Goal: Task Accomplishment & Management: Use online tool/utility

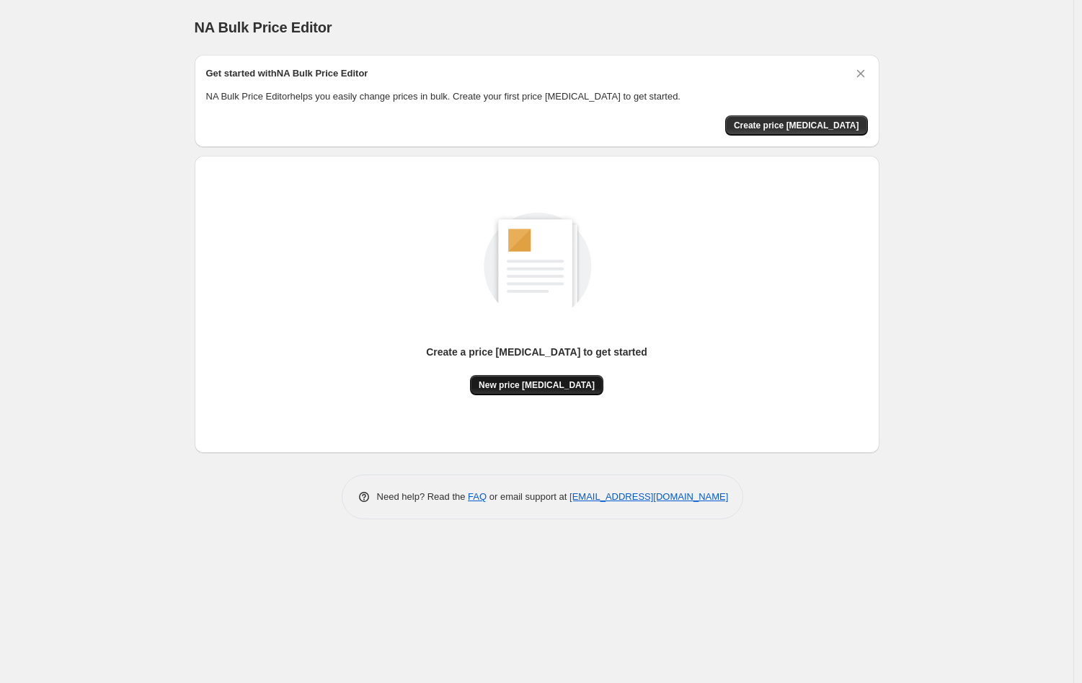
click at [574, 386] on span "New price [MEDICAL_DATA]" at bounding box center [537, 385] width 116 height 12
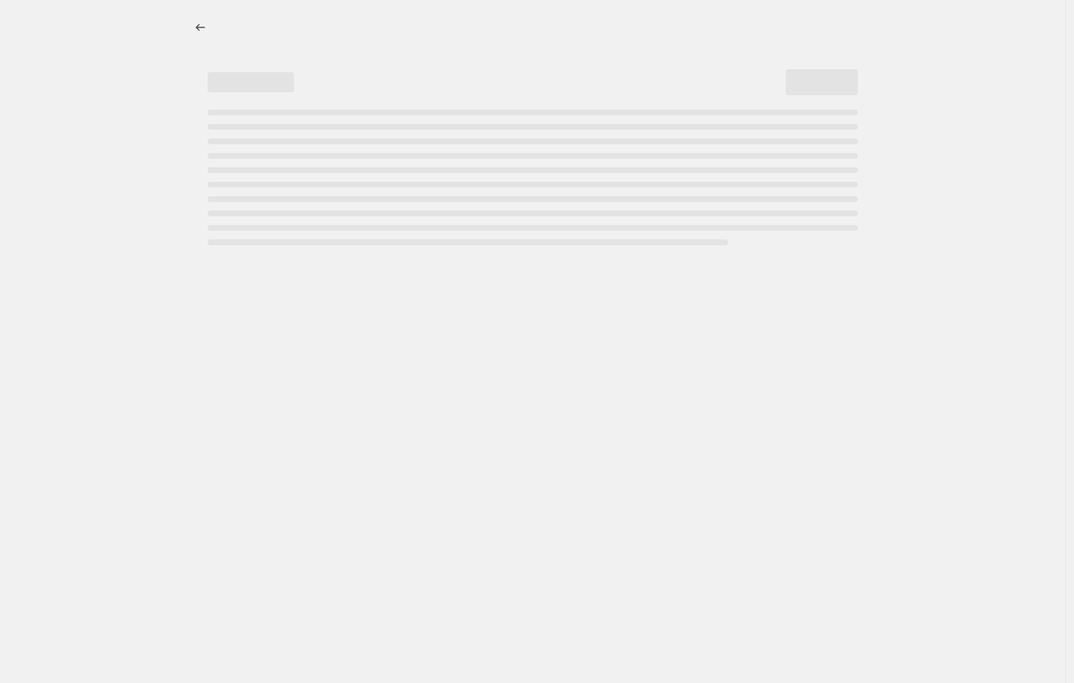
select select "percentage"
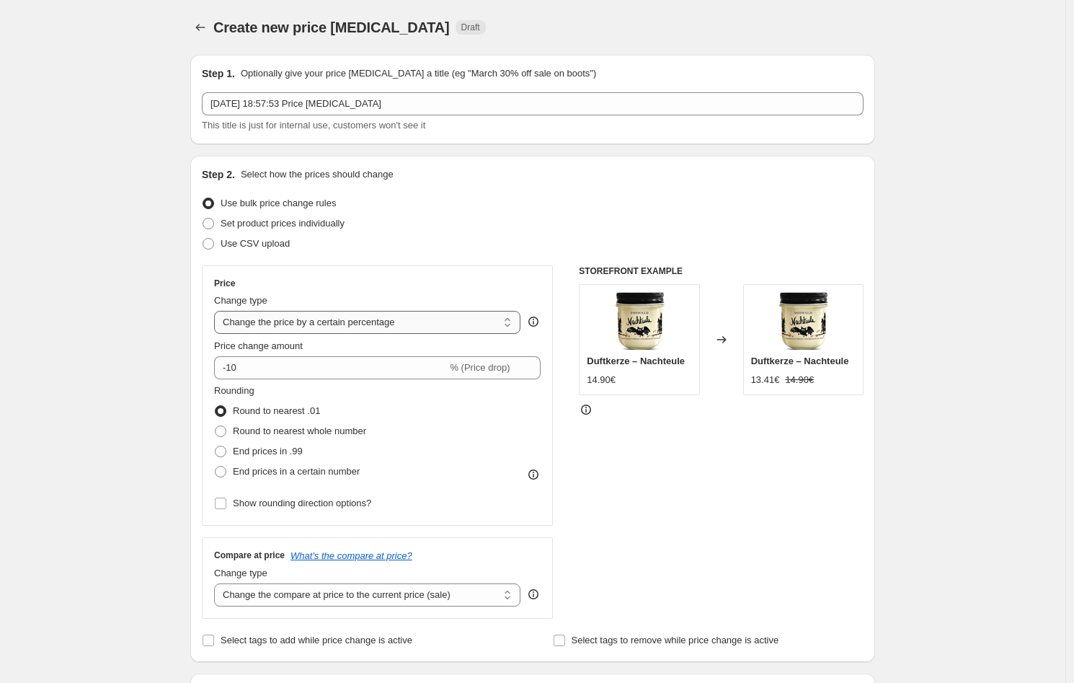
click at [378, 325] on select "Change the price to a certain amount Change the price by a certain amount Chang…" at bounding box center [367, 322] width 306 height 23
click at [218, 311] on select "Change the price to a certain amount Change the price by a certain amount Chang…" at bounding box center [367, 322] width 306 height 23
click at [378, 325] on select "Change the price to a certain amount Change the price by a certain amount Chang…" at bounding box center [367, 322] width 306 height 23
click at [218, 311] on select "Change the price to a certain amount Change the price by a certain amount Chang…" at bounding box center [367, 322] width 306 height 23
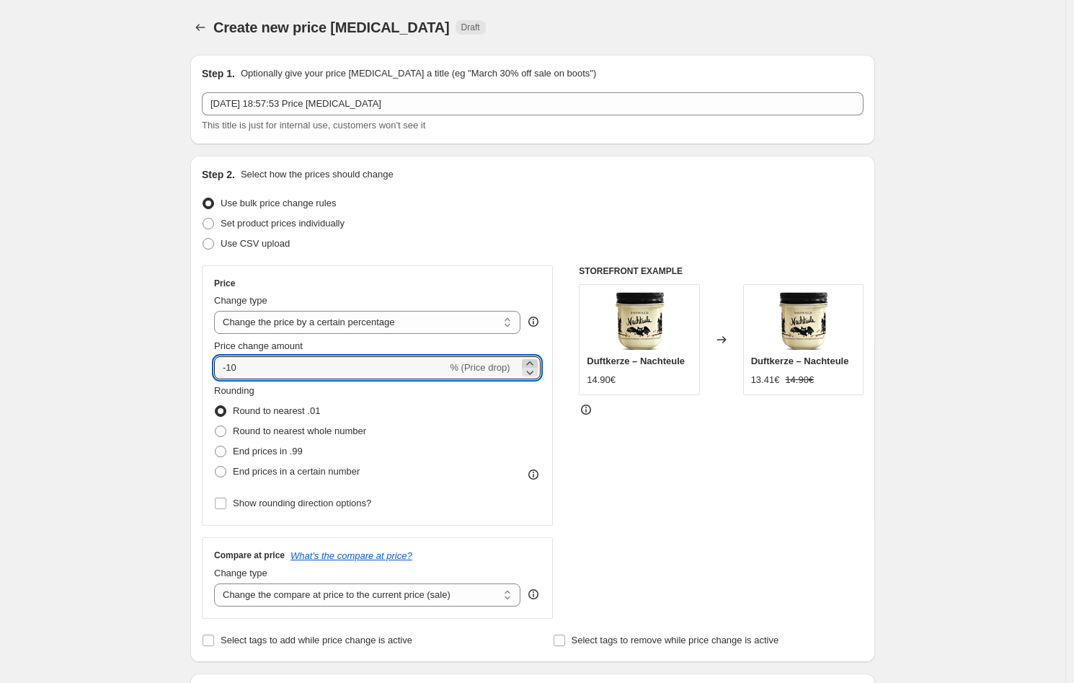
click at [531, 360] on icon at bounding box center [530, 363] width 14 height 14
click at [531, 368] on icon at bounding box center [530, 372] width 14 height 14
type input "-10"
click at [311, 435] on span "Round to nearest whole number" at bounding box center [299, 430] width 133 height 11
click at [216, 426] on input "Round to nearest whole number" at bounding box center [215, 425] width 1 height 1
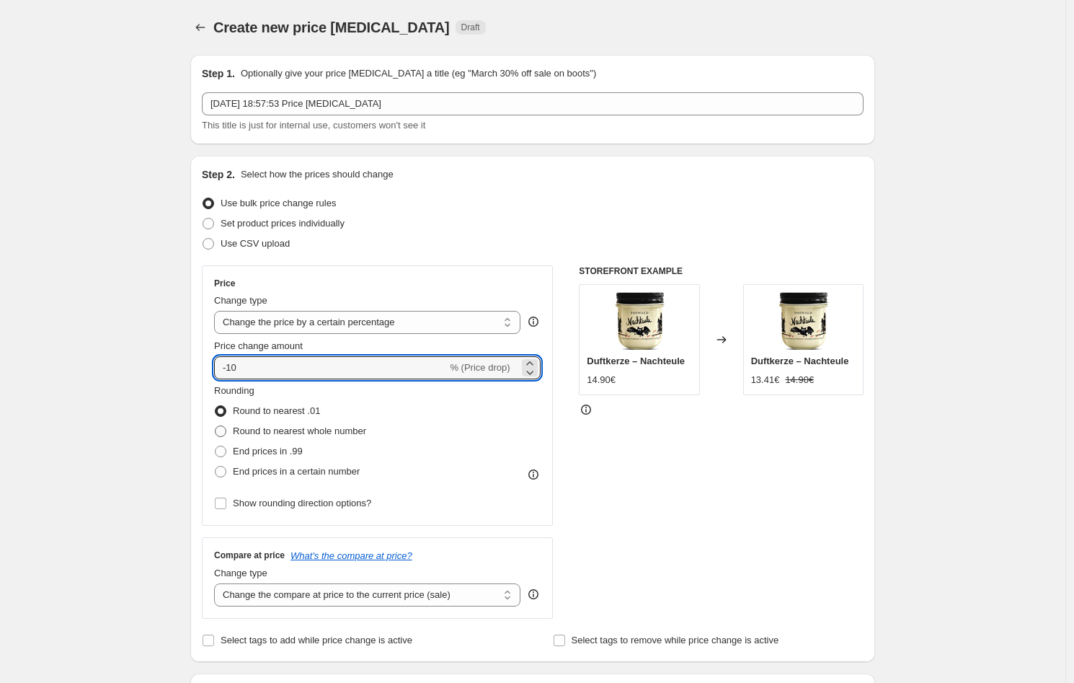
radio input "true"
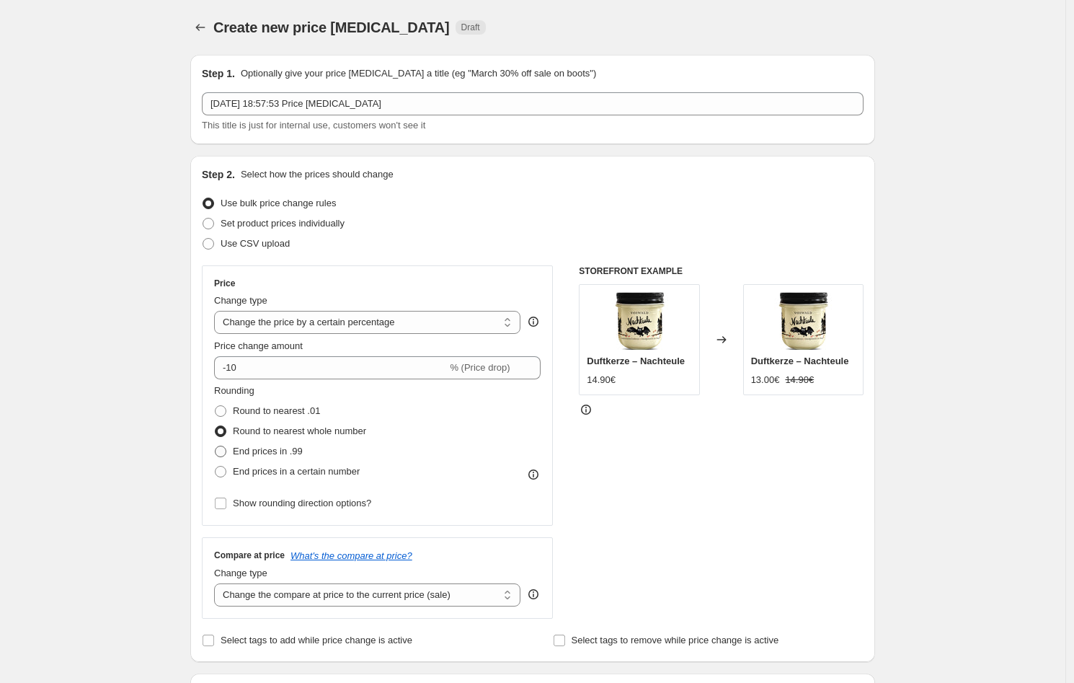
click at [299, 456] on span "End prices in .99" at bounding box center [268, 450] width 70 height 11
click at [216, 446] on input "End prices in .99" at bounding box center [215, 445] width 1 height 1
radio input "true"
click at [335, 506] on span "Show rounding direction options?" at bounding box center [302, 502] width 138 height 11
click at [226, 506] on input "Show rounding direction options?" at bounding box center [221, 503] width 12 height 12
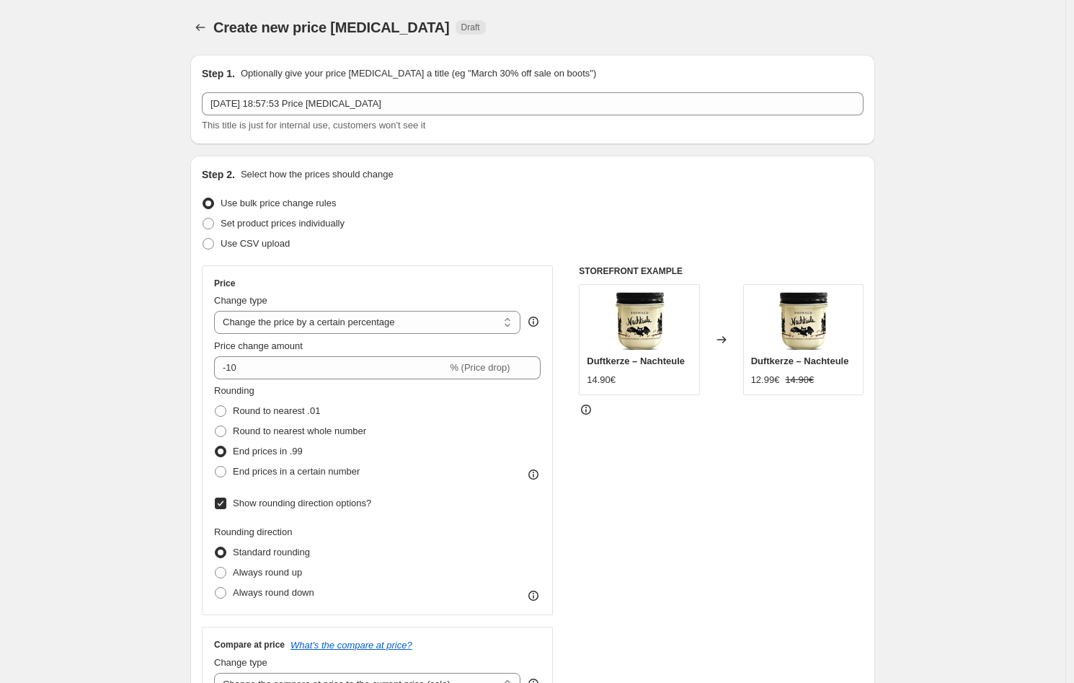
click at [335, 506] on span "Show rounding direction options?" at bounding box center [302, 502] width 138 height 11
click at [226, 506] on input "Show rounding direction options?" at bounding box center [221, 503] width 12 height 12
checkbox input "false"
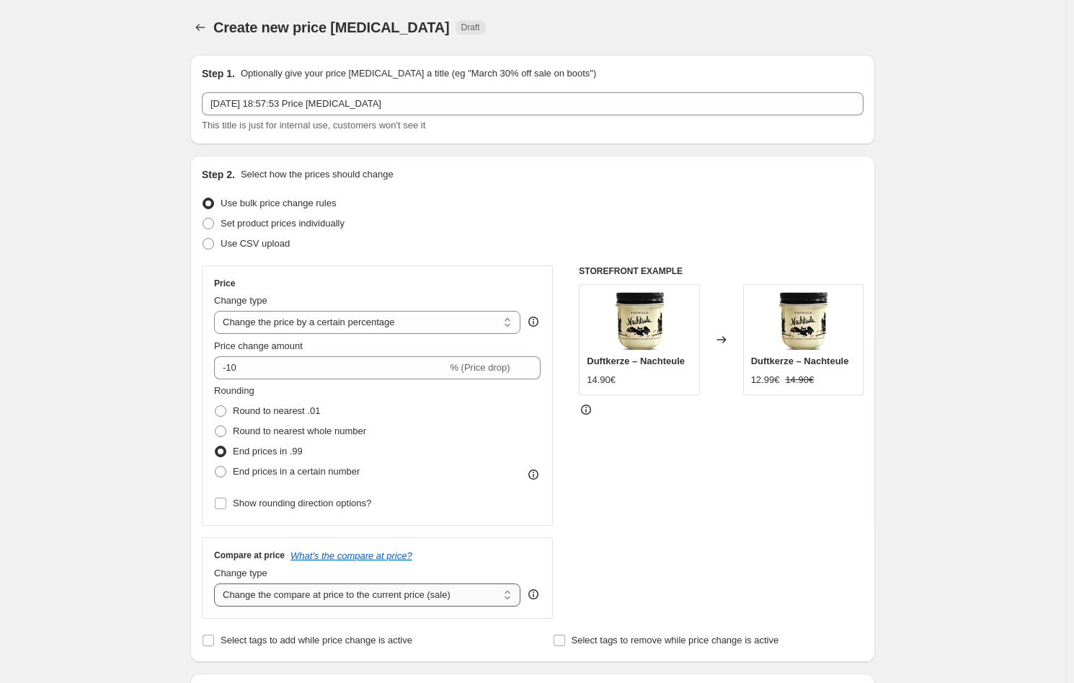
click at [420, 600] on select "Change the compare at price to the current price (sale) Change the compare at p…" at bounding box center [367, 594] width 306 height 23
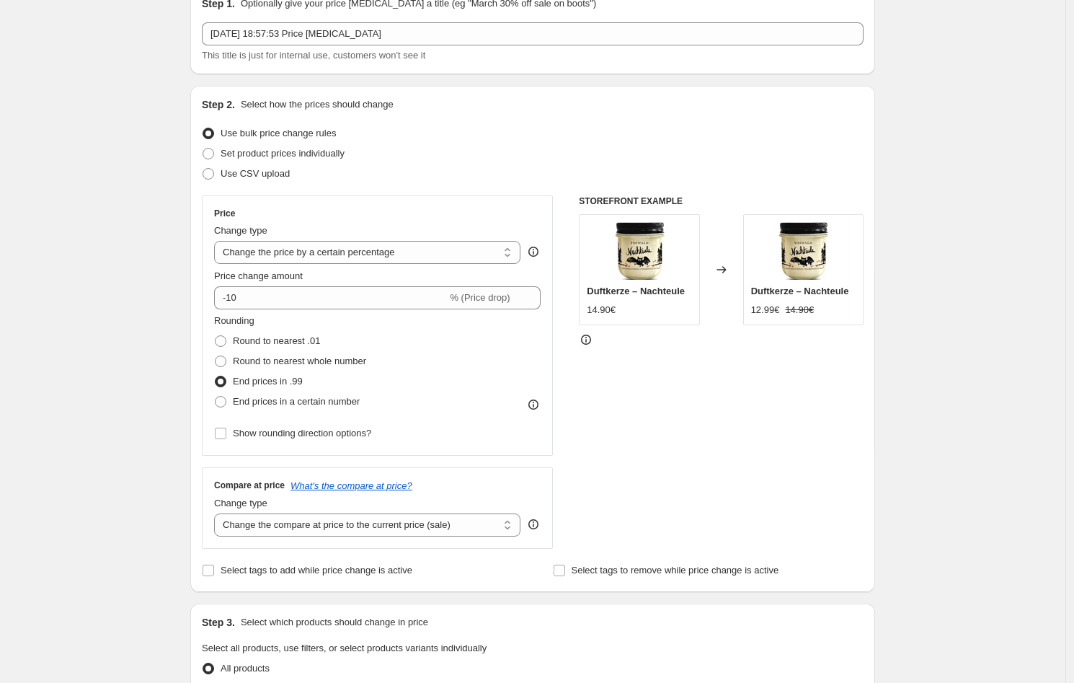
scroll to position [89, 0]
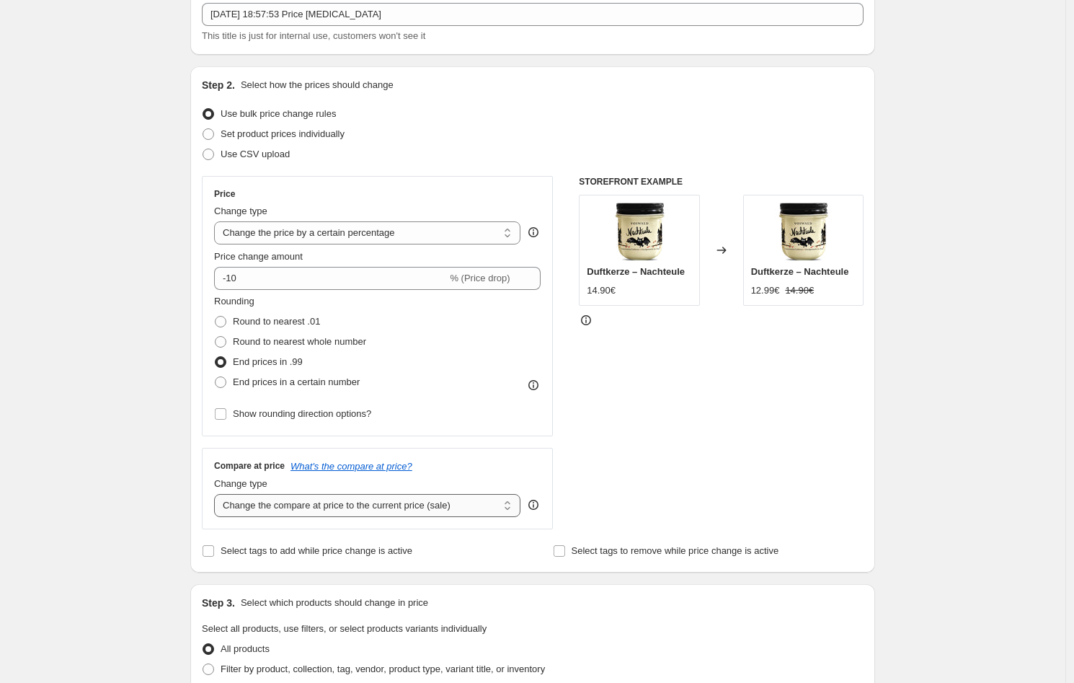
click at [481, 513] on select "Change the compare at price to the current price (sale) Change the compare at p…" at bounding box center [367, 505] width 306 height 23
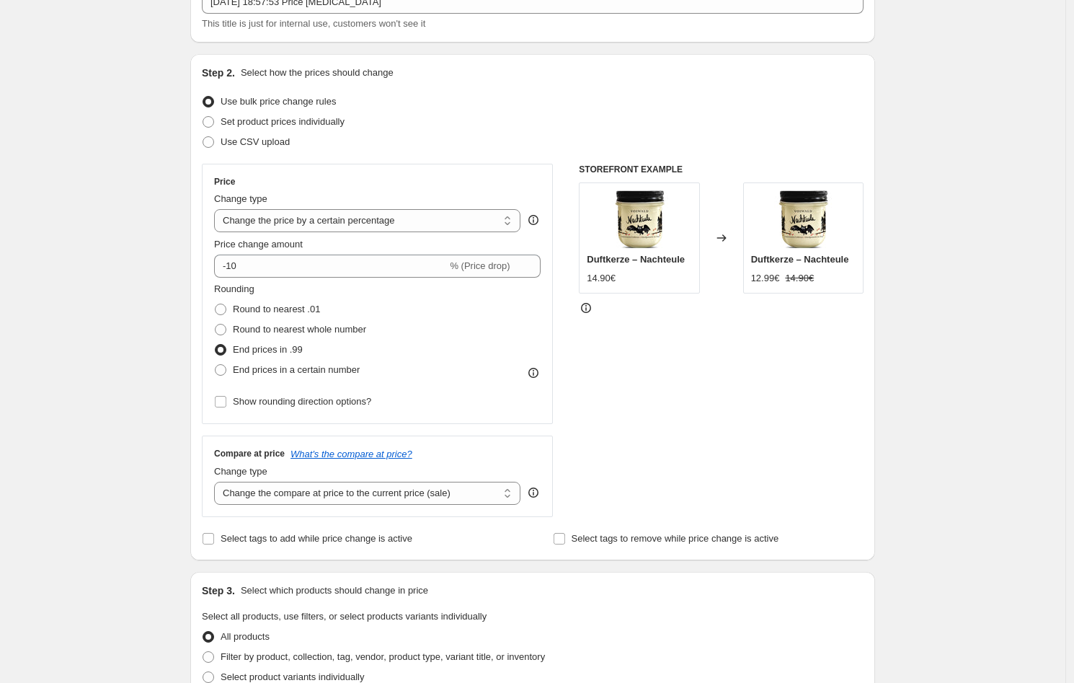
scroll to position [125, 0]
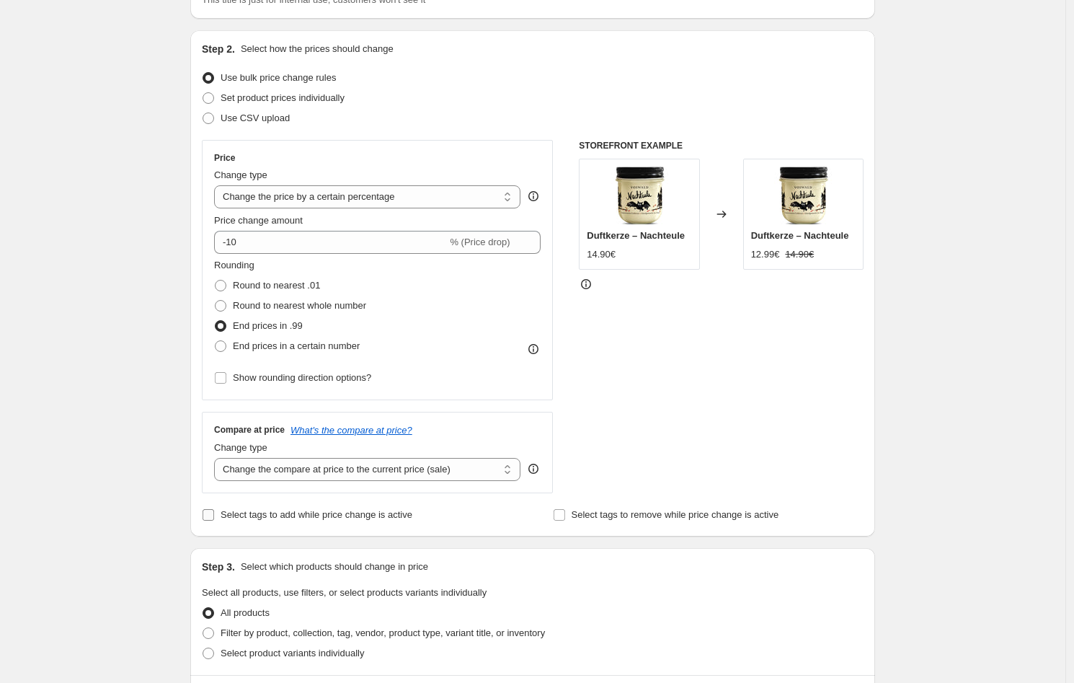
click at [311, 515] on span "Select tags to add while price change is active" at bounding box center [317, 514] width 192 height 11
click at [214, 515] on input "Select tags to add while price change is active" at bounding box center [209, 515] width 12 height 12
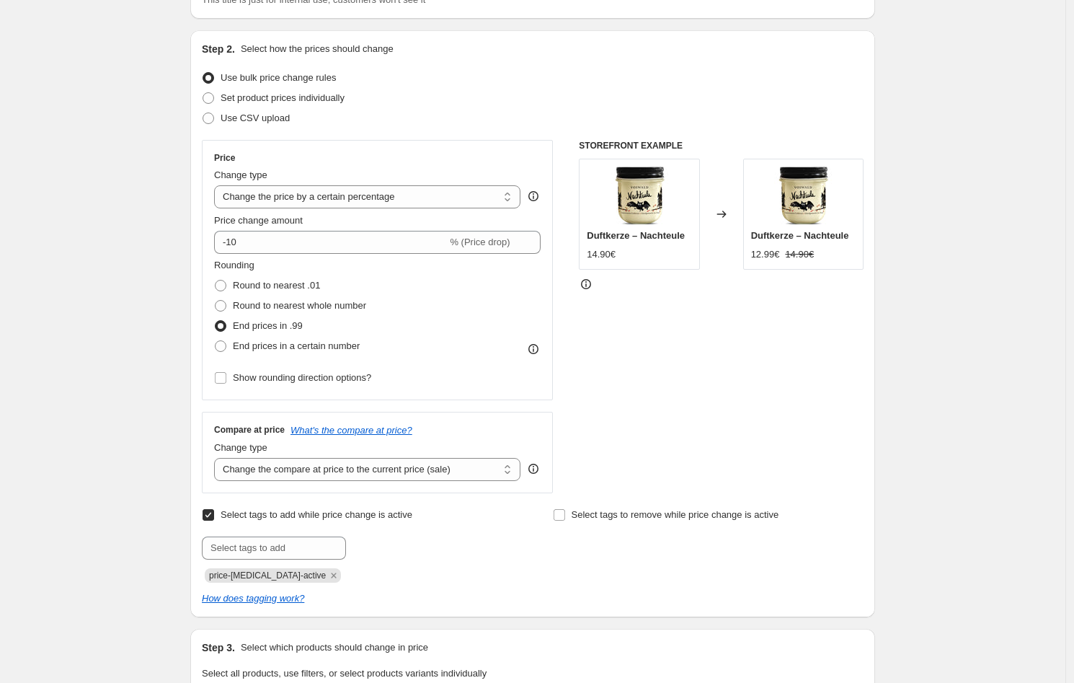
click at [311, 515] on span "Select tags to add while price change is active" at bounding box center [317, 514] width 192 height 11
click at [214, 515] on input "Select tags to add while price change is active" at bounding box center [209, 515] width 12 height 12
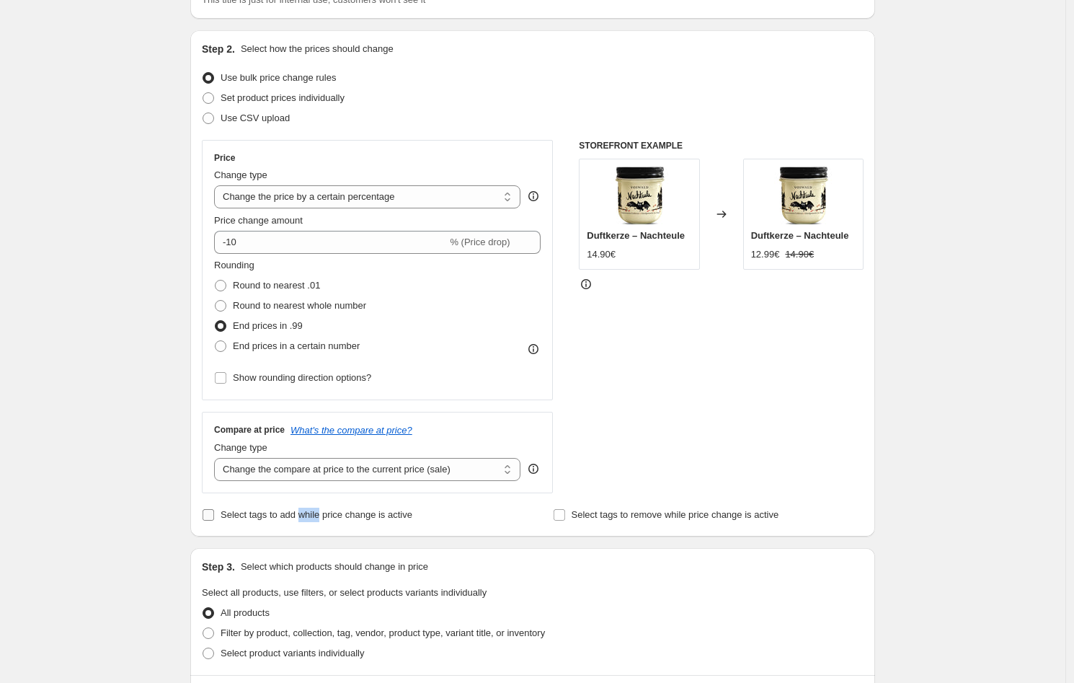
click at [311, 515] on span "Select tags to add while price change is active" at bounding box center [317, 514] width 192 height 11
click at [214, 515] on input "Select tags to add while price change is active" at bounding box center [209, 515] width 12 height 12
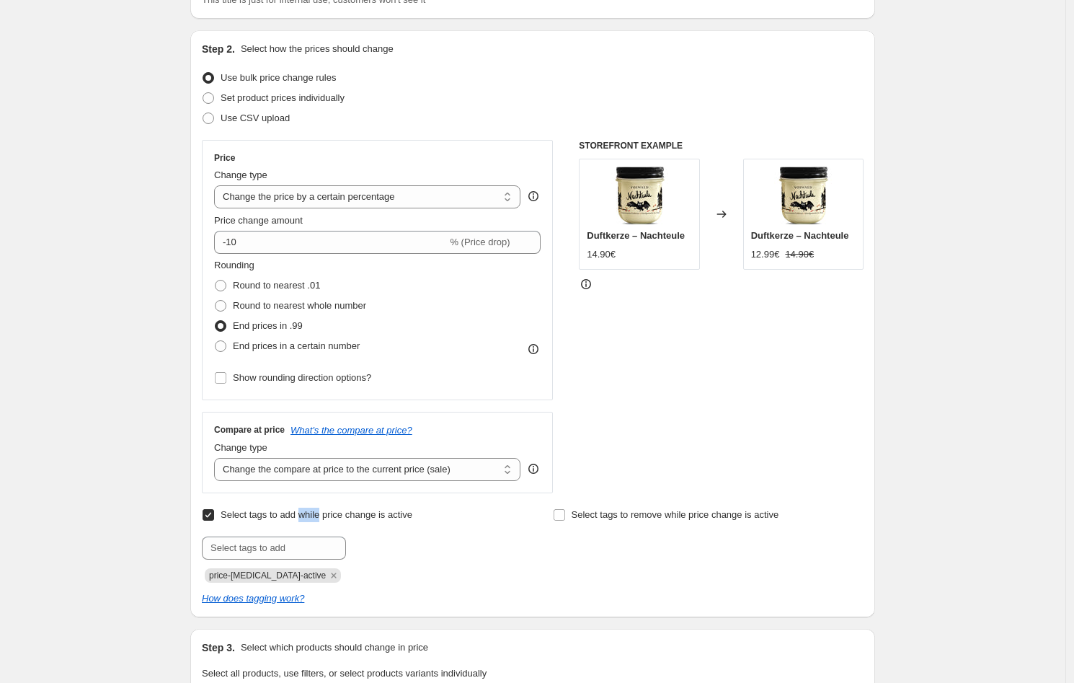
click at [311, 515] on span "Select tags to add while price change is active" at bounding box center [317, 514] width 192 height 11
click at [214, 515] on input "Select tags to add while price change is active" at bounding box center [209, 515] width 12 height 12
checkbox input "false"
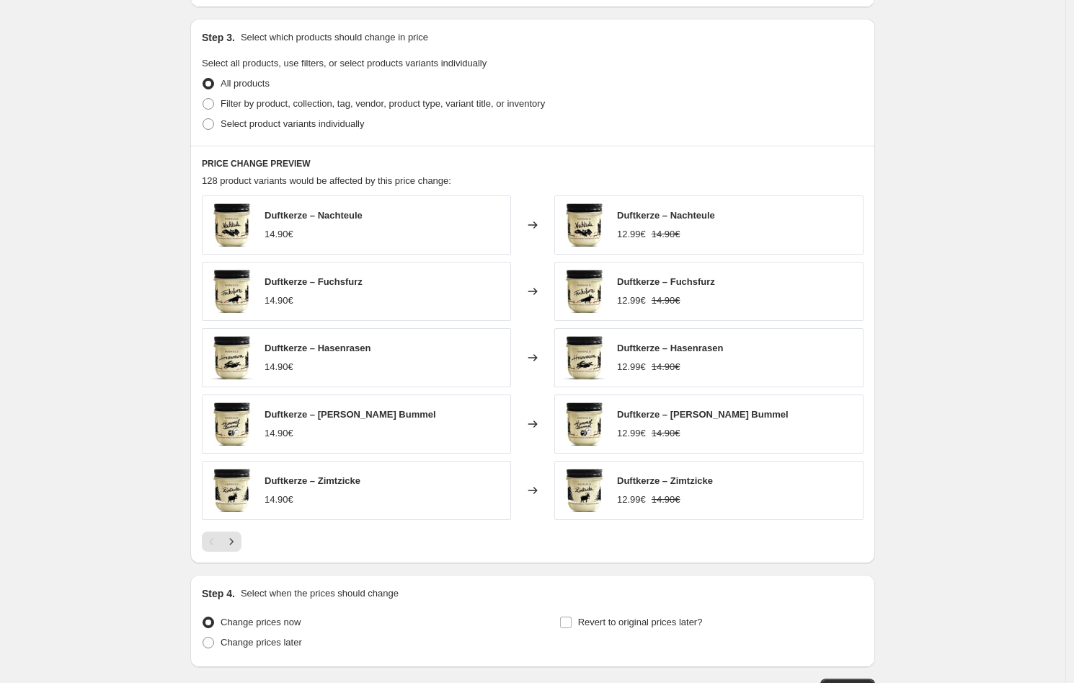
scroll to position [656, 0]
click at [234, 539] on icon "Next" at bounding box center [232, 539] width 4 height 6
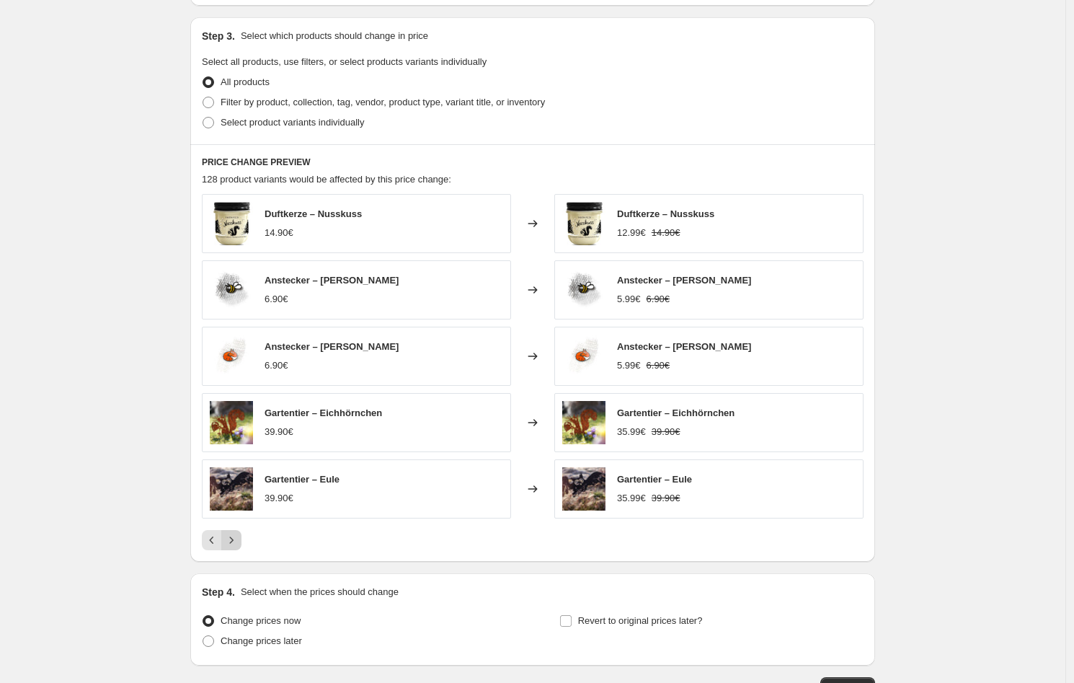
click at [234, 539] on icon "Next" at bounding box center [232, 539] width 4 height 6
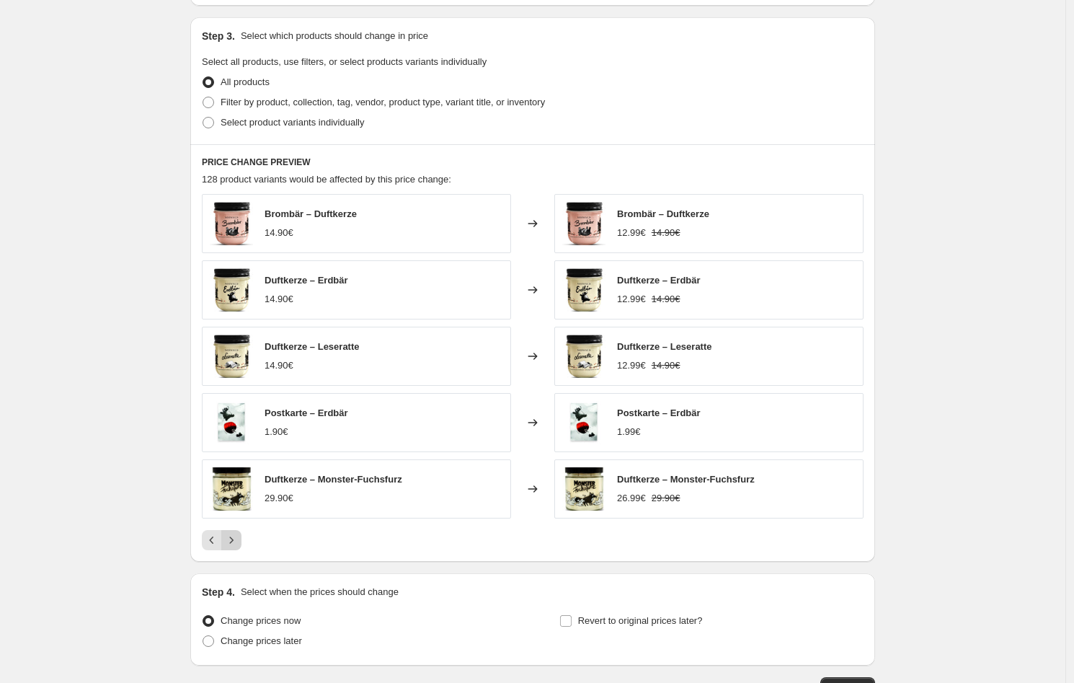
click at [234, 539] on icon "Next" at bounding box center [232, 539] width 4 height 6
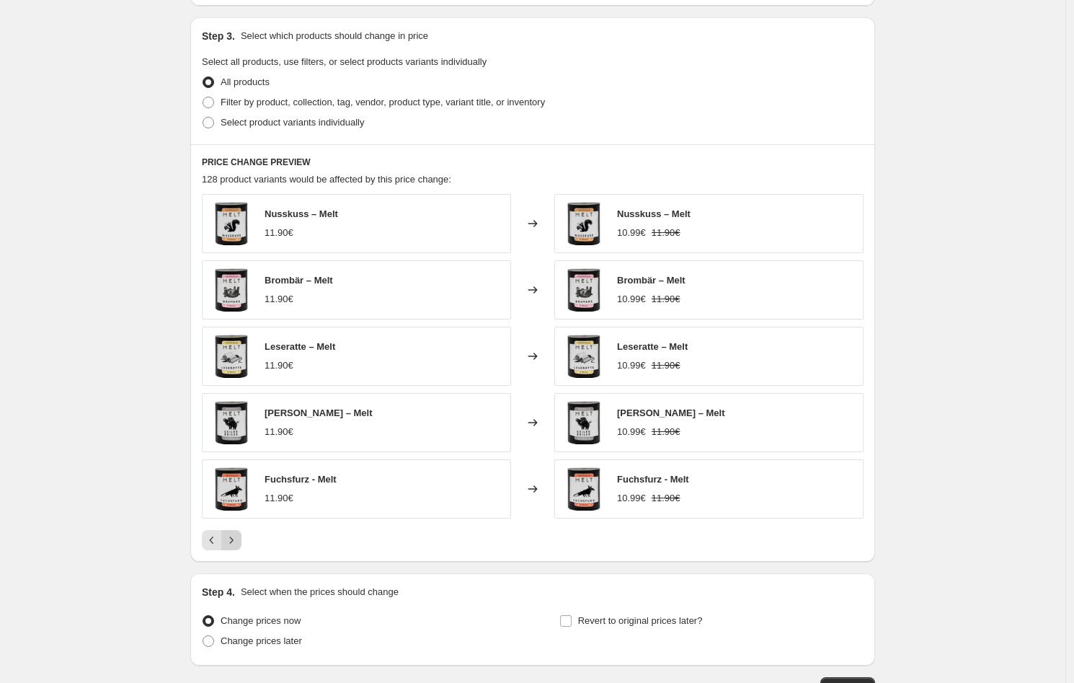
click at [234, 539] on icon "Next" at bounding box center [232, 539] width 4 height 6
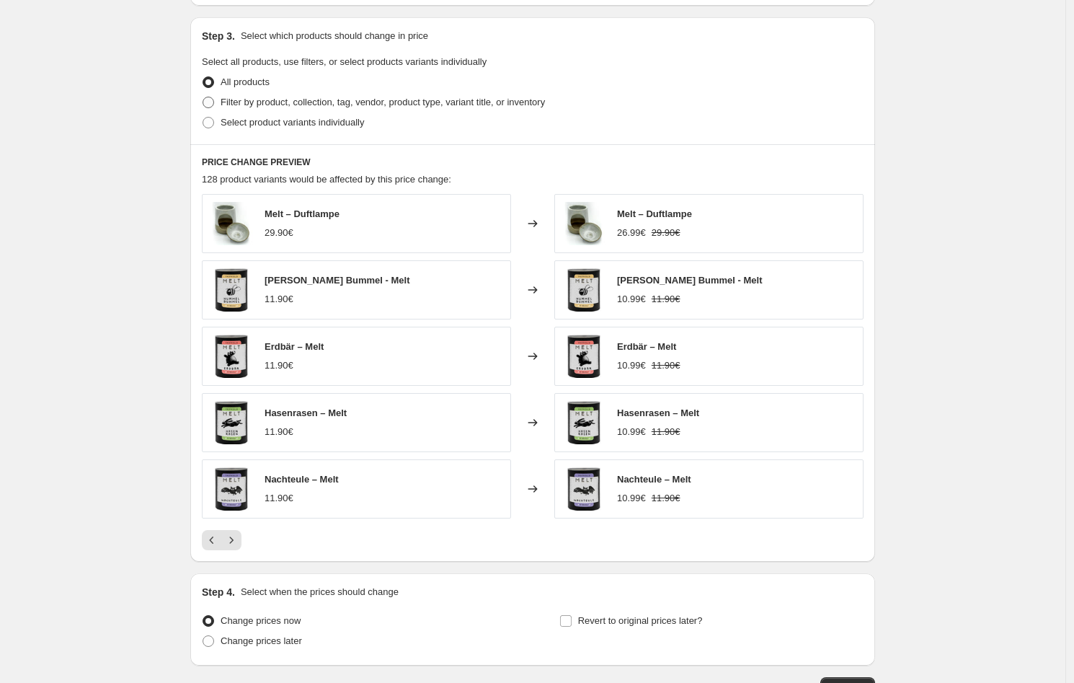
click at [358, 111] on label "Filter by product, collection, tag, vendor, product type, variant title, or inv…" at bounding box center [373, 102] width 343 height 20
click at [203, 97] on input "Filter by product, collection, tag, vendor, product type, variant title, or inv…" at bounding box center [203, 97] width 1 height 1
radio input "true"
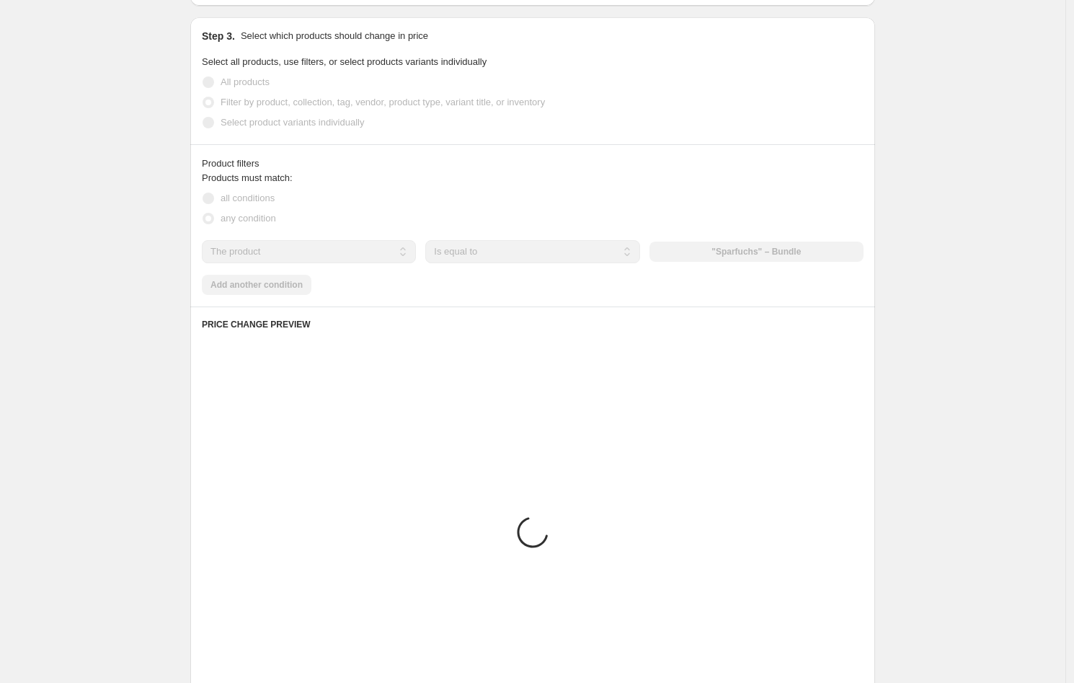
scroll to position [655, 0]
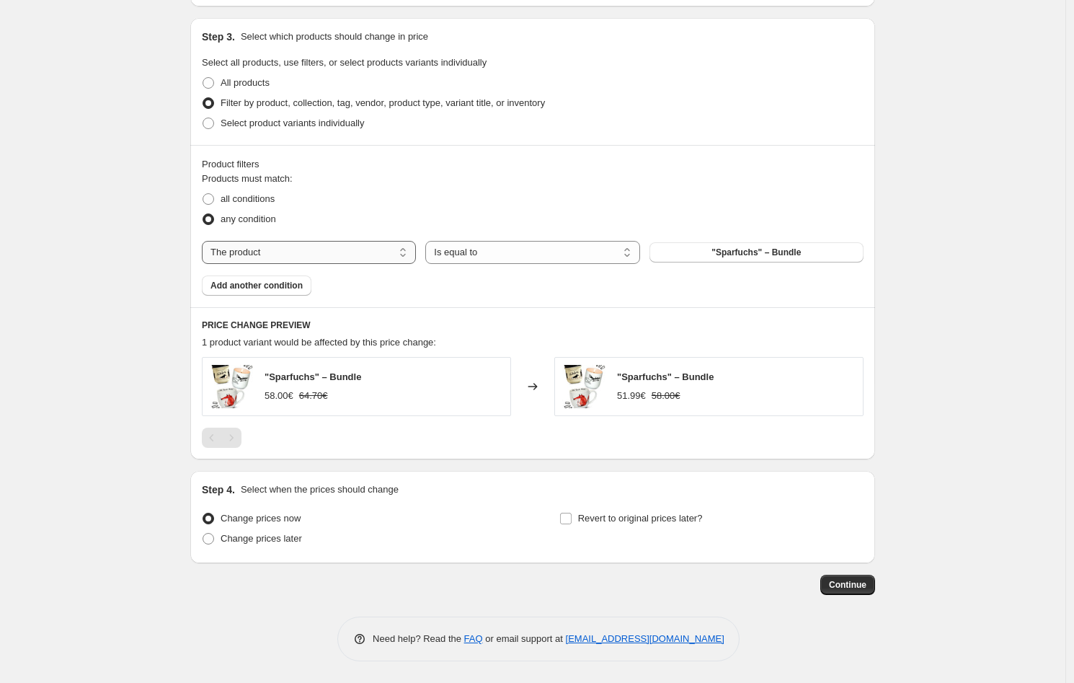
click at [287, 259] on select "The product The product's collection The product's tag The product's vendor The…" at bounding box center [309, 252] width 214 height 23
select select "collection"
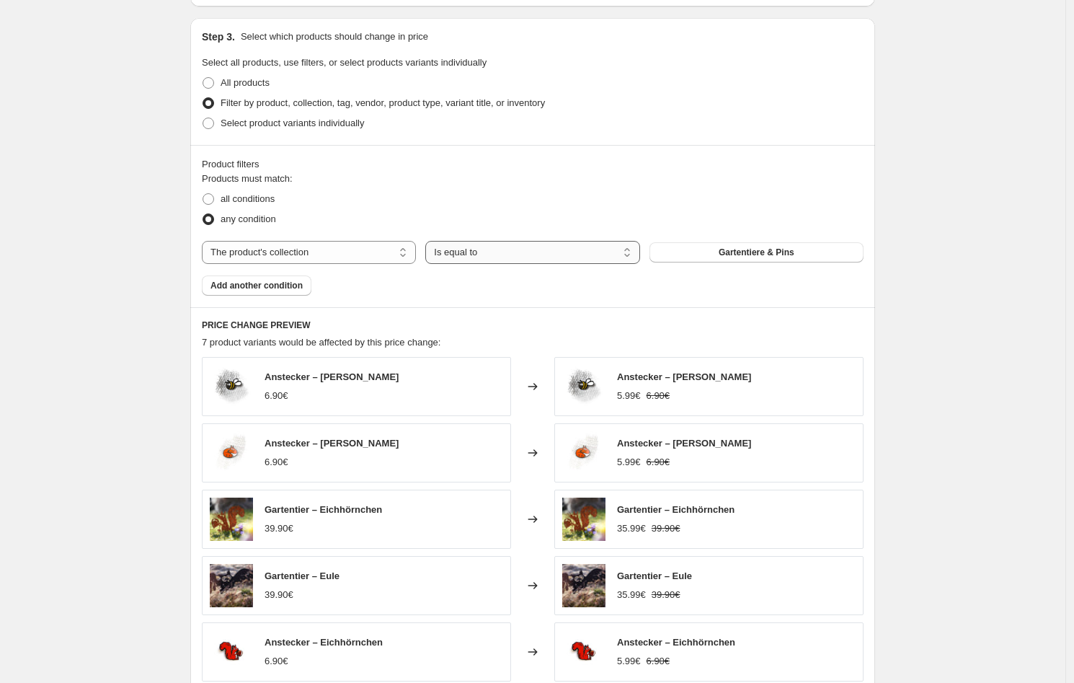
click at [541, 250] on select "Is equal to Is not equal to" at bounding box center [532, 252] width 214 height 23
click at [429, 241] on select "Is equal to Is not equal to" at bounding box center [532, 252] width 214 height 23
click at [747, 246] on button "Gartentiere & Pins" at bounding box center [756, 252] width 214 height 20
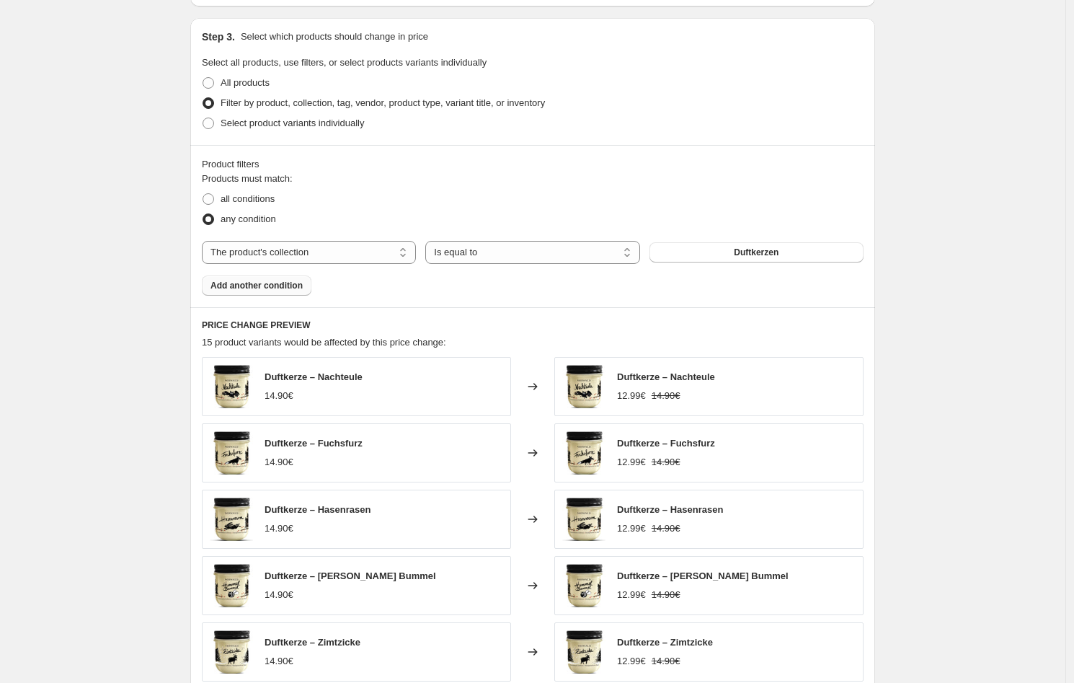
click at [280, 293] on button "Add another condition" at bounding box center [257, 285] width 110 height 20
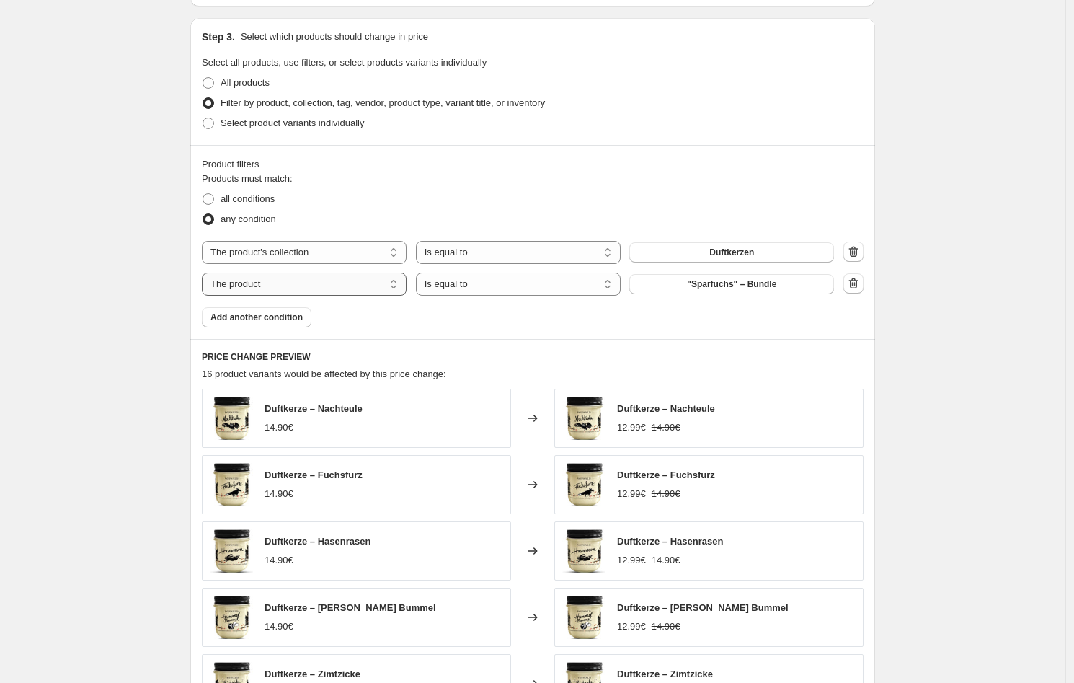
click at [376, 288] on select "The product The product's collection The product's tag The product's vendor The…" at bounding box center [304, 283] width 205 height 23
select select "collection"
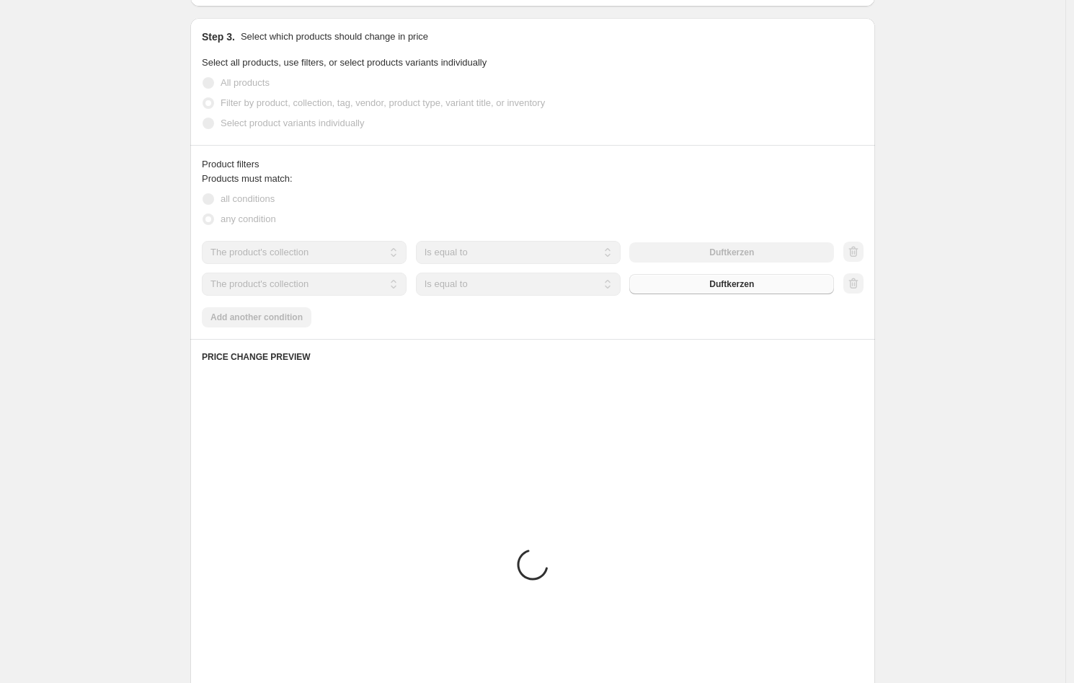
click at [784, 286] on button "Duftkerzen" at bounding box center [731, 284] width 205 height 20
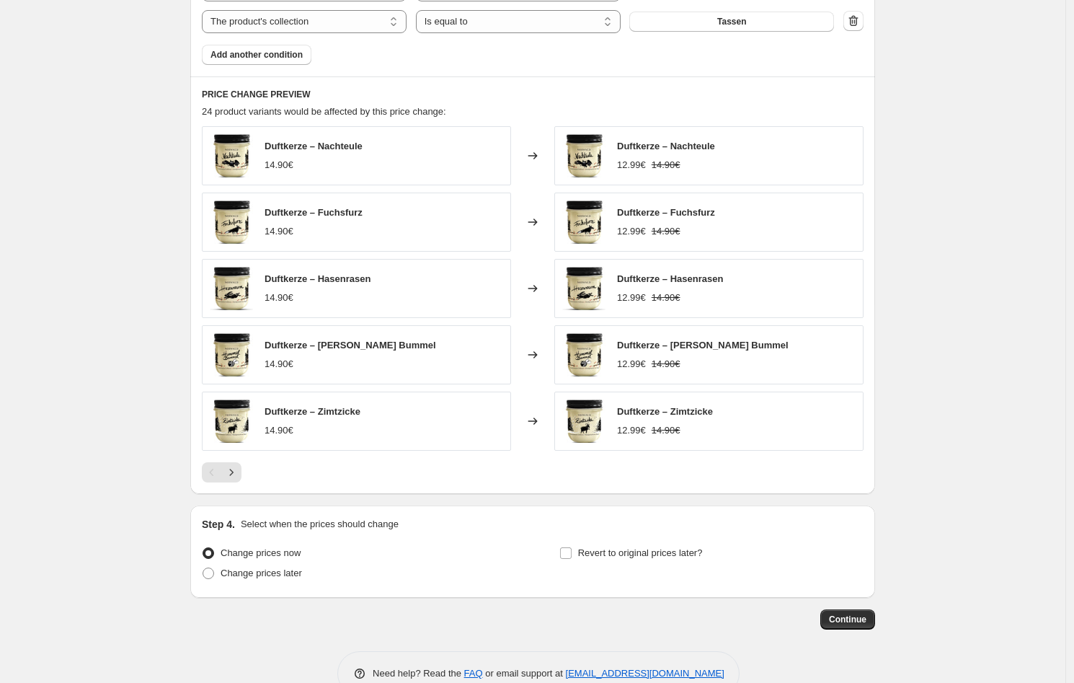
scroll to position [952, 0]
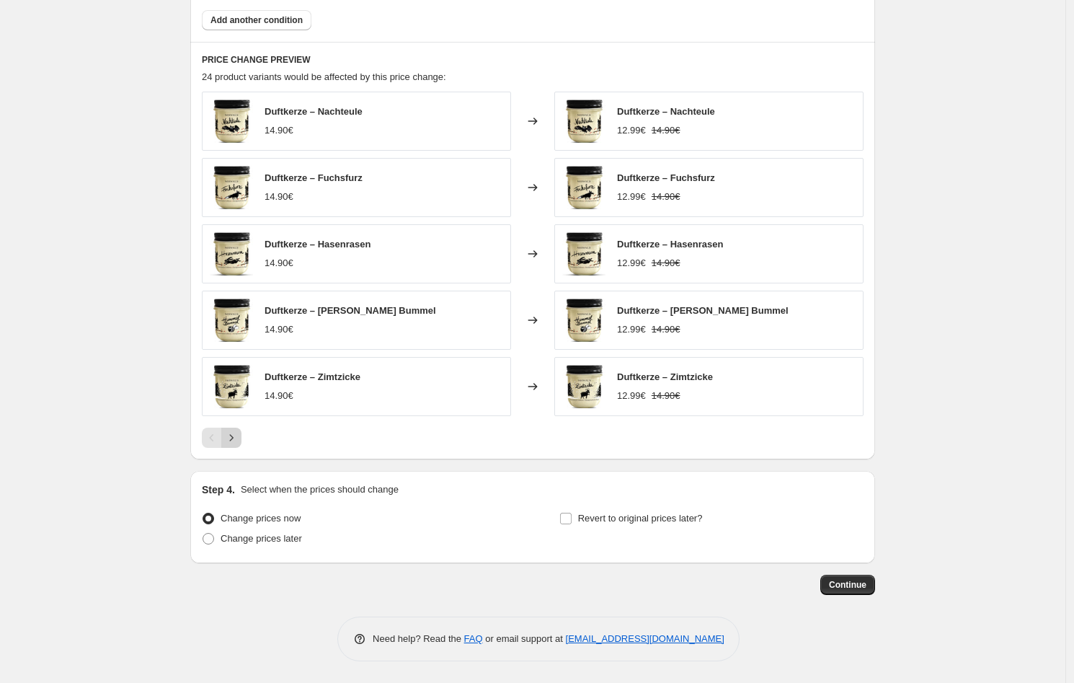
click at [236, 439] on icon "Next" at bounding box center [231, 437] width 14 height 14
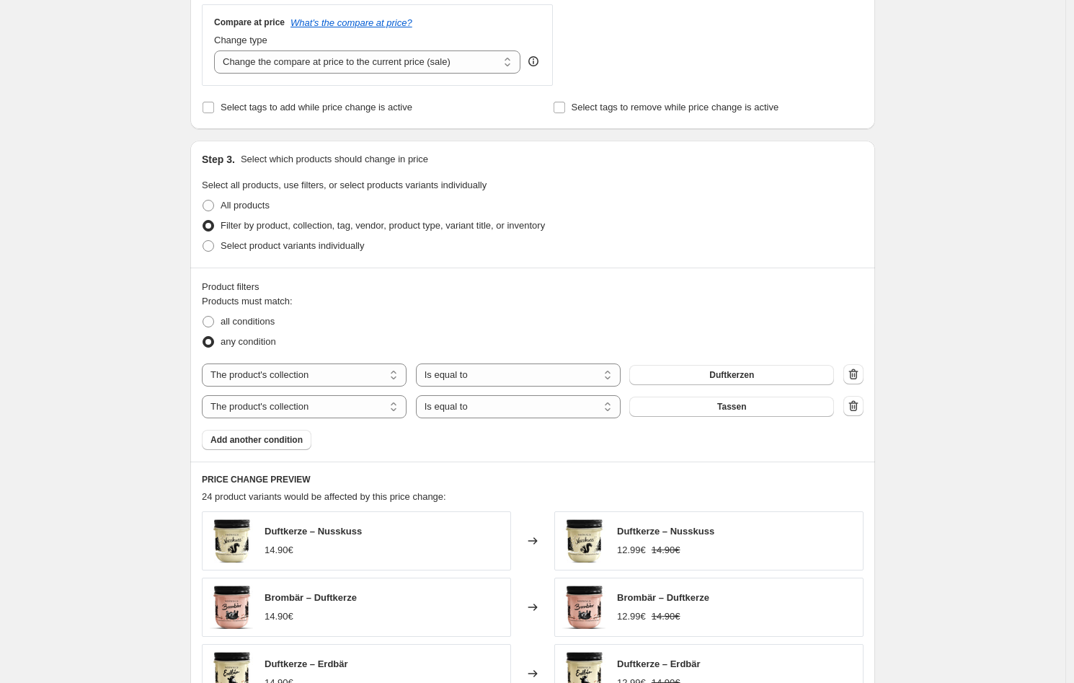
scroll to position [521, 0]
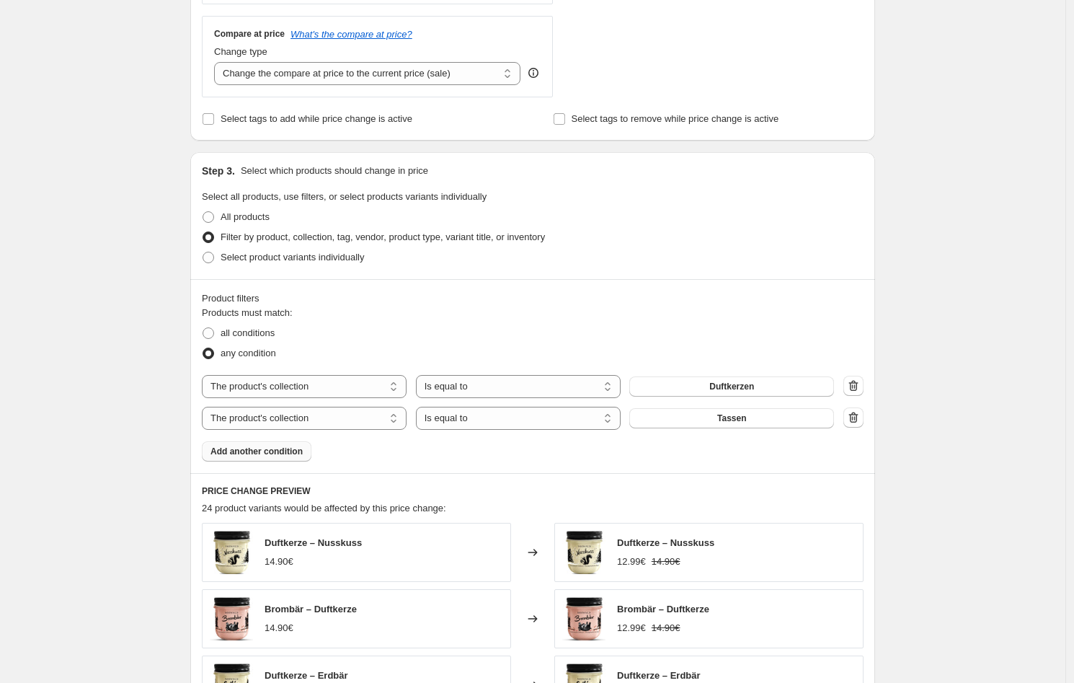
click at [288, 448] on span "Add another condition" at bounding box center [256, 451] width 92 height 12
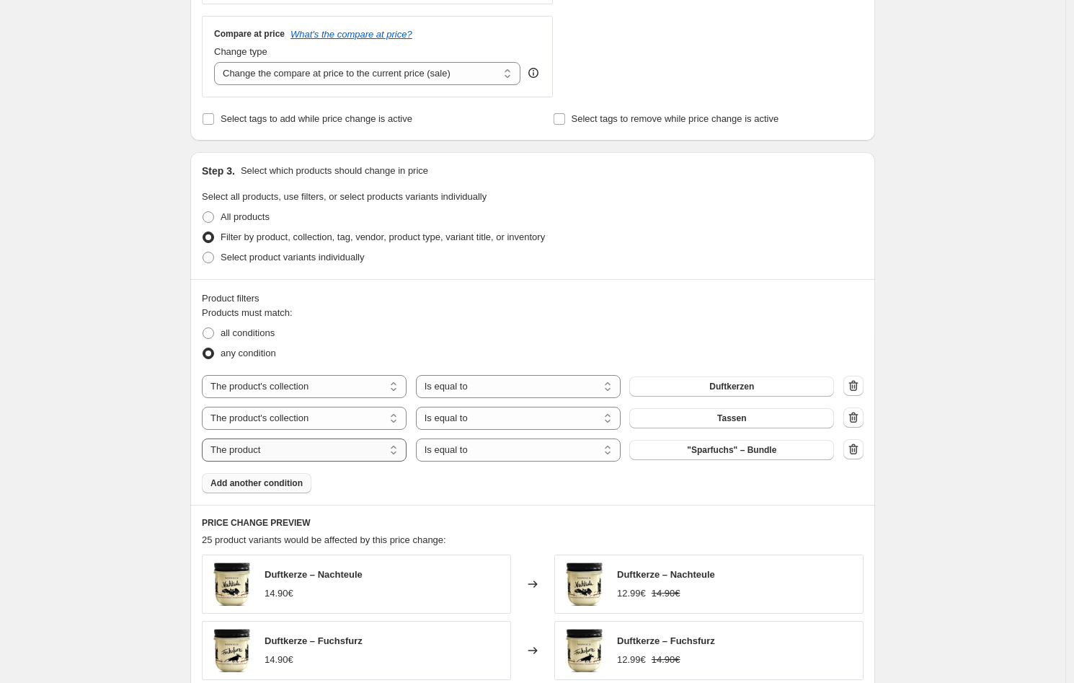
click at [358, 451] on select "The product The product's collection The product's tag The product's vendor The…" at bounding box center [304, 449] width 205 height 23
select select "collection"
click at [722, 450] on span "Duftkerzen" at bounding box center [731, 450] width 45 height 12
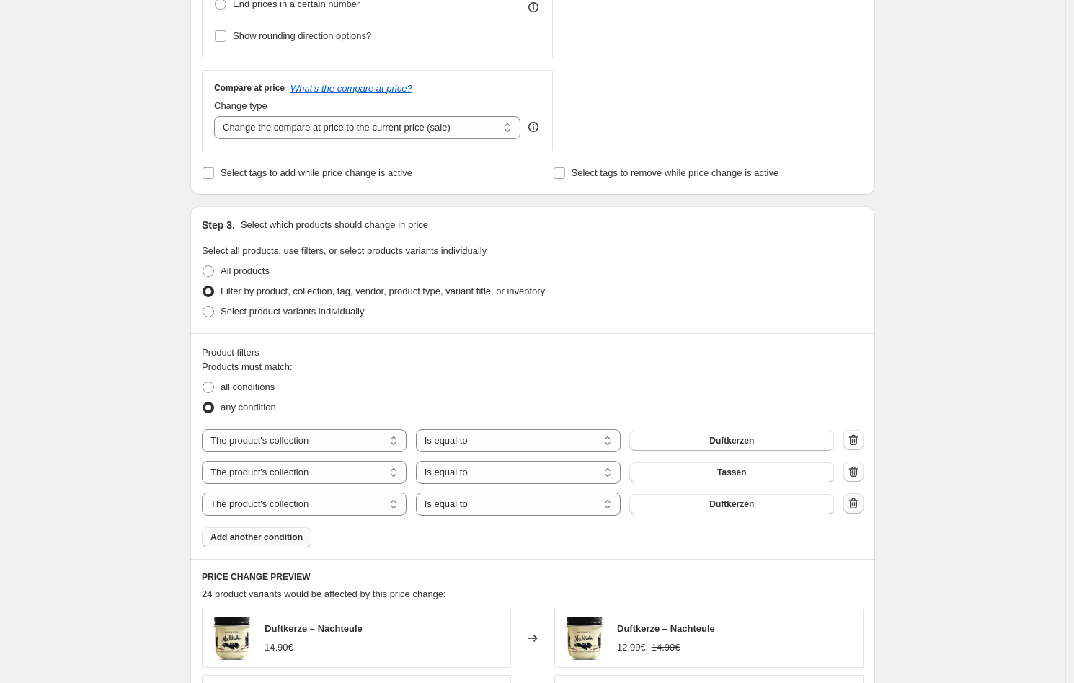
click at [851, 507] on icon "button" at bounding box center [853, 503] width 14 height 14
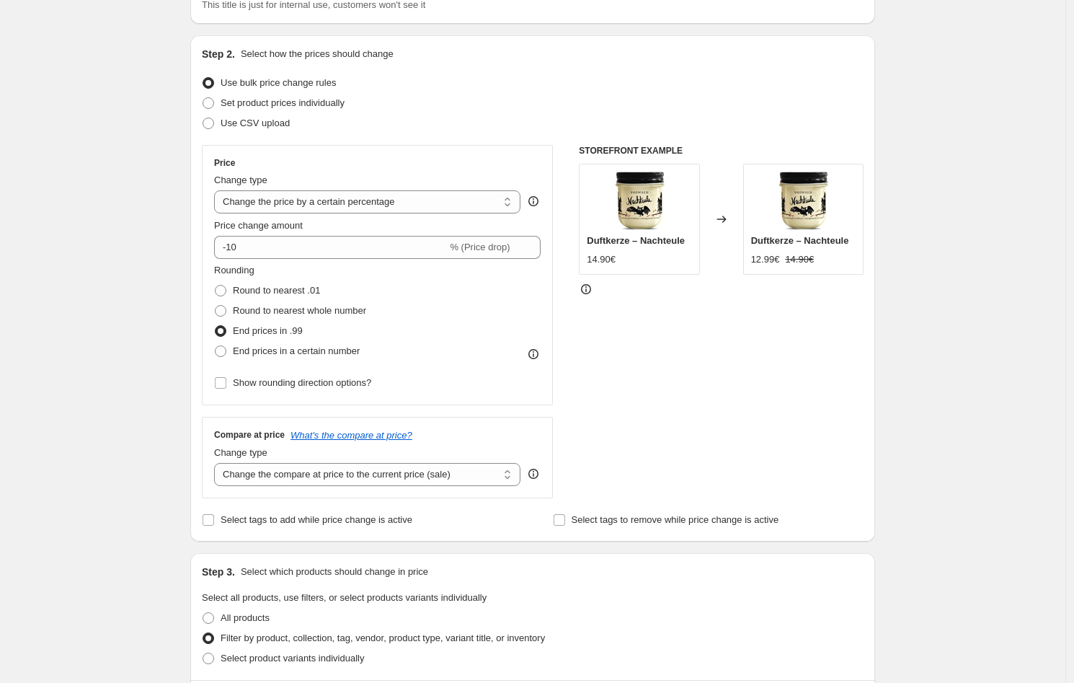
scroll to position [0, 0]
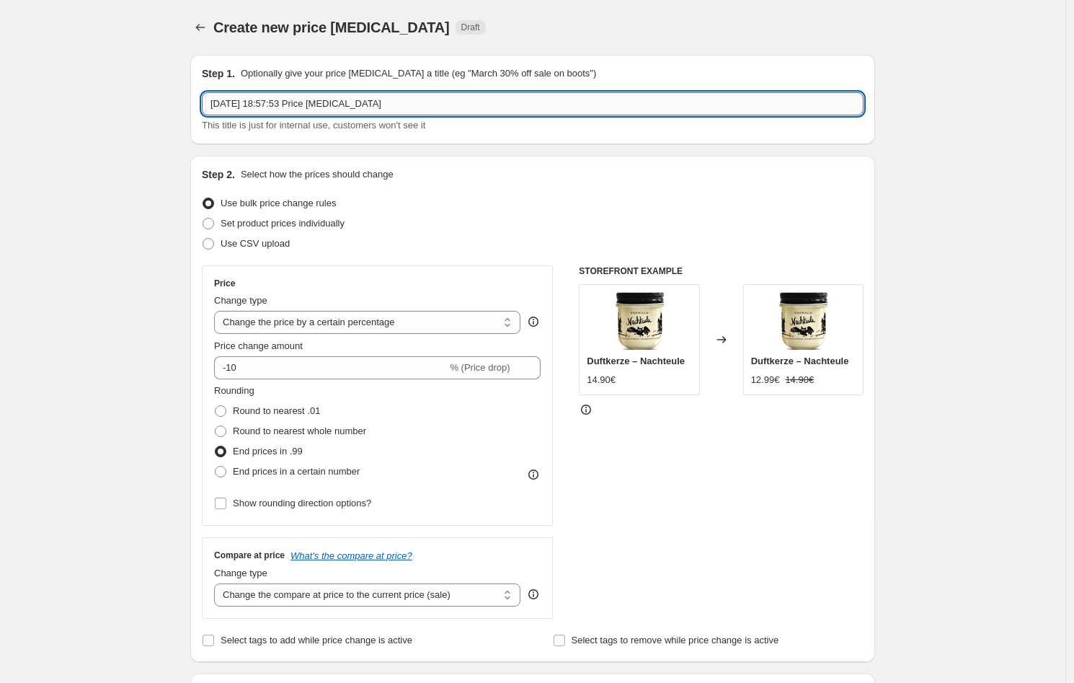
click at [417, 112] on input "[DATE] 18:57:53 Price [MEDICAL_DATA]" at bounding box center [533, 103] width 662 height 23
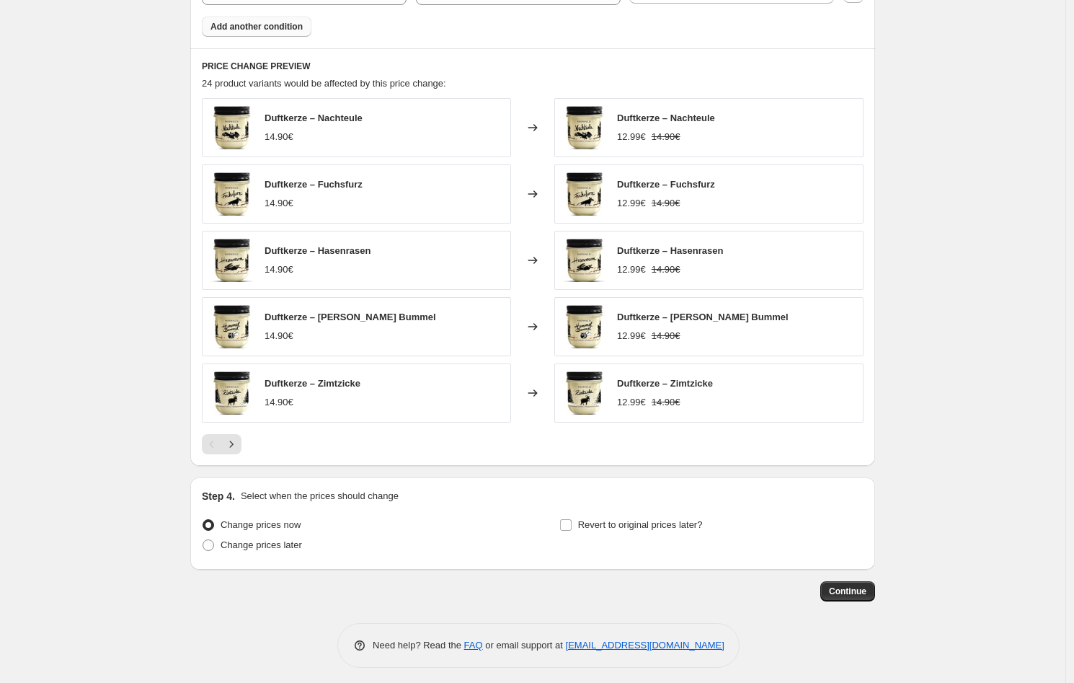
scroll to position [952, 0]
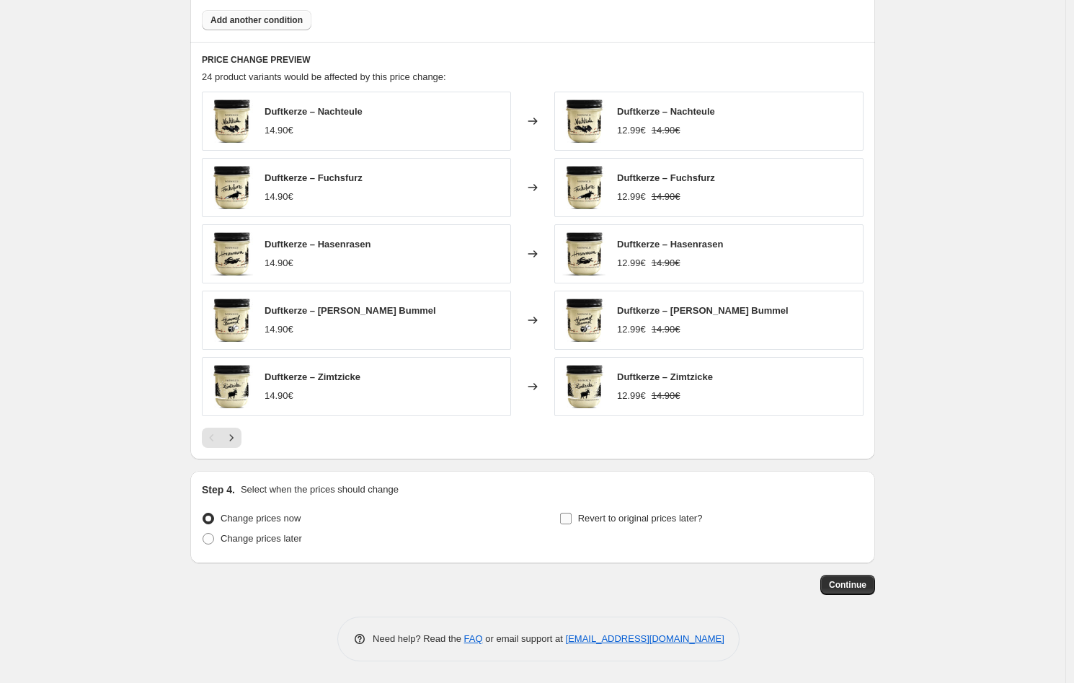
type input "Duftkerzen Tassen 5 Jahre Sale"
click at [601, 518] on span "Revert to original prices later?" at bounding box center [640, 517] width 125 height 11
click at [572, 518] on input "Revert to original prices later?" at bounding box center [566, 518] width 12 height 12
checkbox input "true"
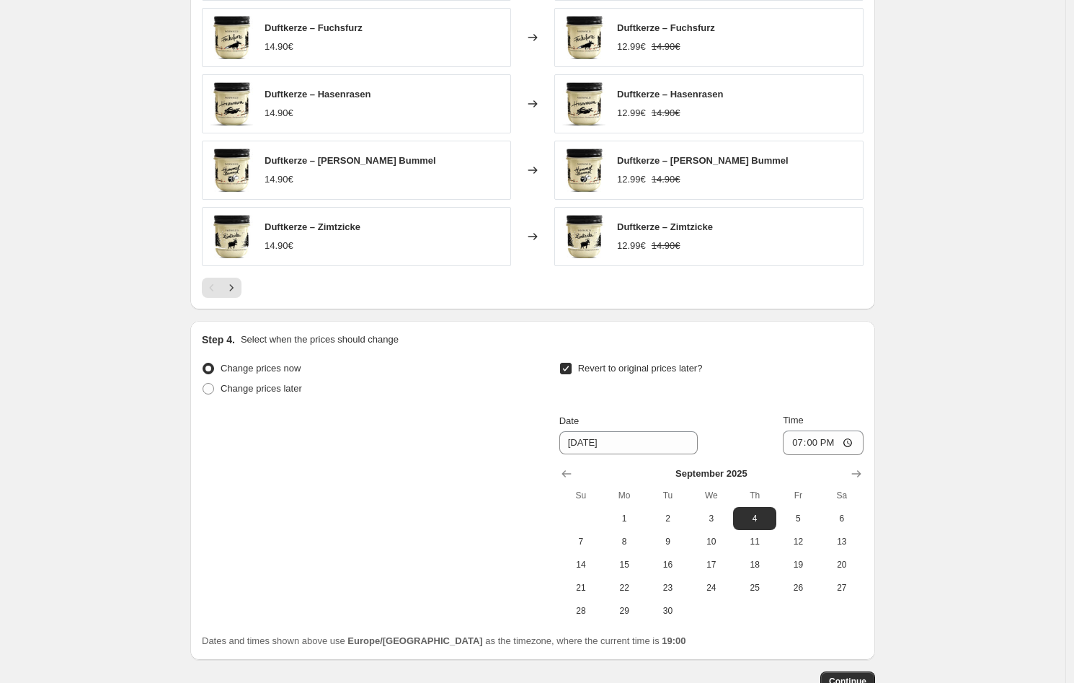
scroll to position [1116, 0]
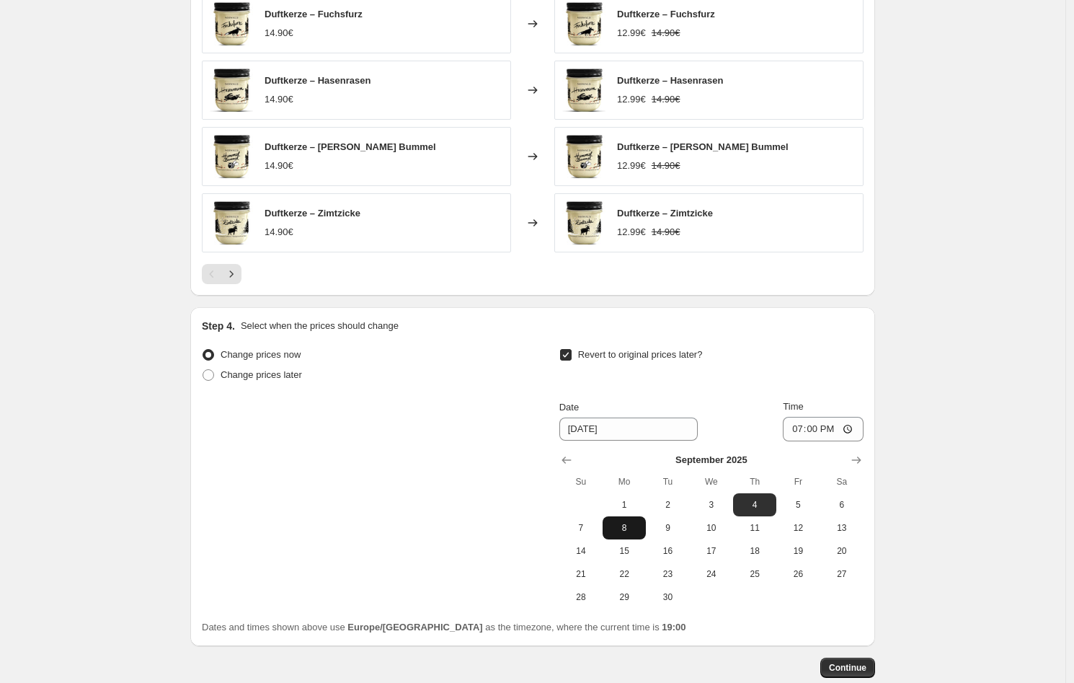
click at [631, 527] on span "8" at bounding box center [624, 528] width 32 height 12
type input "[DATE]"
click at [826, 430] on input "19:00" at bounding box center [823, 429] width 81 height 25
drag, startPoint x: 820, startPoint y: 431, endPoint x: 807, endPoint y: 433, distance: 12.4
click at [807, 433] on input "19:00" at bounding box center [823, 429] width 81 height 25
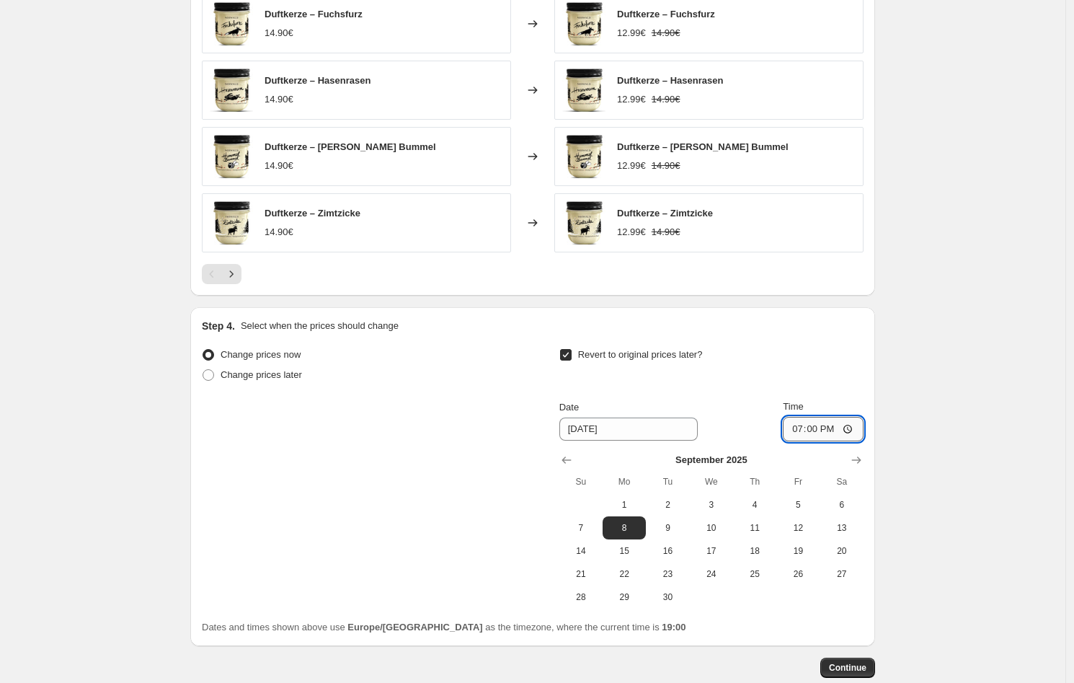
click at [853, 425] on input "19:00" at bounding box center [823, 429] width 81 height 25
type input "01:00"
click at [271, 371] on span "Change prices later" at bounding box center [261, 374] width 81 height 11
click at [203, 370] on input "Change prices later" at bounding box center [203, 369] width 1 height 1
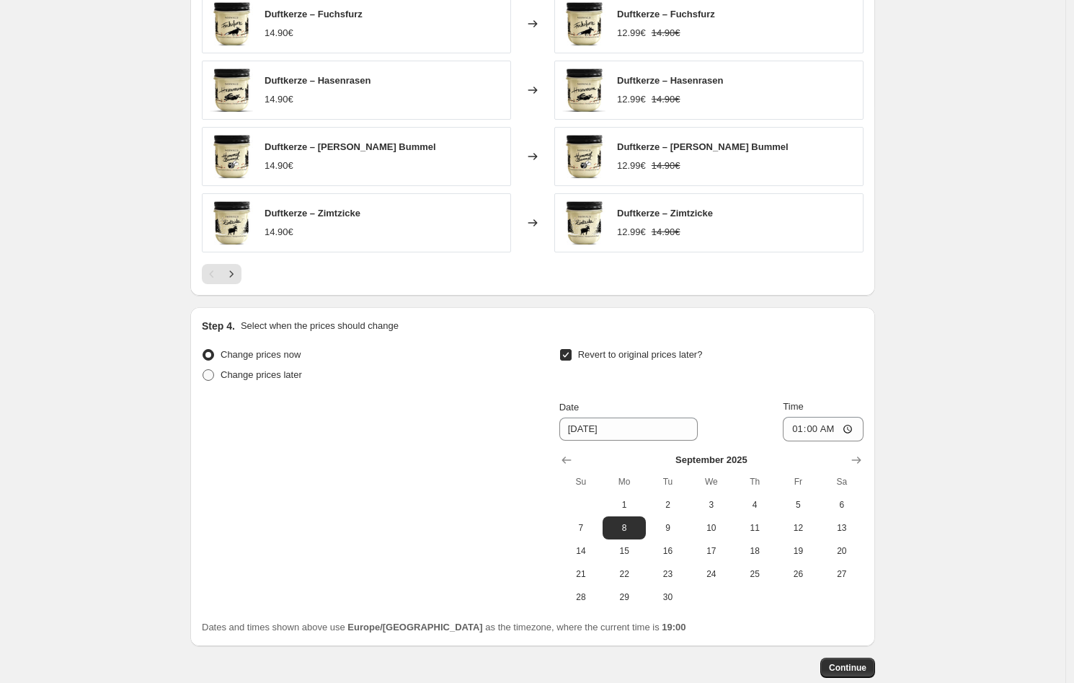
radio input "true"
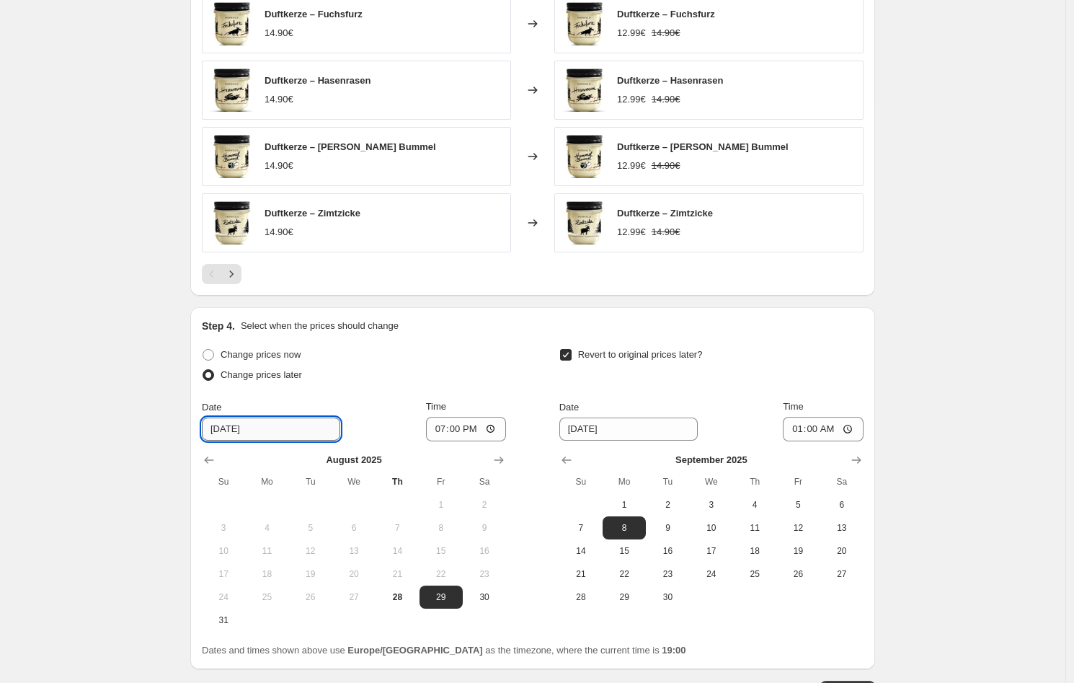
click at [277, 424] on input "[DATE]" at bounding box center [271, 428] width 138 height 23
click at [228, 429] on input "[DATE]" at bounding box center [271, 428] width 138 height 23
click at [500, 598] on span "30" at bounding box center [485, 597] width 32 height 12
click at [451, 602] on button "29" at bounding box center [441, 596] width 43 height 23
type input "[DATE]"
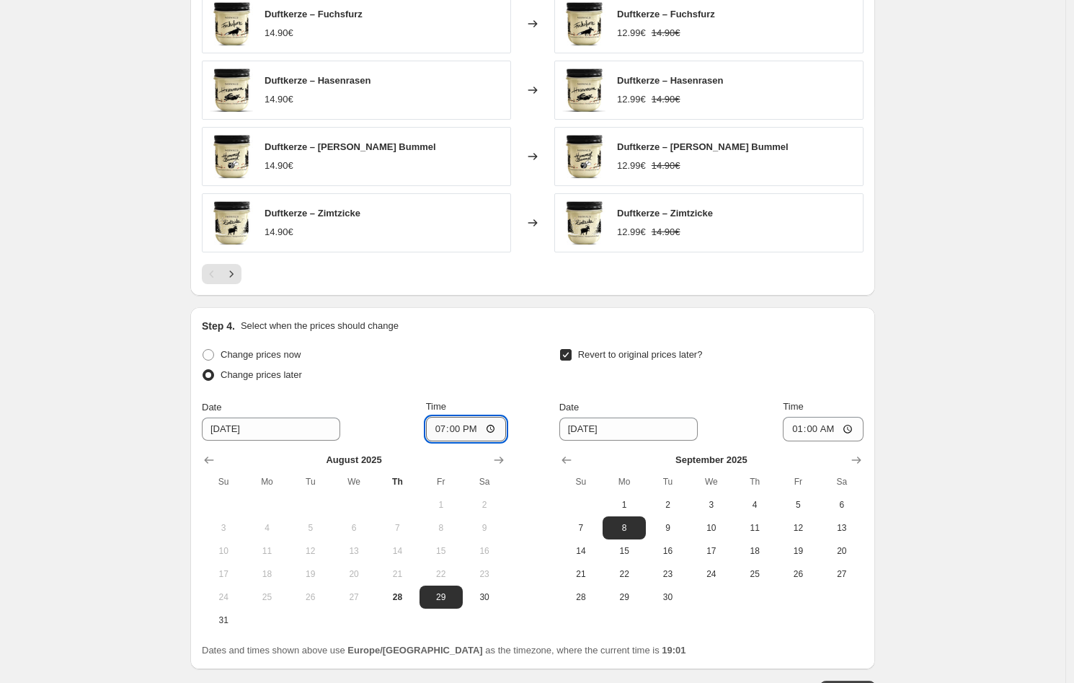
click at [474, 430] on input "19:00" at bounding box center [466, 429] width 81 height 25
click at [449, 431] on input "19:00" at bounding box center [466, 429] width 81 height 25
click at [453, 429] on input "19:00" at bounding box center [466, 429] width 81 height 25
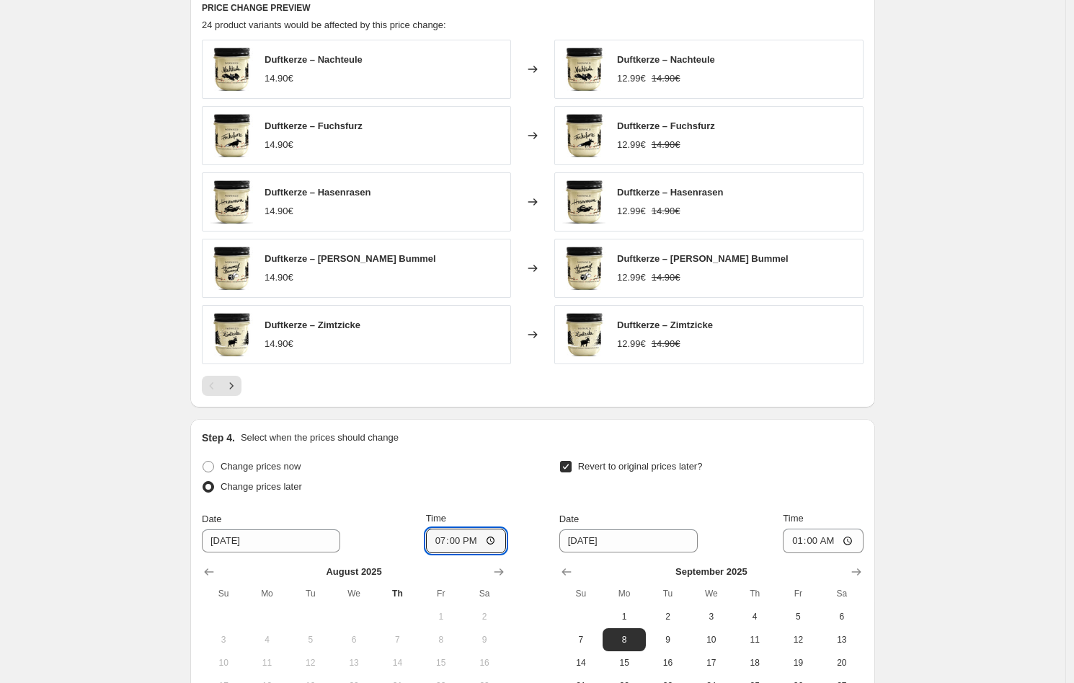
scroll to position [1001, 0]
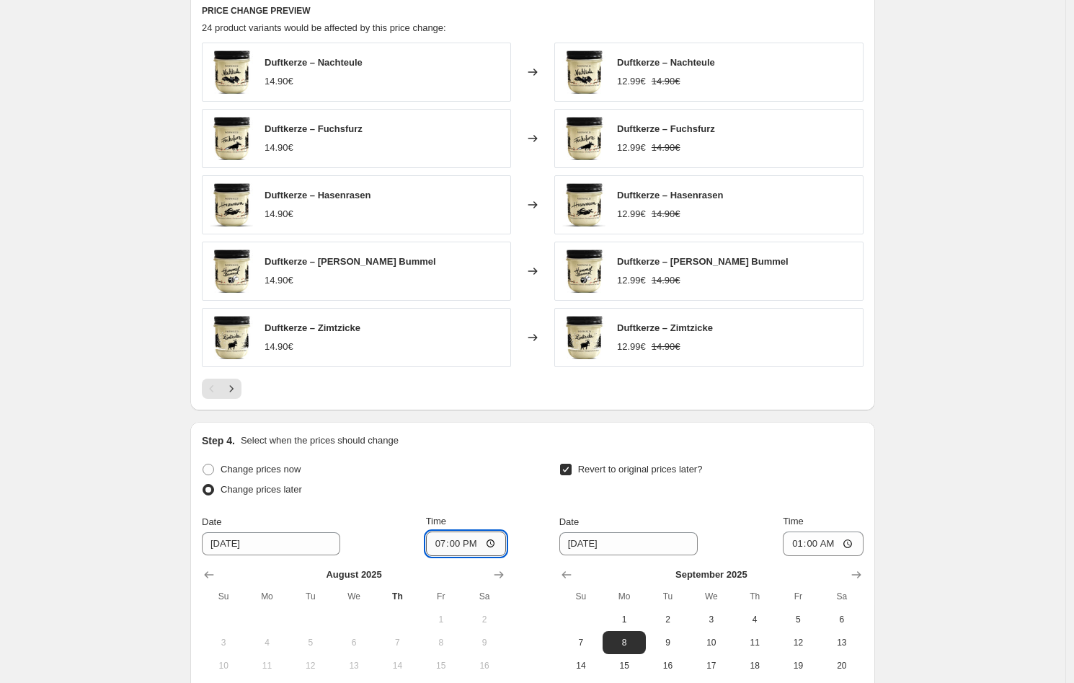
click at [499, 541] on input "19:00" at bounding box center [466, 543] width 81 height 25
click at [256, 474] on span "Change prices now" at bounding box center [261, 469] width 80 height 14
click at [203, 464] on input "Change prices now" at bounding box center [203, 463] width 1 height 1
radio input "true"
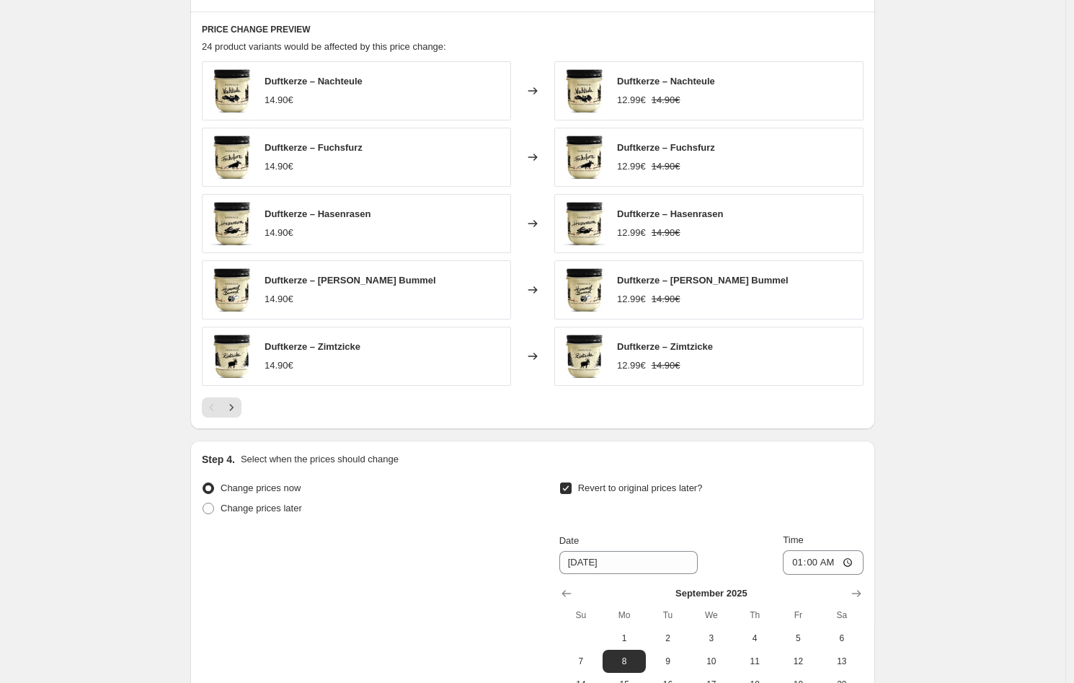
scroll to position [982, 0]
click at [228, 406] on icon "Next" at bounding box center [231, 407] width 14 height 14
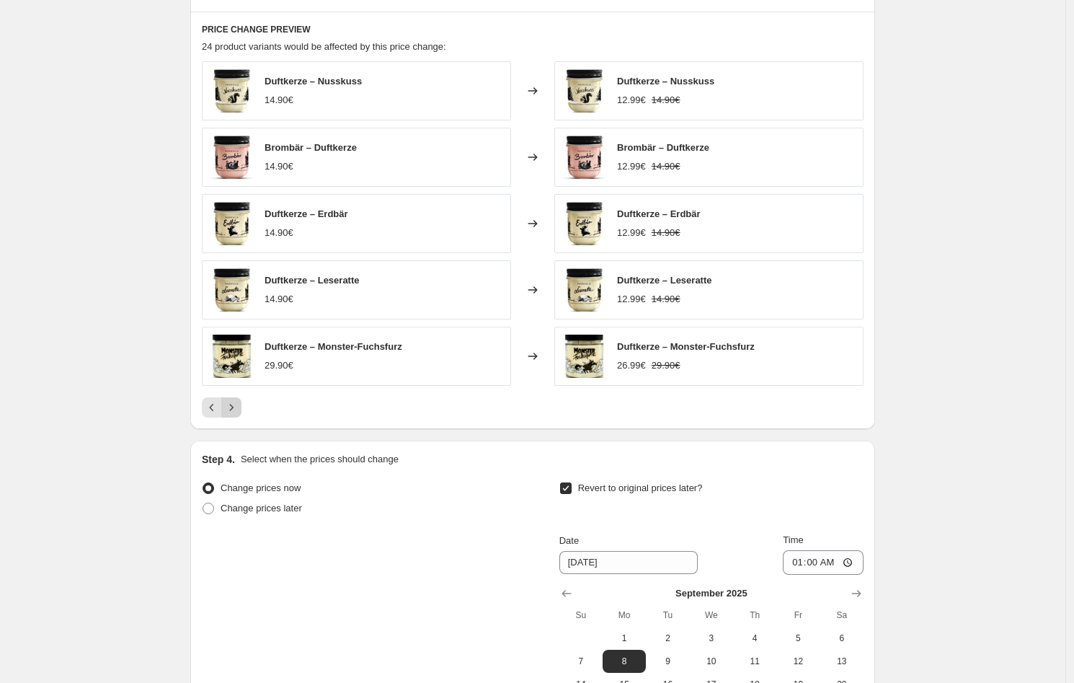
click at [234, 409] on icon "Next" at bounding box center [231, 407] width 14 height 14
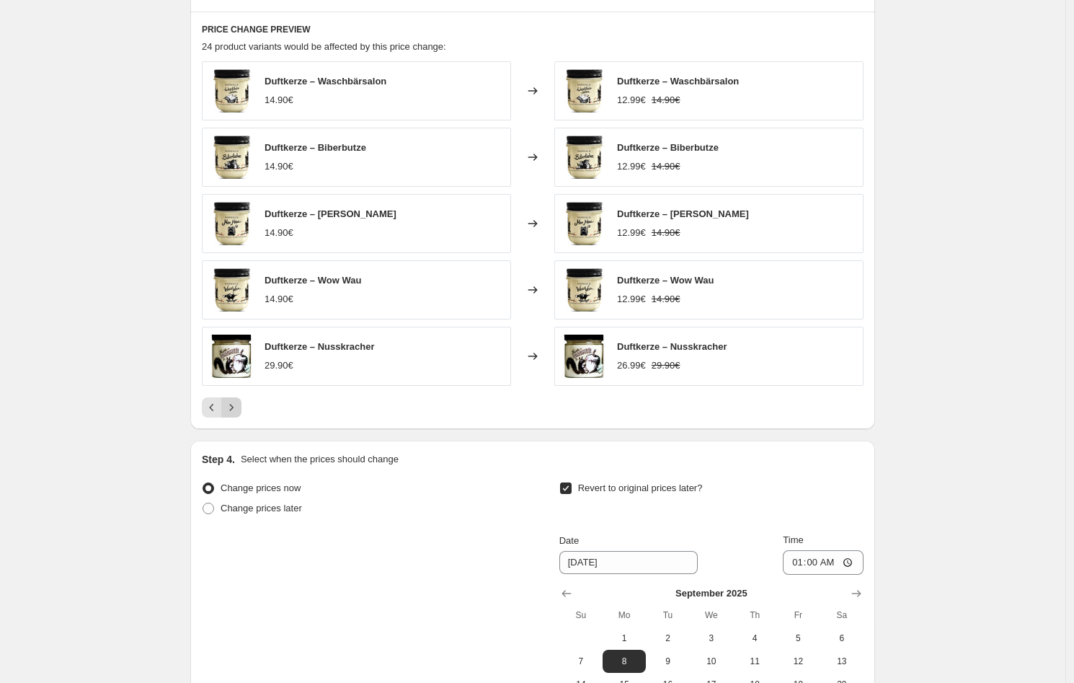
click at [234, 409] on icon "Next" at bounding box center [231, 407] width 14 height 14
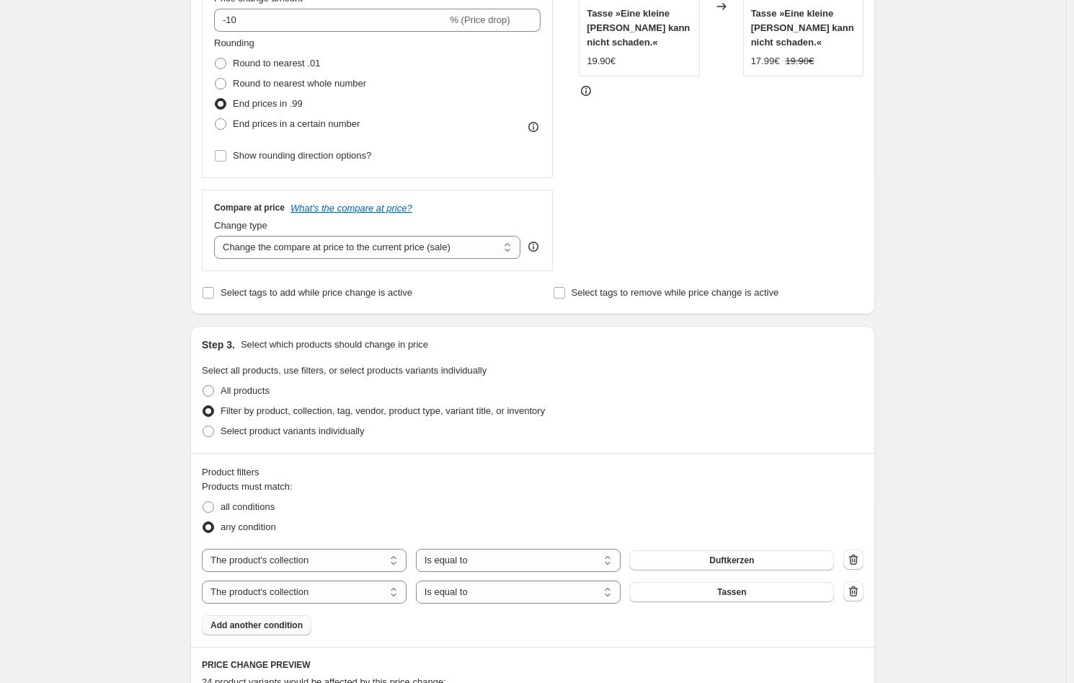
scroll to position [346, 0]
click at [295, 88] on span "Round to nearest whole number" at bounding box center [299, 84] width 133 height 11
click at [216, 80] on input "Round to nearest whole number" at bounding box center [215, 79] width 1 height 1
radio input "true"
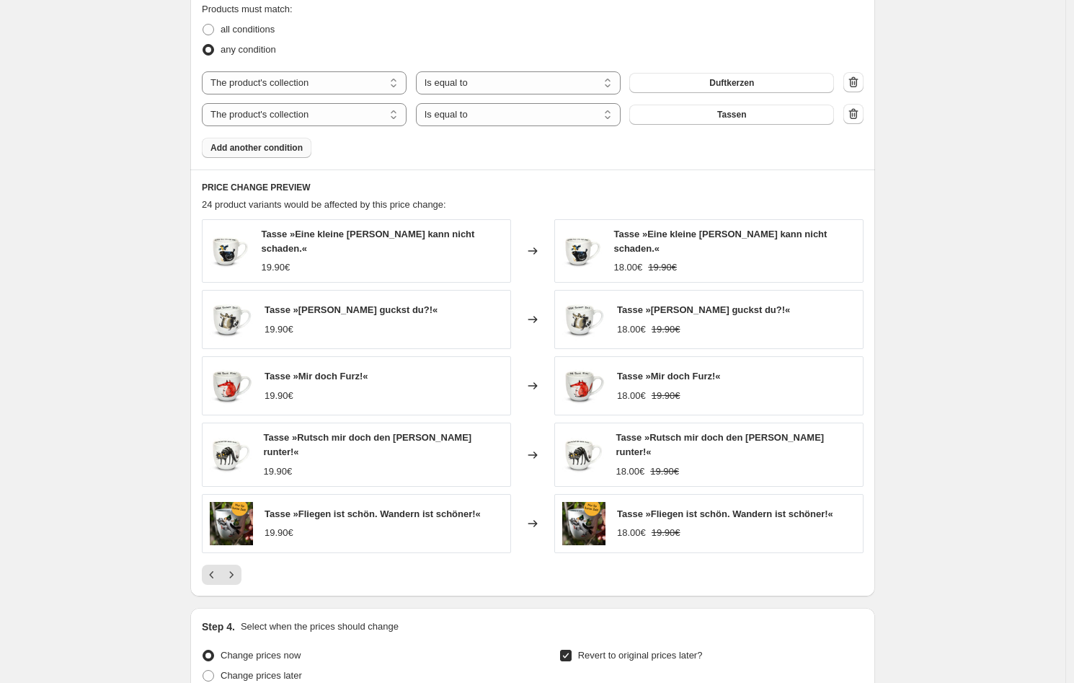
scroll to position [912, 0]
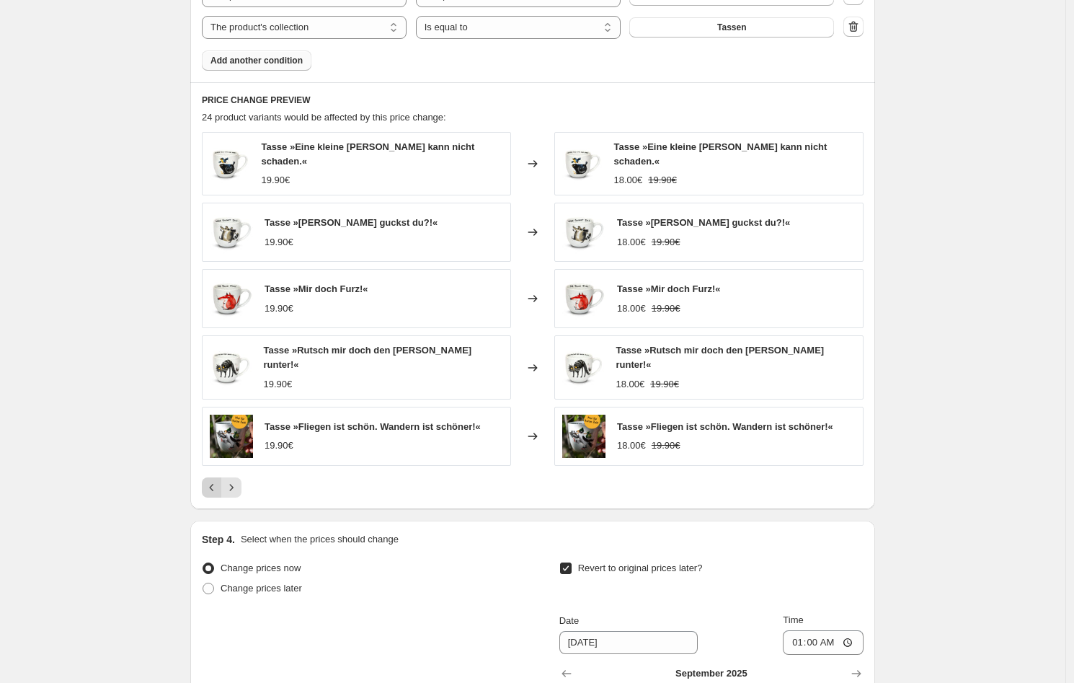
click at [213, 480] on icon "Previous" at bounding box center [212, 487] width 14 height 14
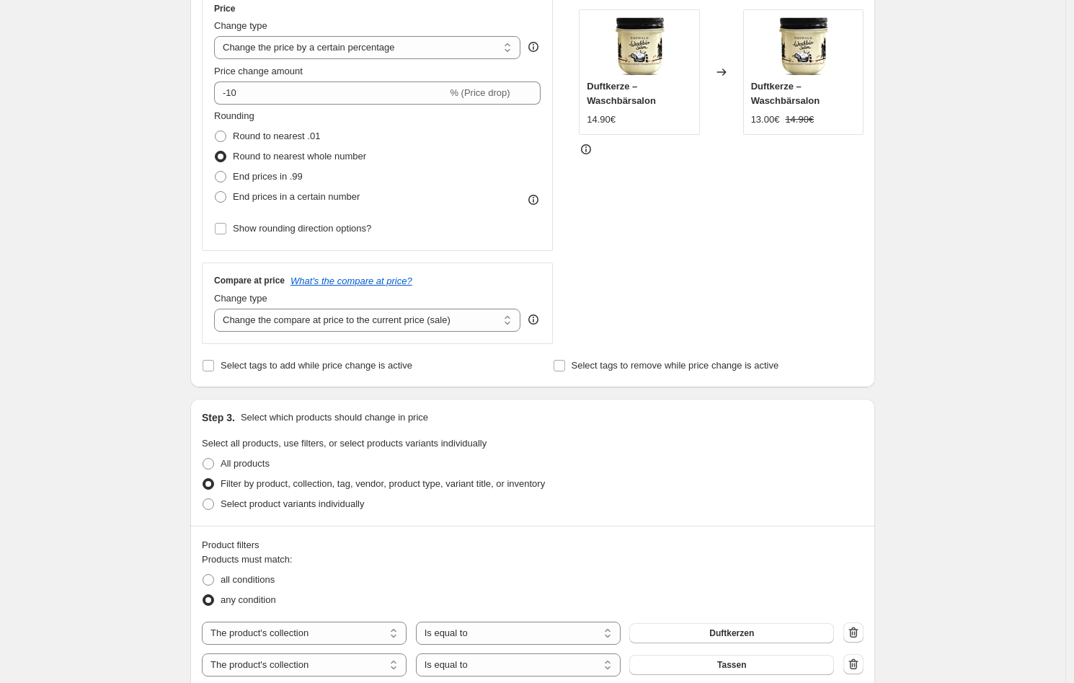
scroll to position [244, 0]
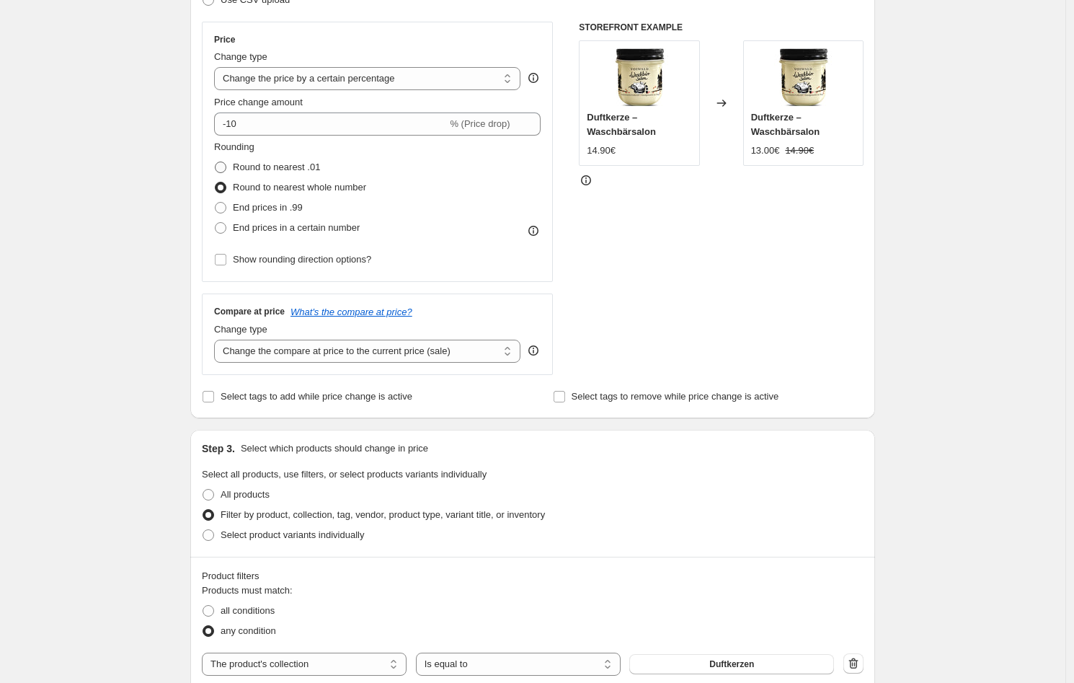
click at [273, 168] on span "Round to nearest .01" at bounding box center [276, 166] width 87 height 11
click at [216, 162] on input "Round to nearest .01" at bounding box center [215, 161] width 1 height 1
radio input "true"
click at [251, 210] on span "End prices in .99" at bounding box center [268, 207] width 70 height 11
click at [216, 203] on input "End prices in .99" at bounding box center [215, 202] width 1 height 1
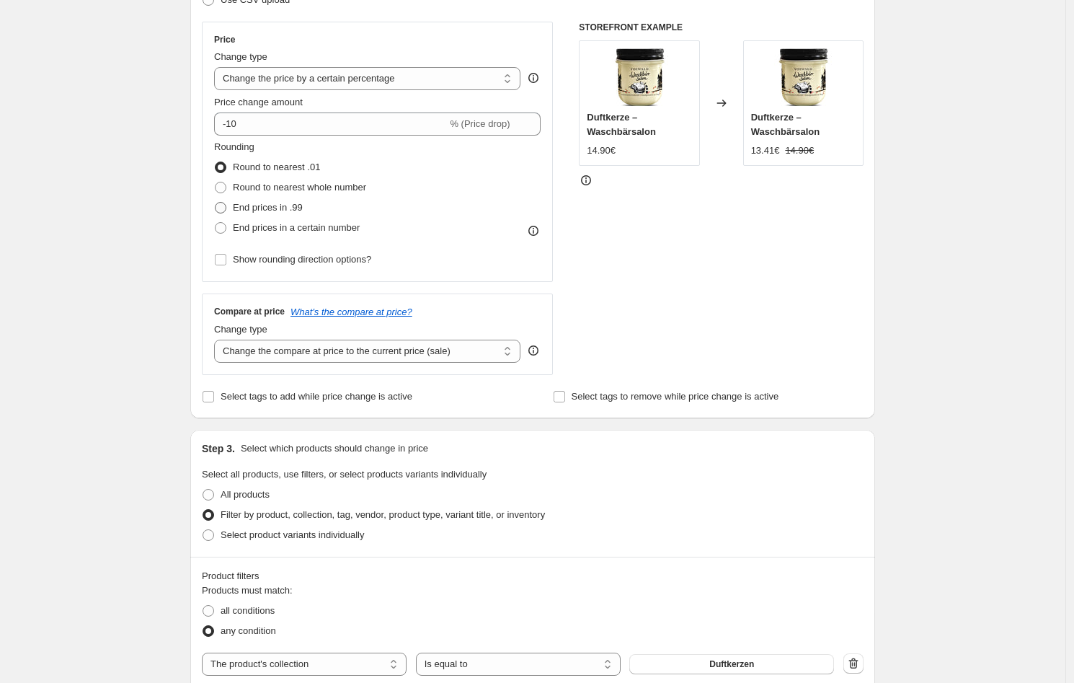
radio input "true"
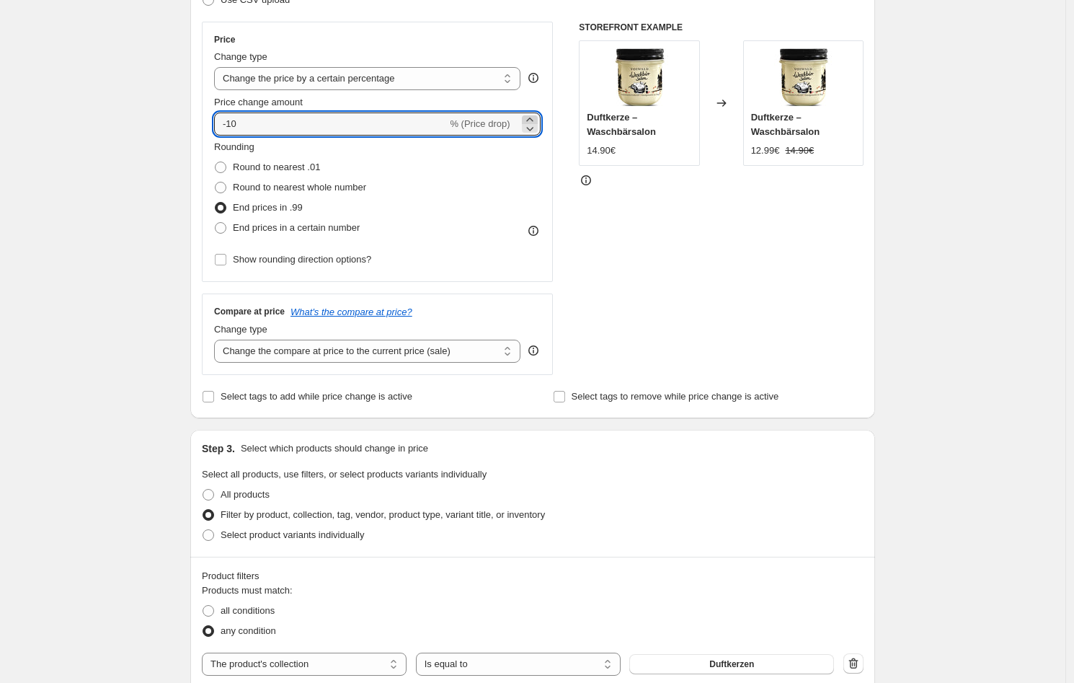
click at [531, 119] on icon at bounding box center [529, 119] width 6 height 4
click at [532, 128] on icon at bounding box center [529, 129] width 7 height 4
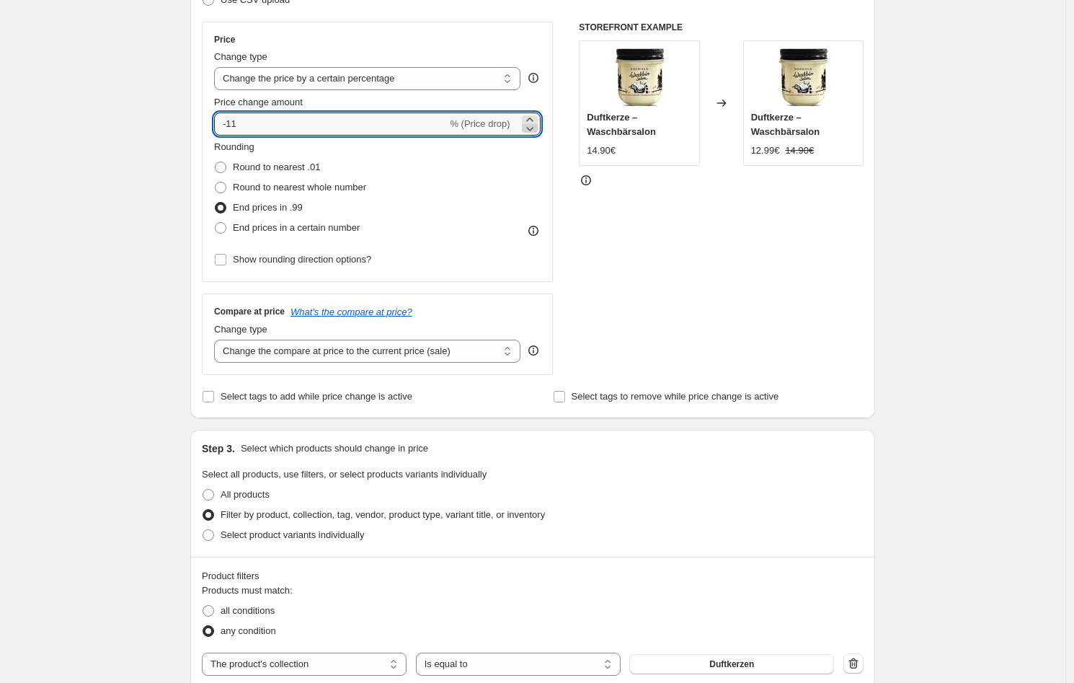
click at [532, 128] on icon at bounding box center [529, 129] width 7 height 4
click at [533, 120] on icon at bounding box center [530, 119] width 14 height 14
type input "-10"
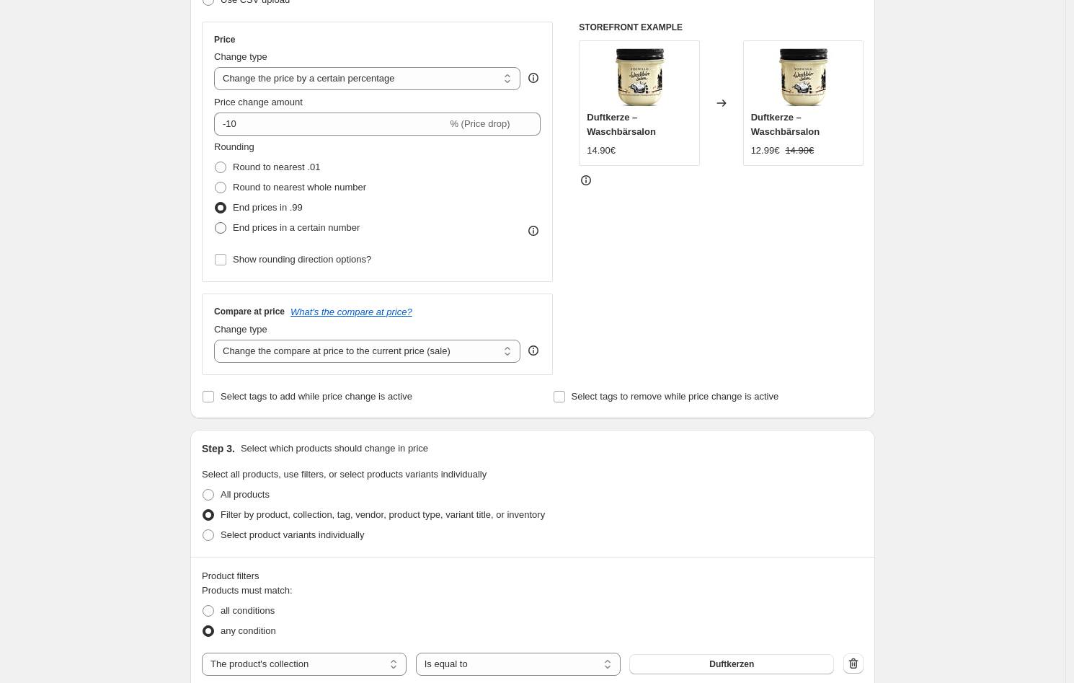
click at [324, 229] on span "End prices in a certain number" at bounding box center [296, 227] width 127 height 11
click at [216, 223] on input "End prices in a certain number" at bounding box center [215, 222] width 1 height 1
radio input "true"
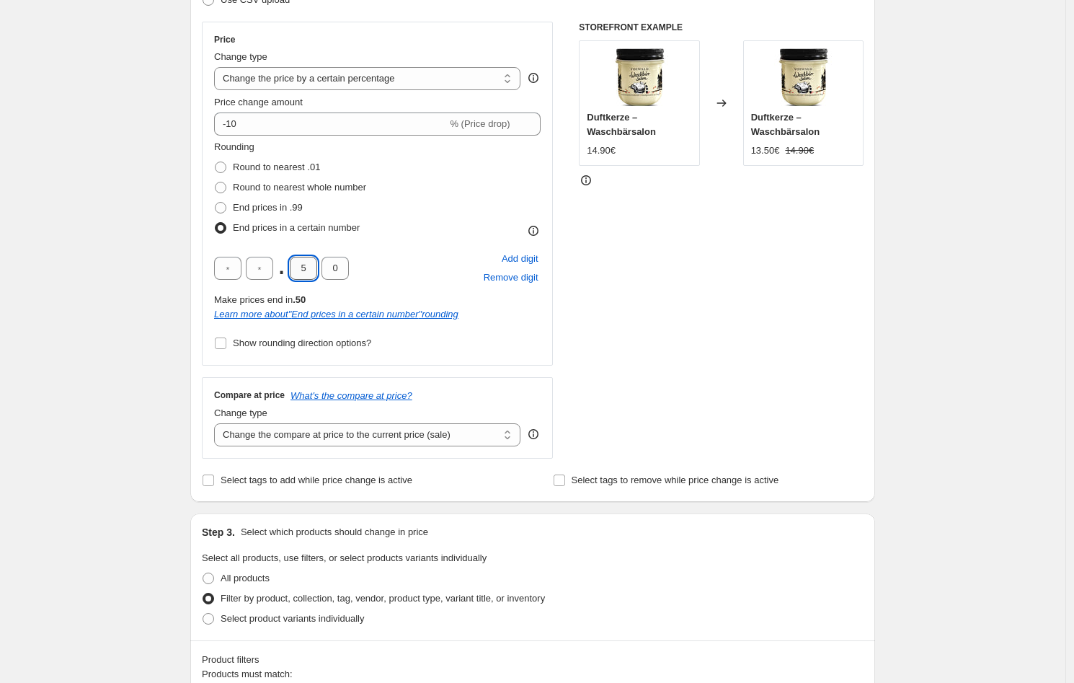
drag, startPoint x: 315, startPoint y: 267, endPoint x: 297, endPoint y: 266, distance: 18.1
click at [297, 266] on input "5" at bounding box center [303, 268] width 27 height 23
type input "9"
click at [402, 234] on div "Rounding Round to nearest .01 Round to nearest whole number End prices in .99 E…" at bounding box center [377, 189] width 327 height 98
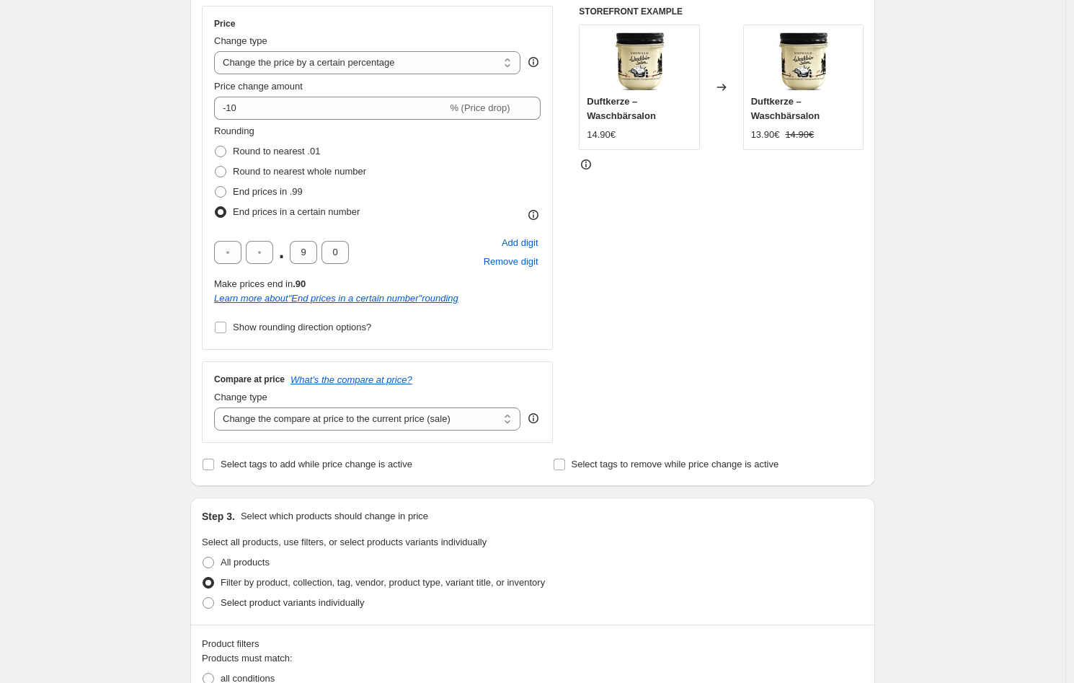
scroll to position [298, 0]
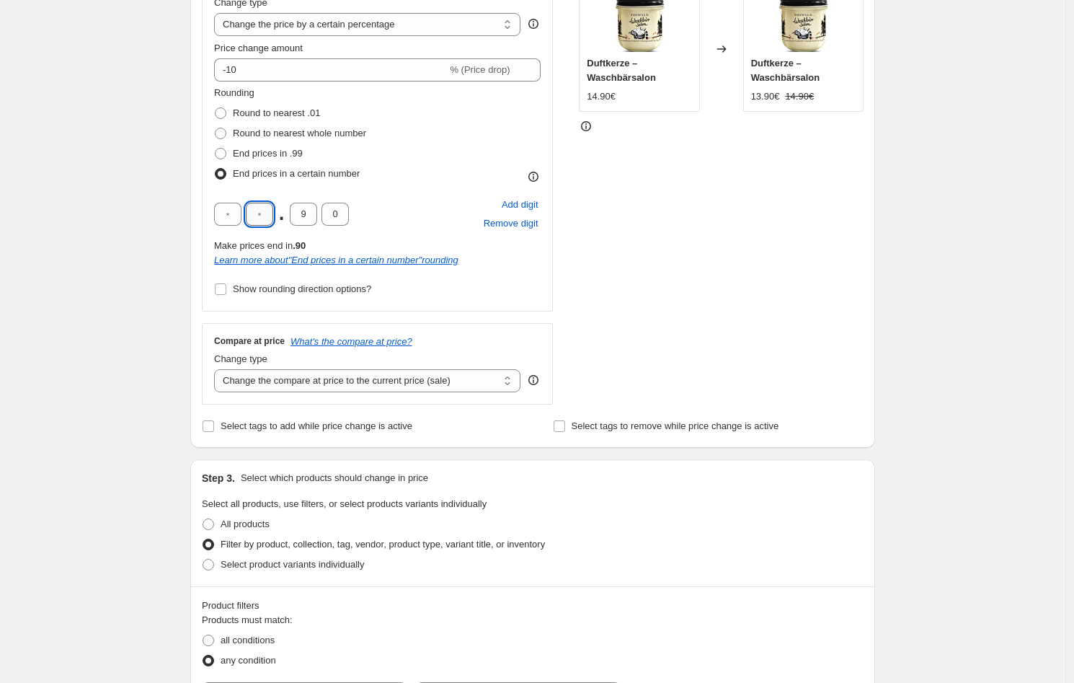
click at [255, 216] on input "text" at bounding box center [259, 214] width 27 height 23
click at [438, 177] on div "Rounding Round to nearest .01 Round to nearest whole number End prices in .99 E…" at bounding box center [377, 135] width 327 height 98
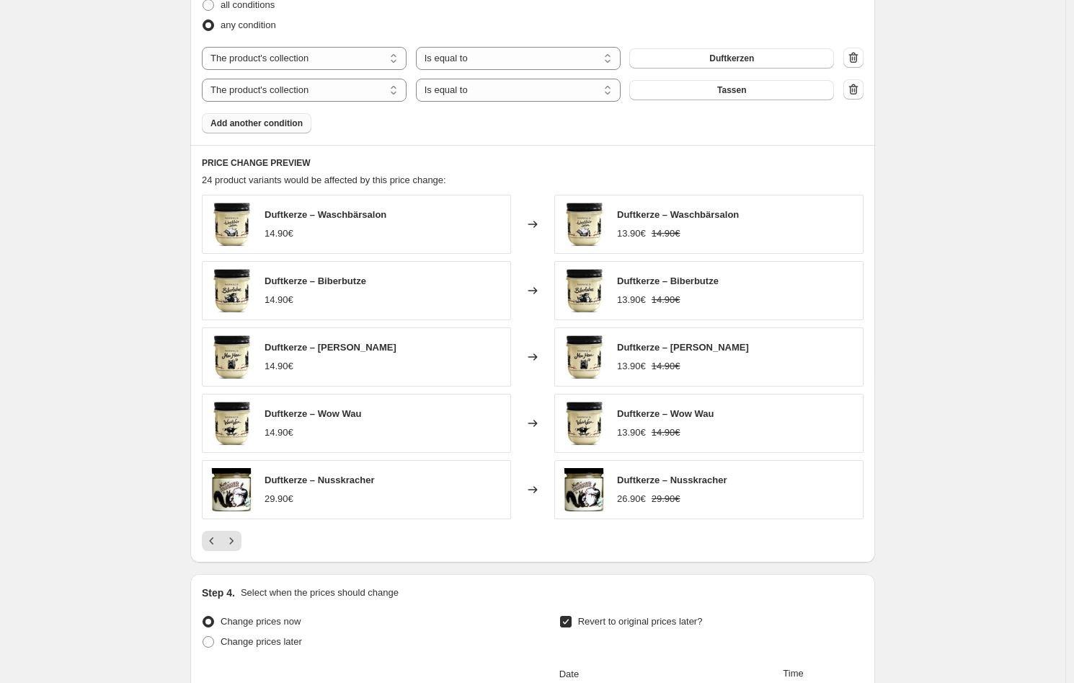
scroll to position [1004, 0]
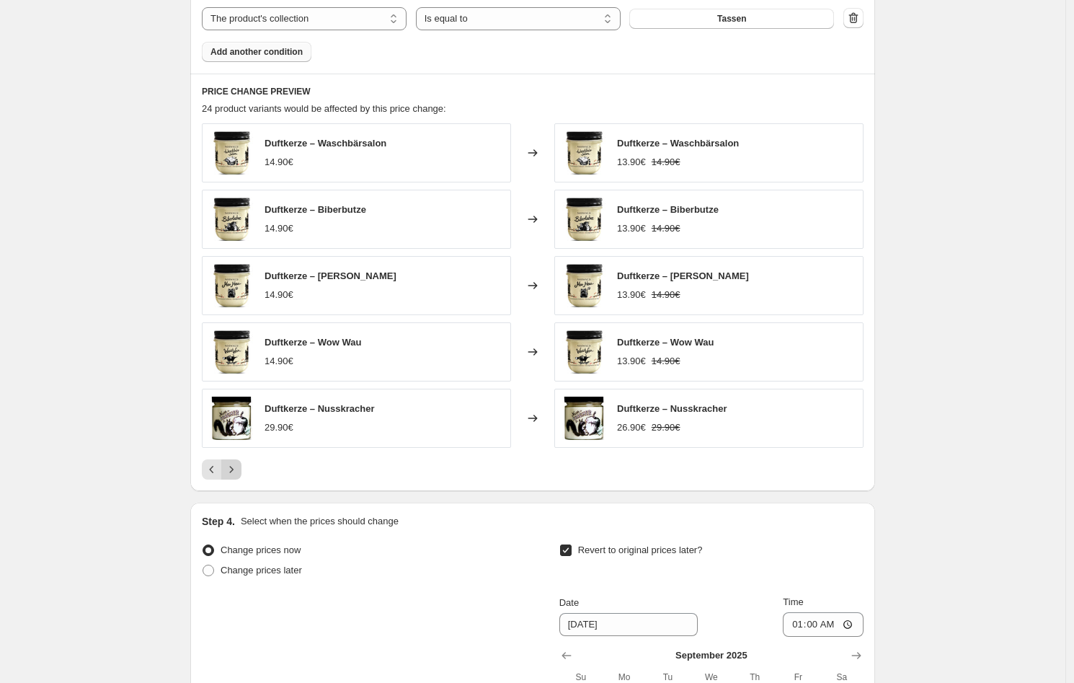
click at [239, 466] on icon "Next" at bounding box center [231, 469] width 14 height 14
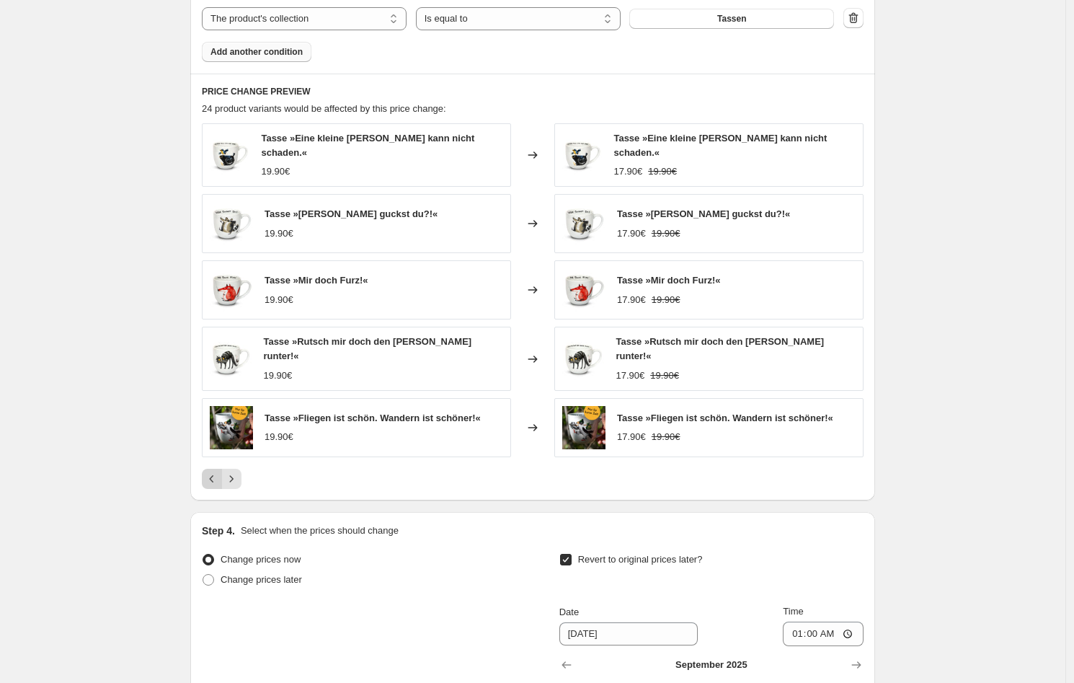
click at [219, 471] on icon "Previous" at bounding box center [212, 478] width 14 height 14
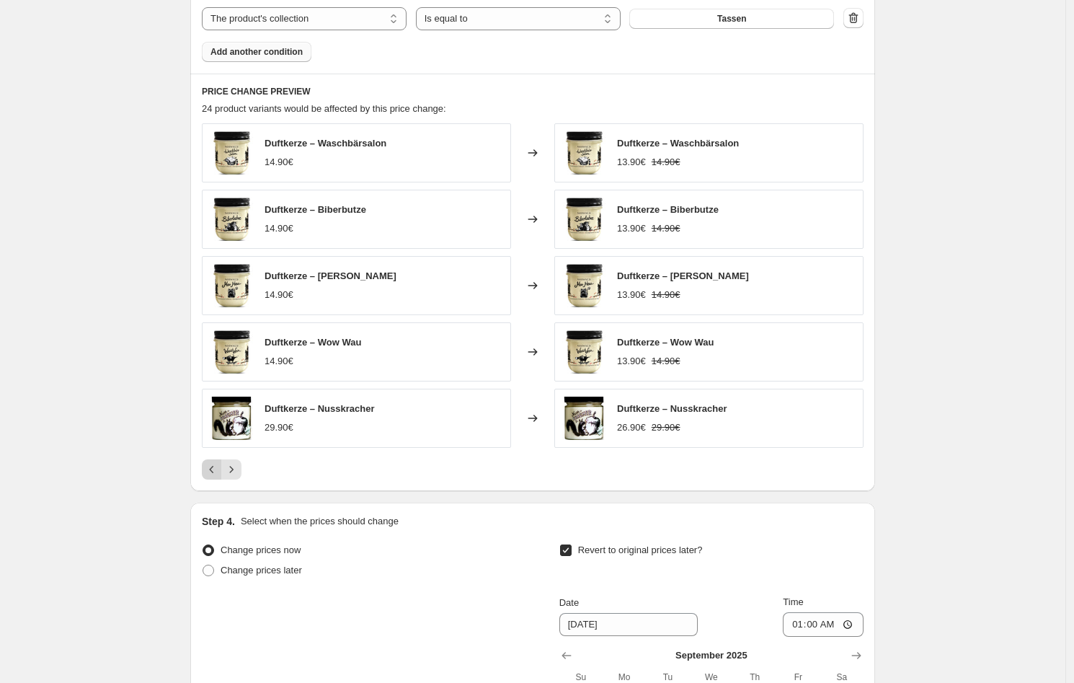
click at [219, 468] on icon "Previous" at bounding box center [212, 469] width 14 height 14
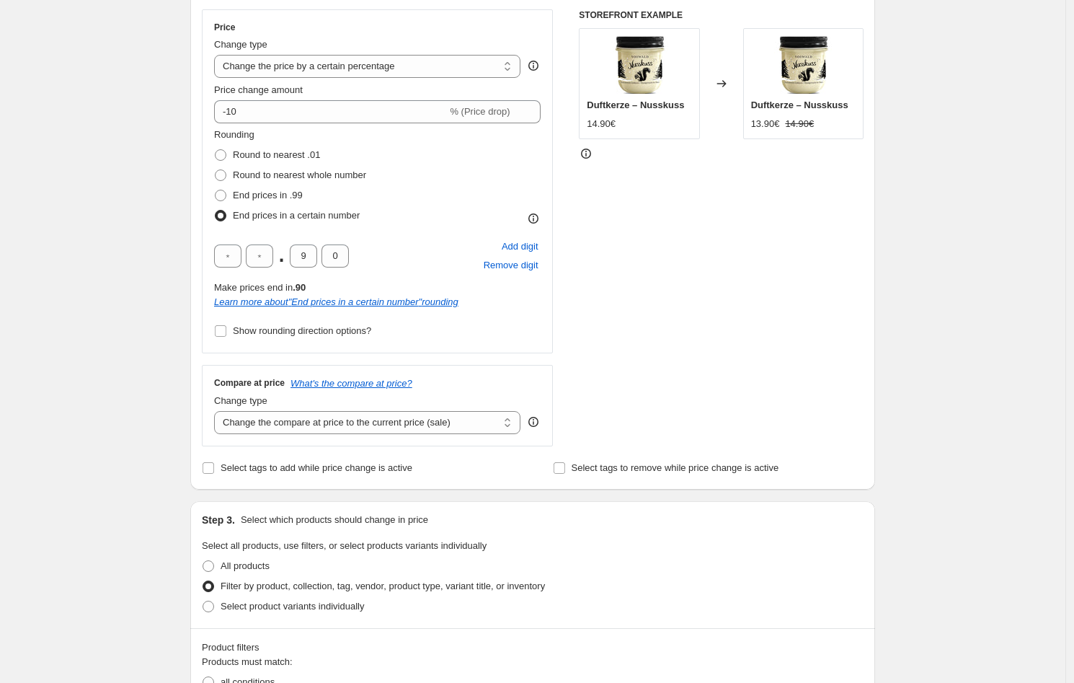
scroll to position [216, 0]
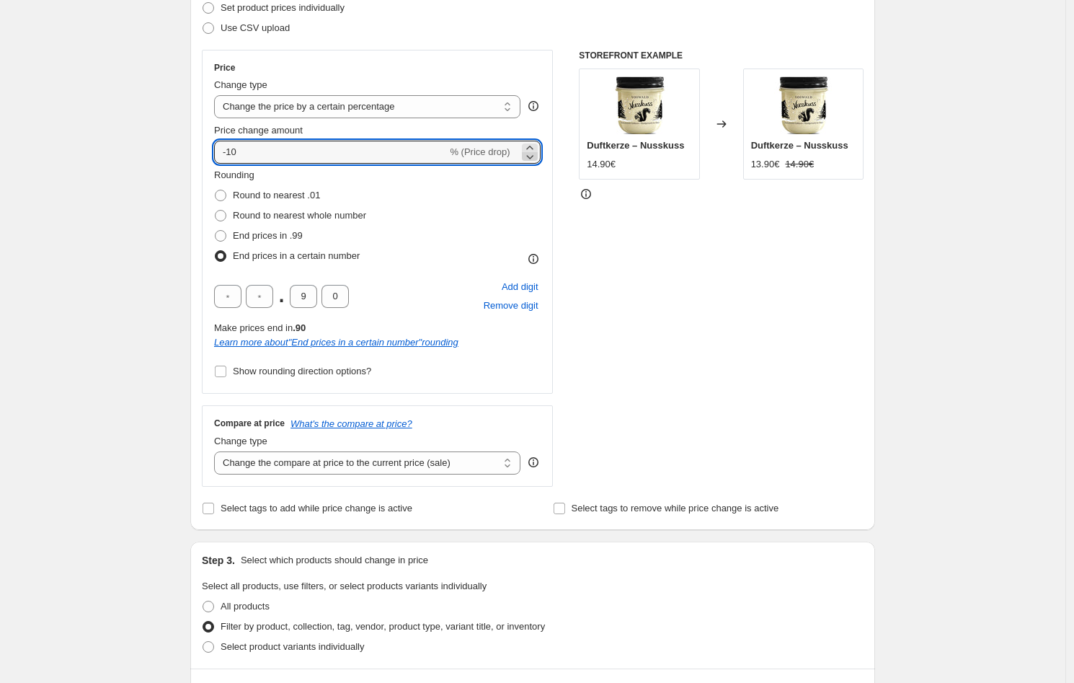
click at [530, 159] on icon at bounding box center [530, 156] width 14 height 14
click at [529, 159] on icon at bounding box center [530, 156] width 14 height 14
click at [530, 159] on icon at bounding box center [530, 156] width 14 height 14
click at [530, 158] on icon at bounding box center [530, 156] width 14 height 14
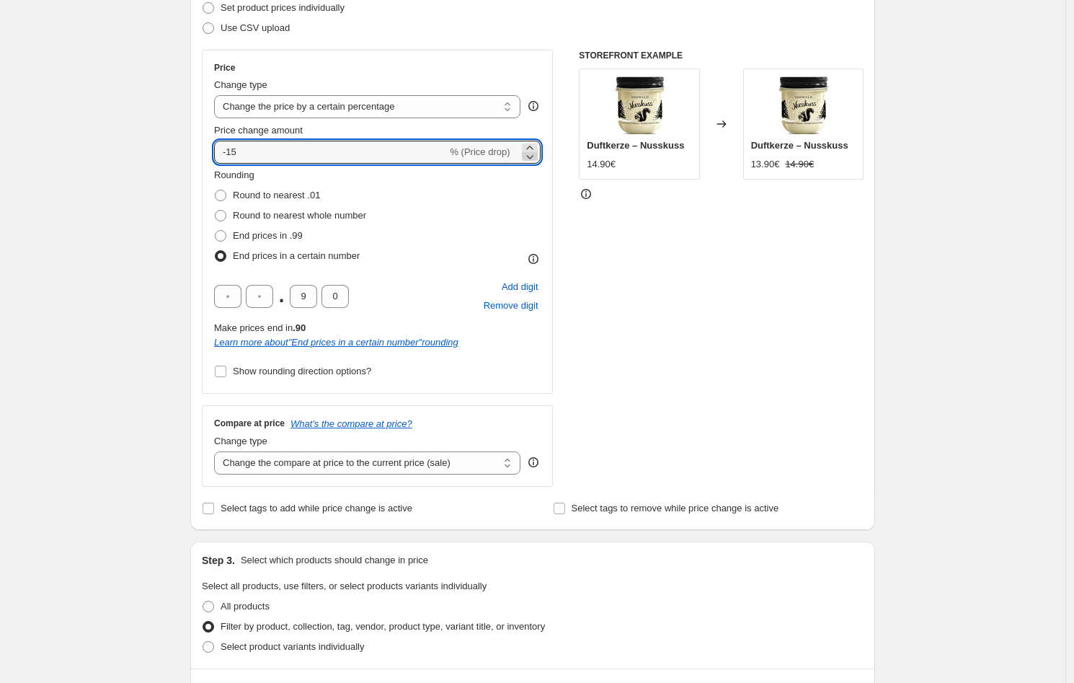
click at [533, 156] on icon at bounding box center [529, 157] width 7 height 4
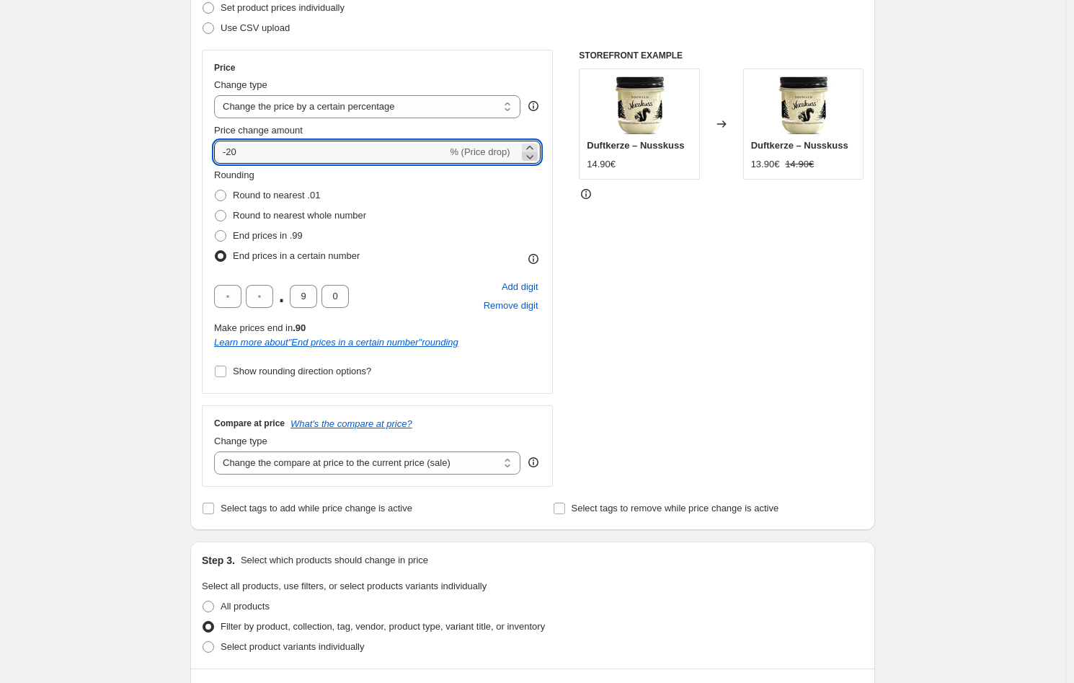
click at [533, 156] on icon at bounding box center [529, 157] width 7 height 4
click at [536, 157] on icon at bounding box center [530, 156] width 14 height 14
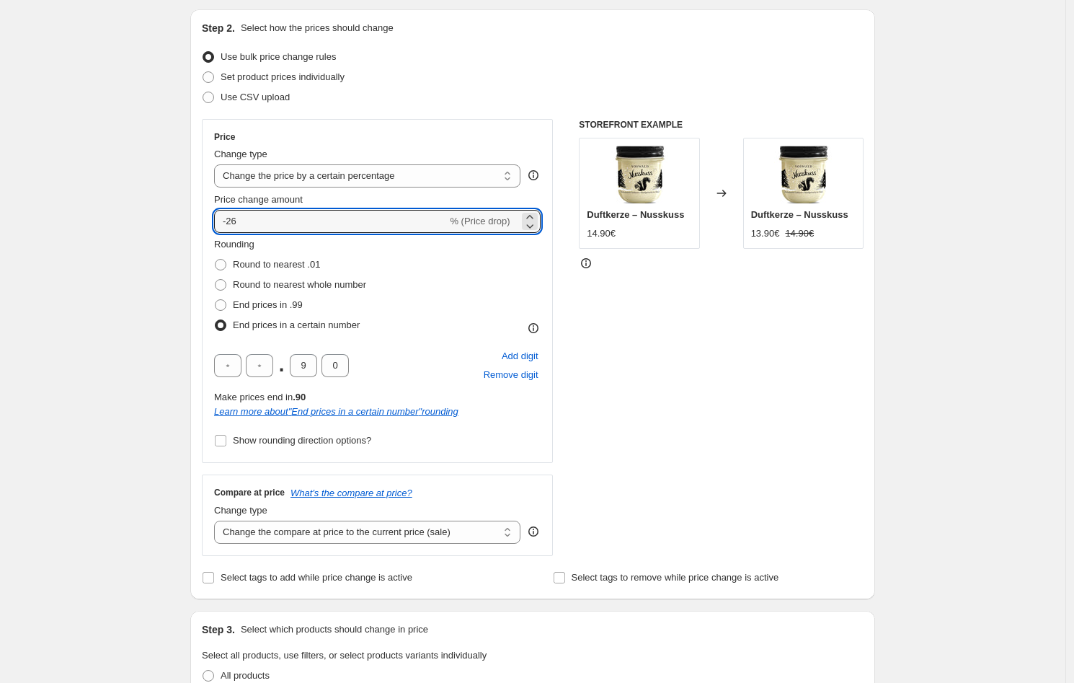
scroll to position [31, 0]
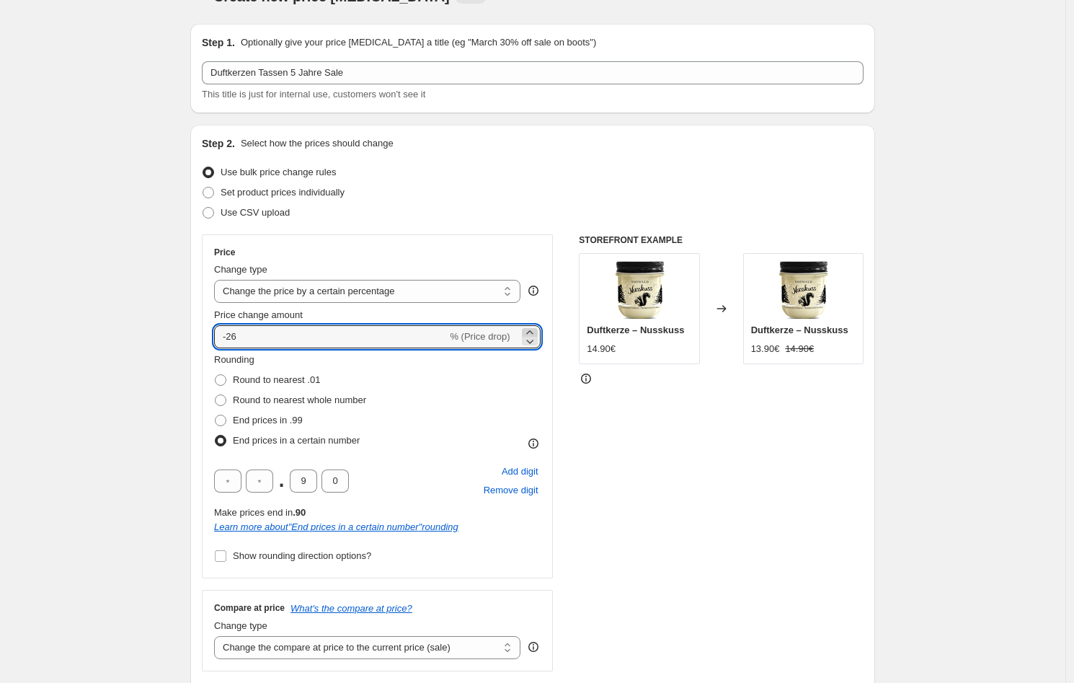
click at [528, 332] on icon at bounding box center [530, 332] width 14 height 14
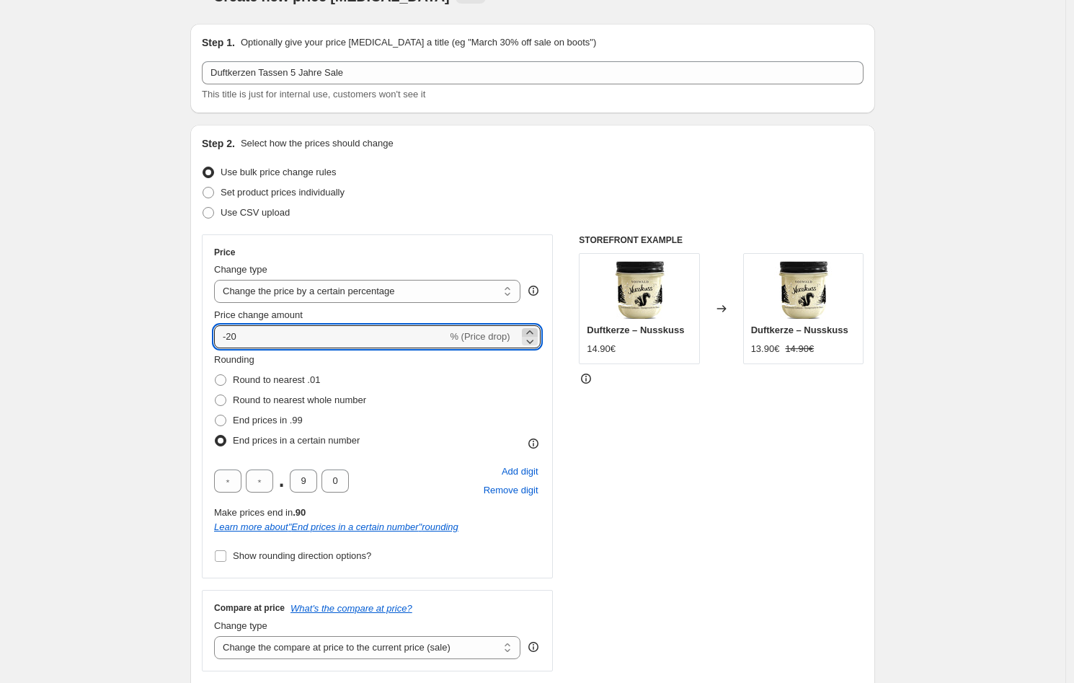
click at [528, 332] on icon at bounding box center [530, 332] width 14 height 14
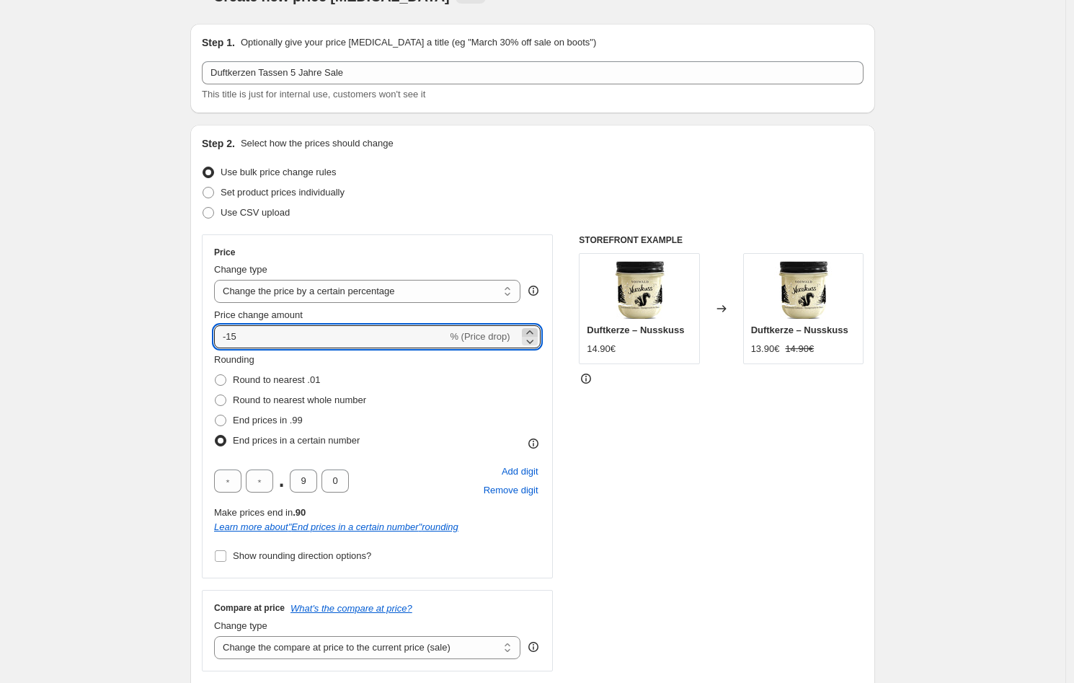
click at [528, 332] on icon at bounding box center [530, 332] width 14 height 14
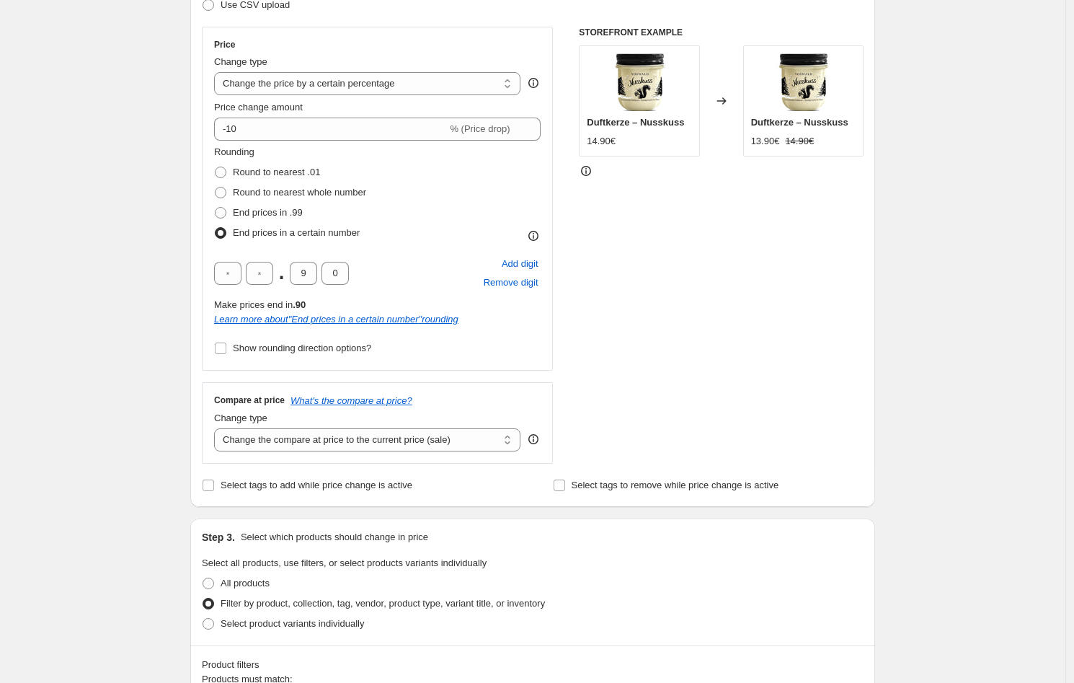
scroll to position [234, 0]
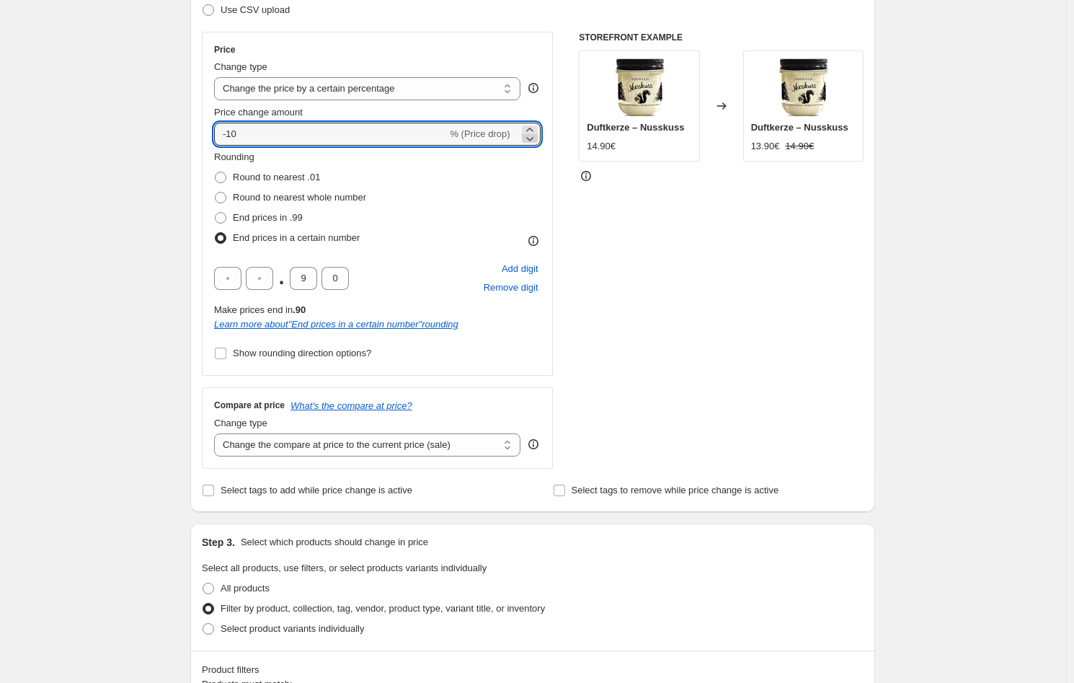
click at [528, 138] on icon at bounding box center [530, 138] width 14 height 14
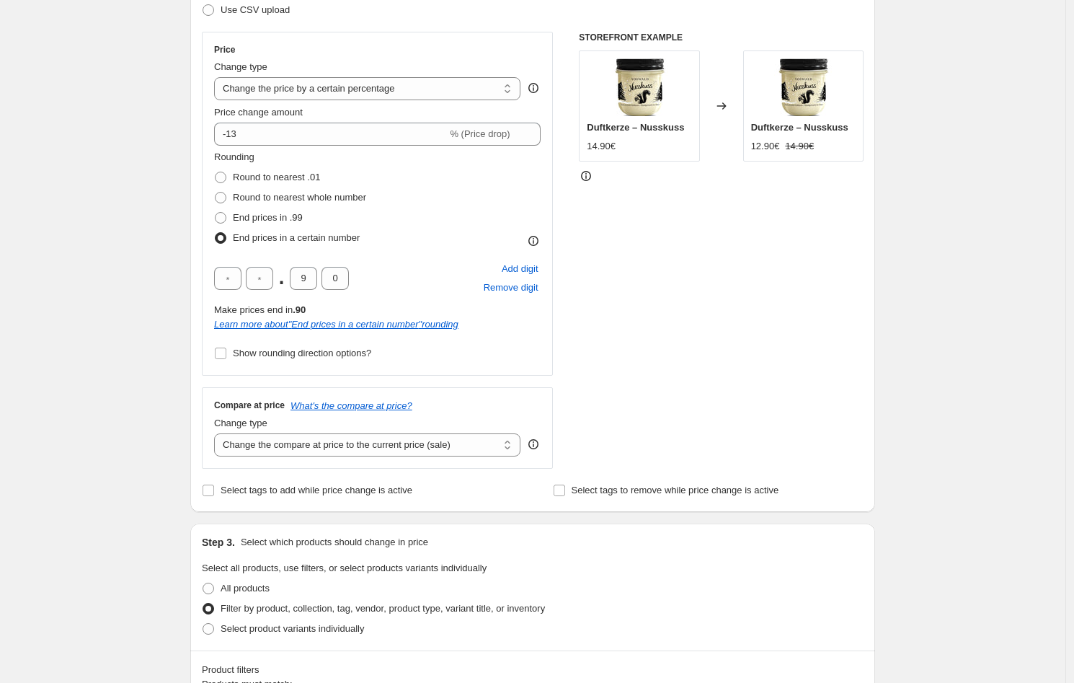
click at [435, 72] on div "Change type" at bounding box center [367, 67] width 306 height 14
click at [437, 81] on select "Change the price to a certain amount Change the price by a certain amount Chang…" at bounding box center [367, 88] width 306 height 23
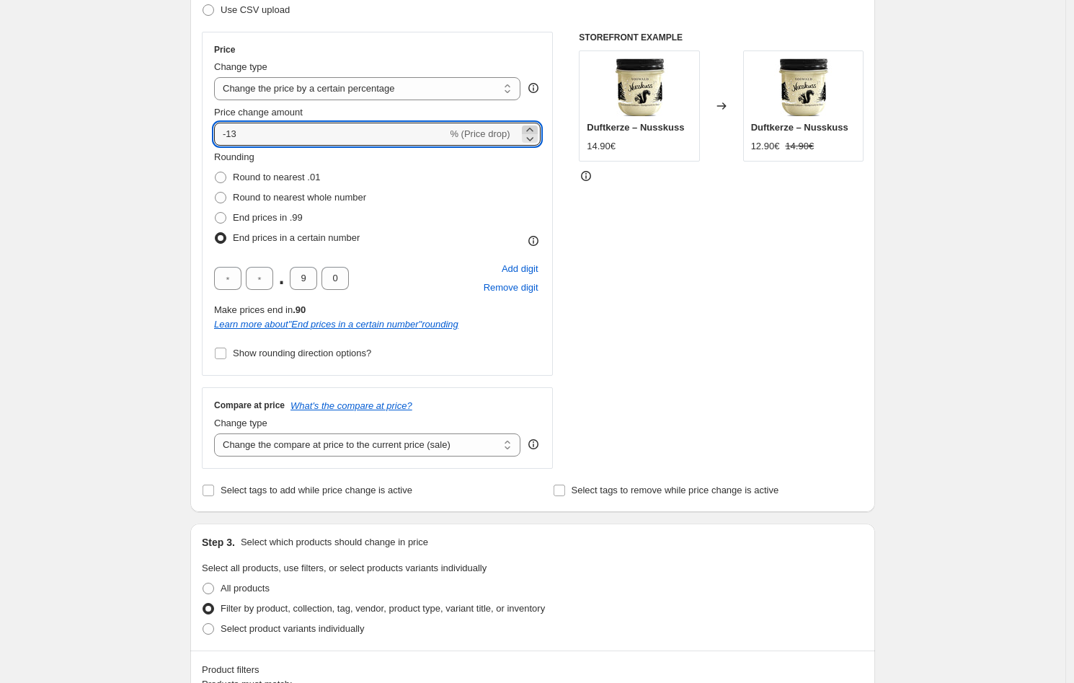
click at [526, 125] on icon at bounding box center [530, 130] width 14 height 14
click at [536, 138] on icon at bounding box center [530, 138] width 14 height 14
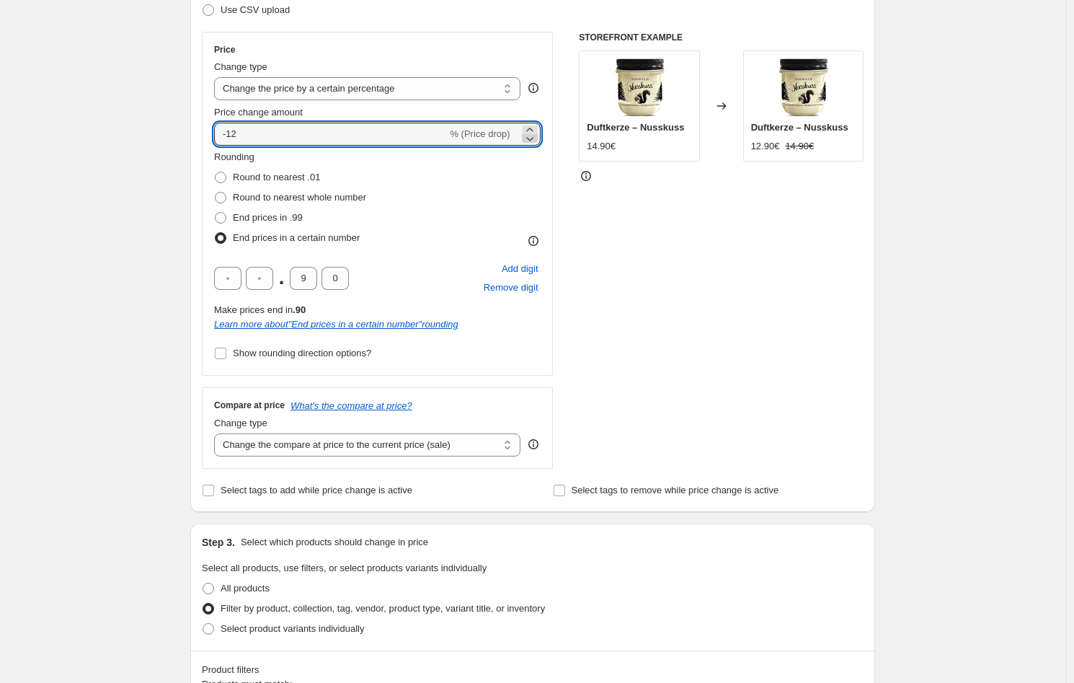
click at [536, 138] on icon at bounding box center [530, 138] width 14 height 14
click at [534, 131] on icon at bounding box center [530, 138] width 14 height 14
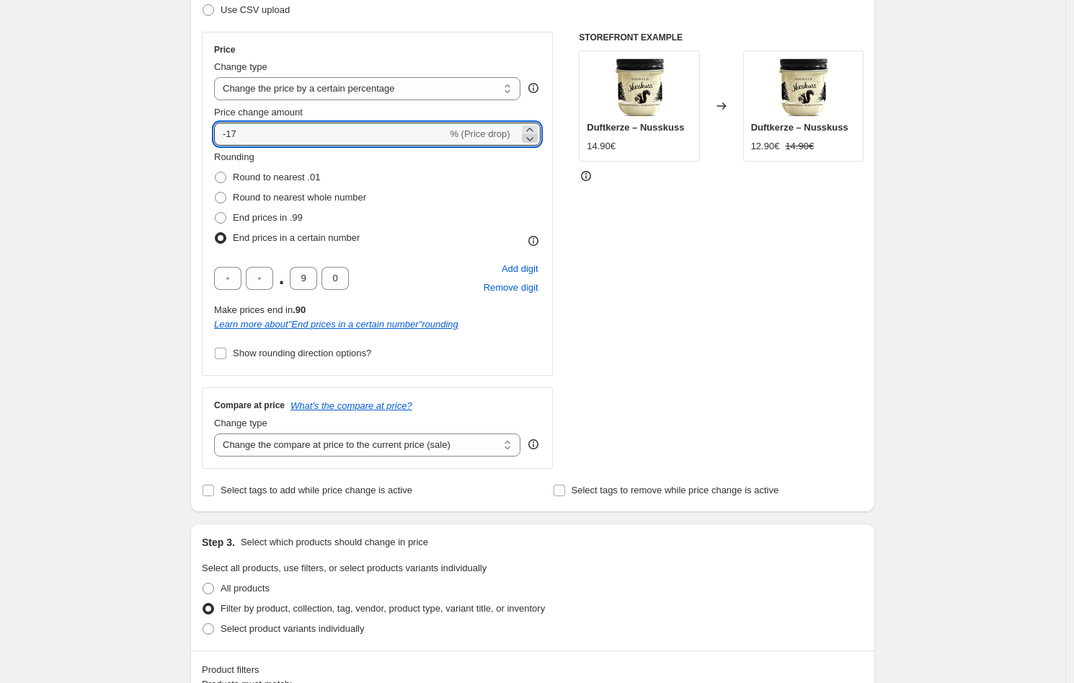
click at [534, 131] on icon at bounding box center [530, 138] width 14 height 14
click at [535, 131] on icon at bounding box center [530, 138] width 14 height 14
click at [621, 223] on div "STOREFRONT EXAMPLE Duftkerze – Nusskuss 14.90€ Changed to Duftkerze – Nusskuss …" at bounding box center [721, 250] width 285 height 437
click at [531, 136] on icon at bounding box center [530, 138] width 14 height 14
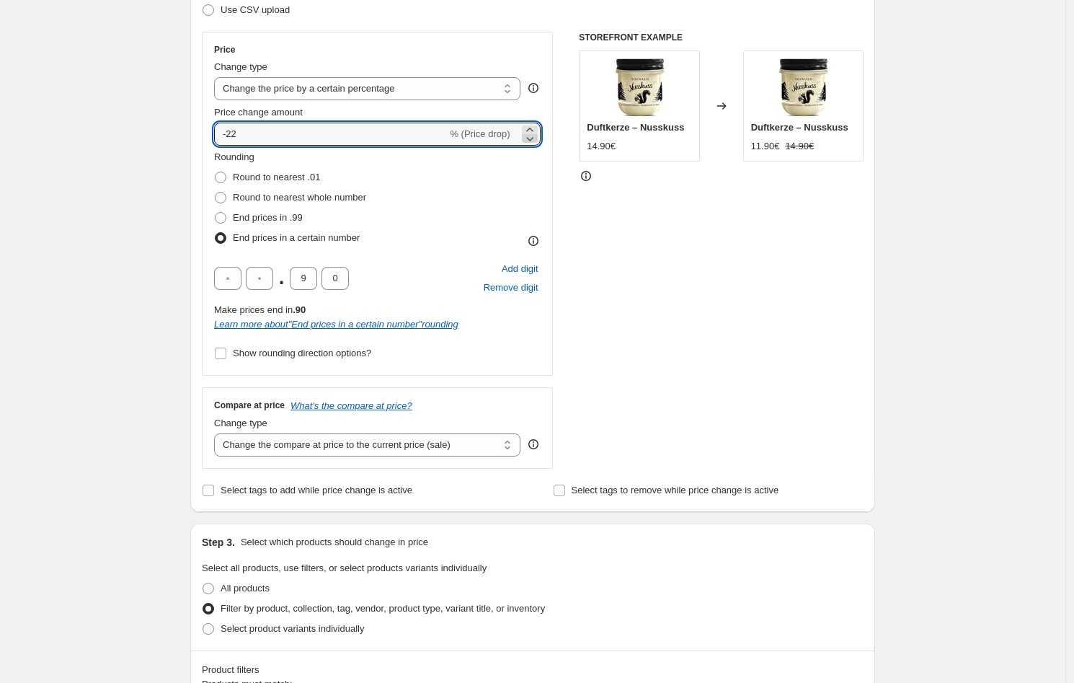
click at [533, 132] on icon at bounding box center [530, 138] width 14 height 14
click at [533, 128] on icon at bounding box center [529, 130] width 6 height 4
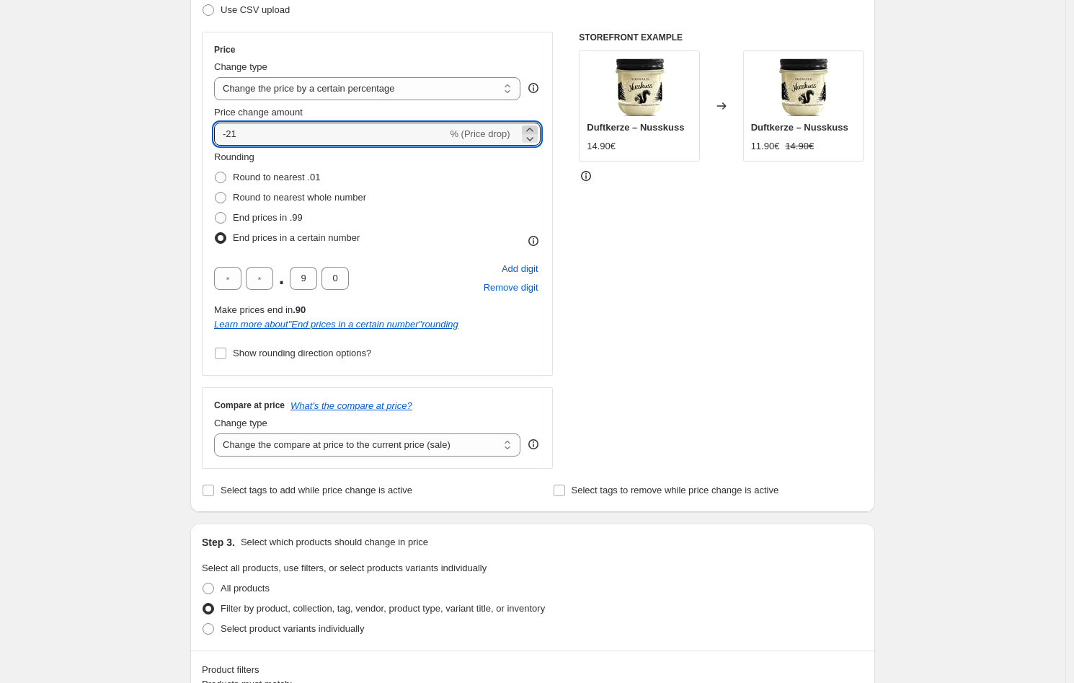
click at [533, 128] on icon at bounding box center [529, 130] width 6 height 4
click at [533, 129] on icon at bounding box center [529, 130] width 6 height 4
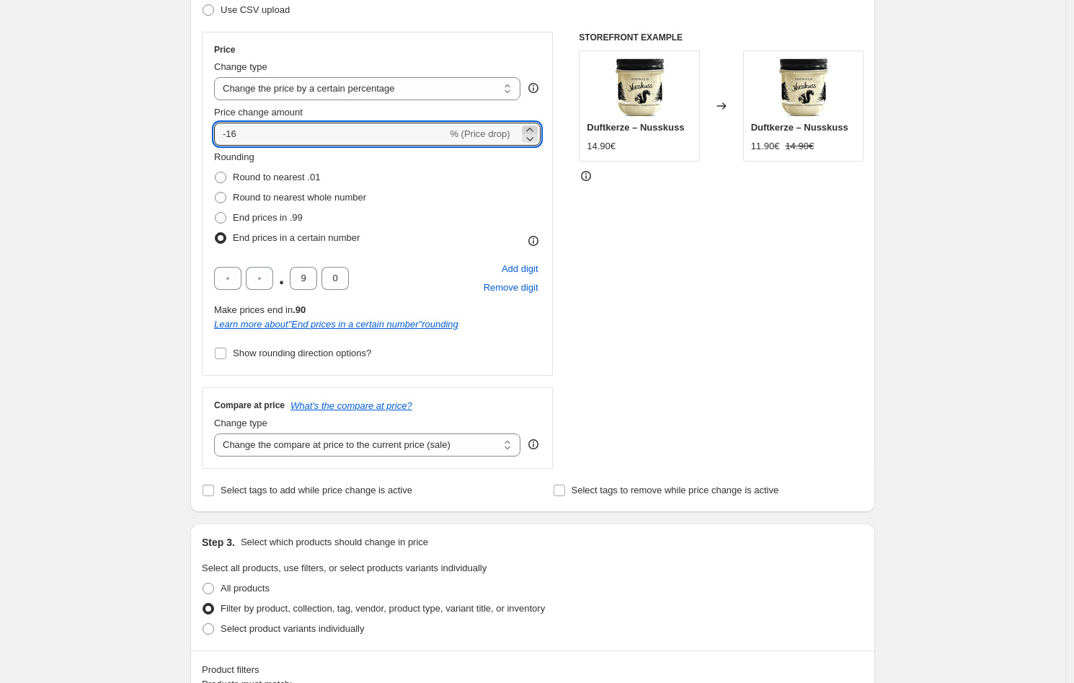
click at [533, 129] on icon at bounding box center [529, 130] width 6 height 4
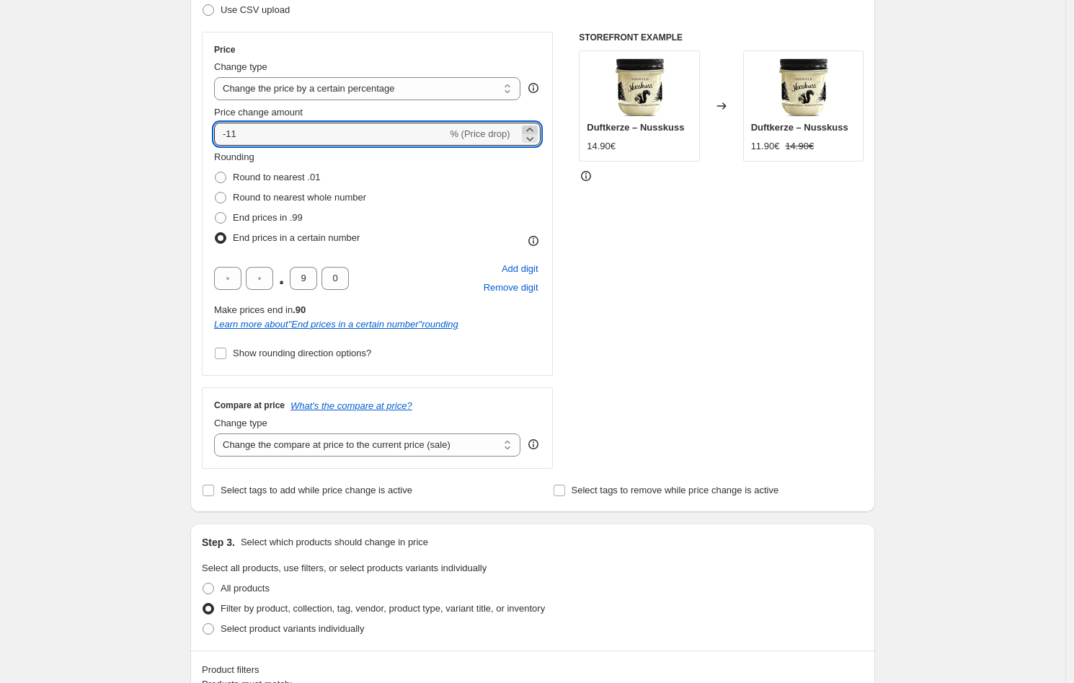
click at [533, 129] on icon at bounding box center [529, 130] width 6 height 4
click at [533, 137] on icon at bounding box center [530, 138] width 14 height 14
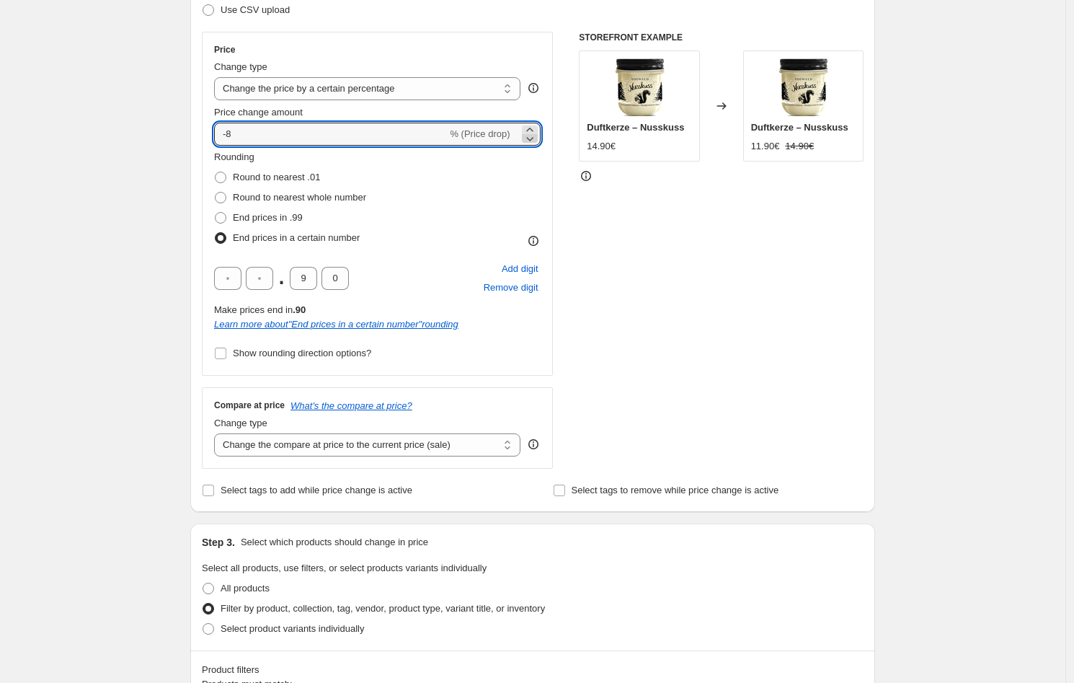
click at [533, 137] on icon at bounding box center [530, 138] width 14 height 14
click at [533, 136] on icon at bounding box center [530, 138] width 14 height 14
click at [593, 231] on div "STOREFRONT EXAMPLE Duftkerze – Nusskuss 14.90€ Changed to Duftkerze – Nusskuss …" at bounding box center [721, 250] width 285 height 437
click at [537, 140] on icon at bounding box center [530, 138] width 14 height 14
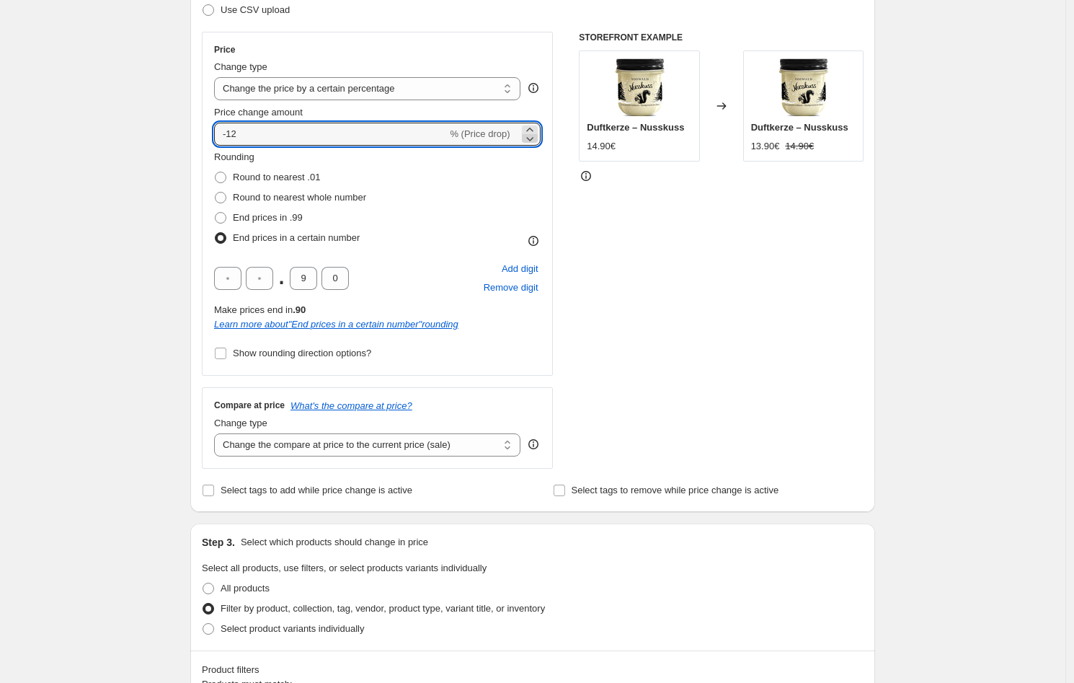
click at [537, 140] on icon at bounding box center [530, 138] width 14 height 14
type input "-15"
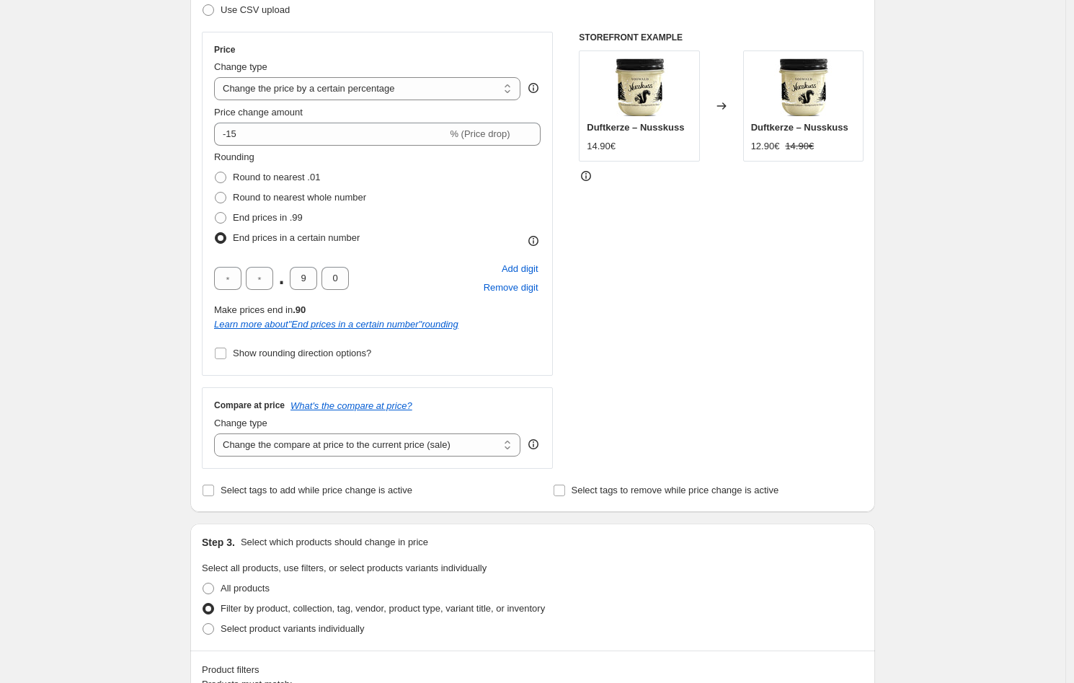
click at [626, 208] on div "STOREFRONT EXAMPLE Duftkerze – Nusskuss 14.90€ Changed to Duftkerze – Nusskuss …" at bounding box center [721, 250] width 285 height 437
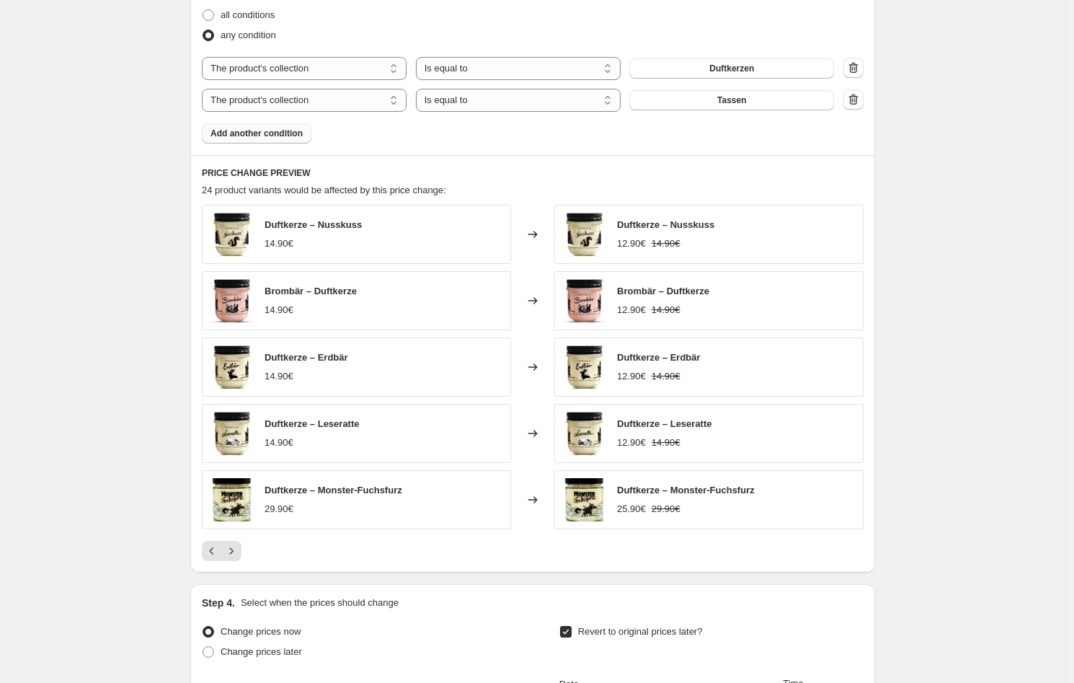
scroll to position [928, 0]
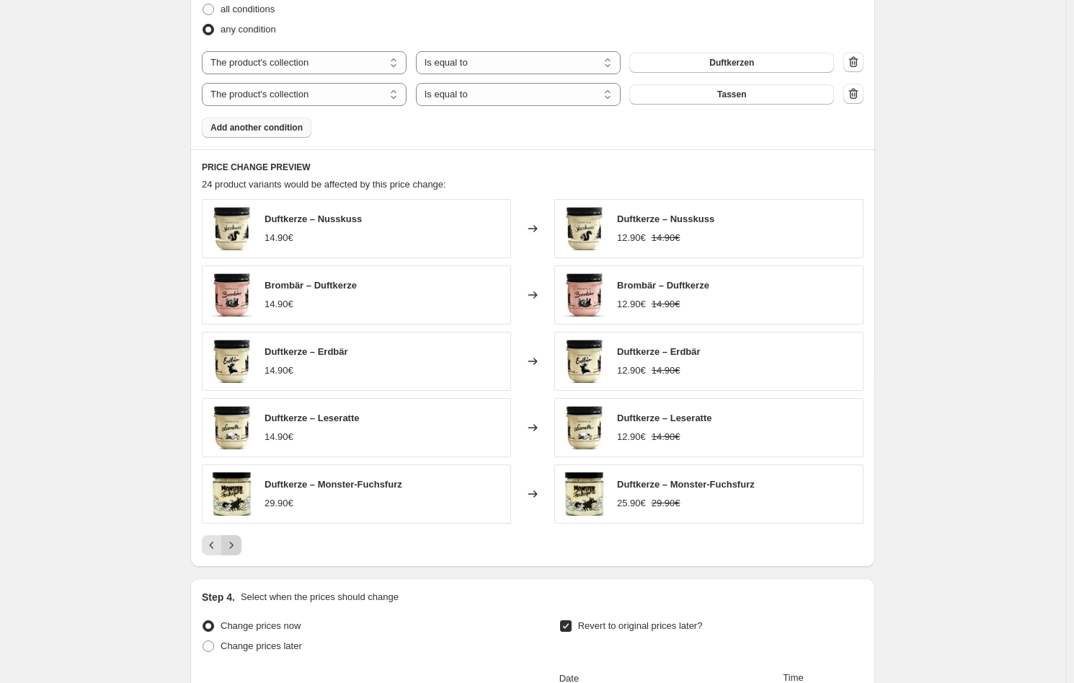
click at [238, 541] on icon "Next" at bounding box center [231, 545] width 14 height 14
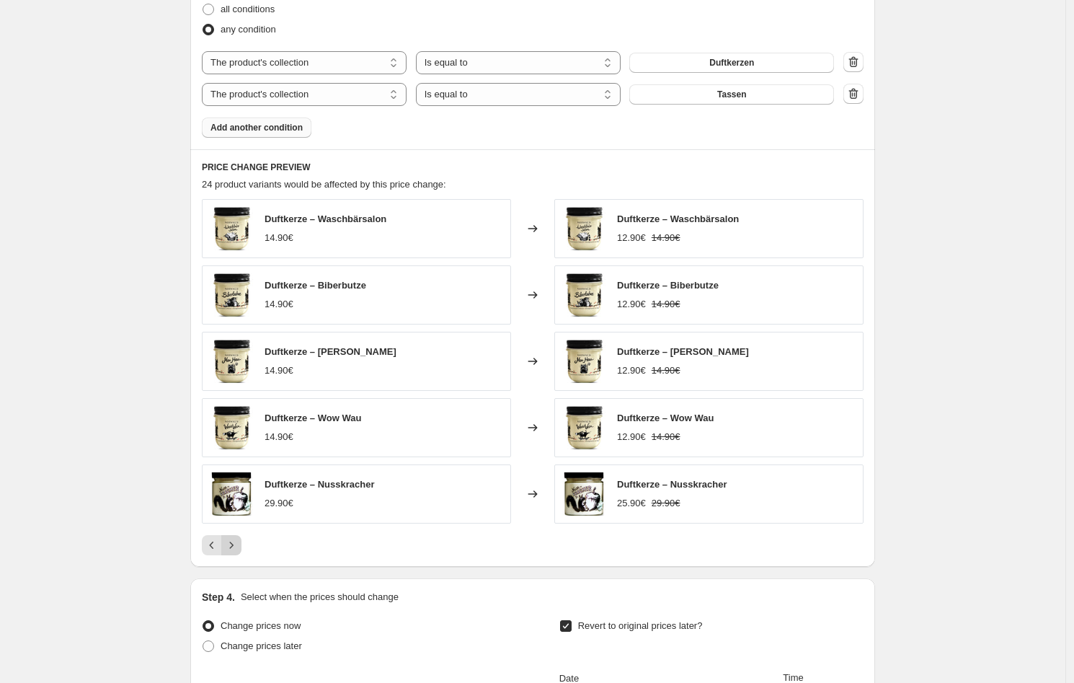
click at [236, 543] on icon "Next" at bounding box center [231, 545] width 14 height 14
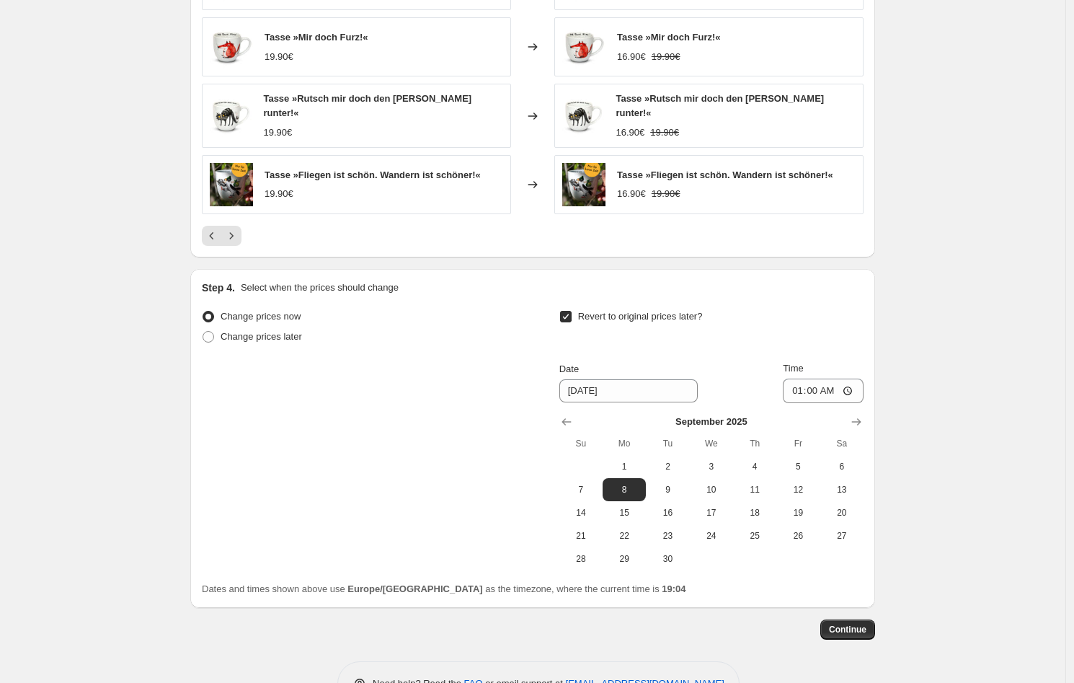
scroll to position [1247, 0]
click at [834, 623] on span "Continue" at bounding box center [847, 629] width 37 height 12
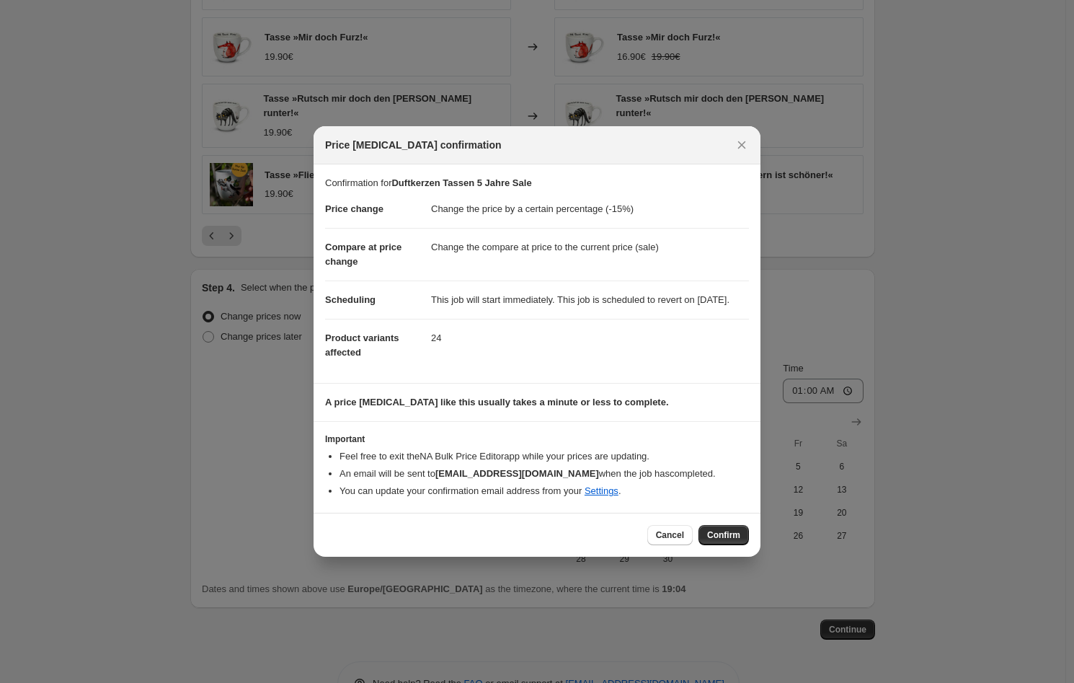
drag, startPoint x: 729, startPoint y: 541, endPoint x: 718, endPoint y: 463, distance: 79.3
click at [719, 463] on div "Price [MEDICAL_DATA] confirmation Confirmation for Duftkerzen Tassen 5 Jahre Sa…" at bounding box center [537, 341] width 447 height 430
click at [673, 541] on span "Cancel" at bounding box center [670, 535] width 28 height 12
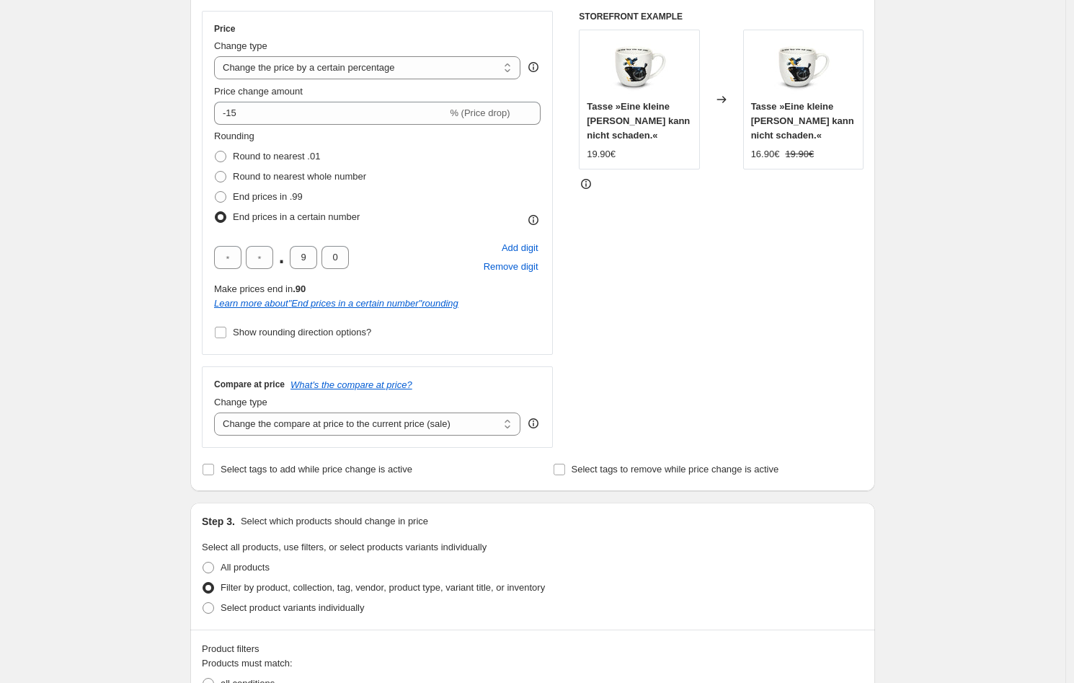
scroll to position [254, 0]
click at [303, 154] on span "Round to nearest .01" at bounding box center [276, 156] width 87 height 11
click at [216, 152] on input "Round to nearest .01" at bounding box center [215, 151] width 1 height 1
radio input "true"
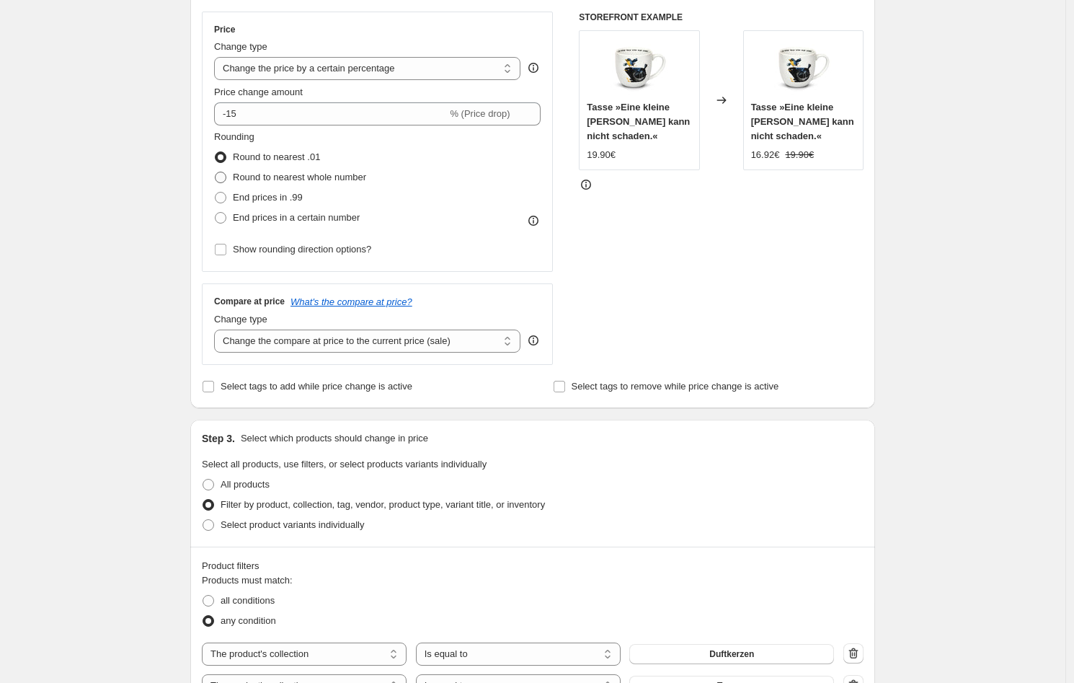
click at [295, 174] on span "Round to nearest whole number" at bounding box center [299, 177] width 133 height 11
click at [216, 172] on input "Round to nearest whole number" at bounding box center [215, 172] width 1 height 1
radio input "true"
click at [303, 158] on span "Round to nearest .01" at bounding box center [276, 156] width 87 height 11
click at [216, 152] on input "Round to nearest .01" at bounding box center [215, 151] width 1 height 1
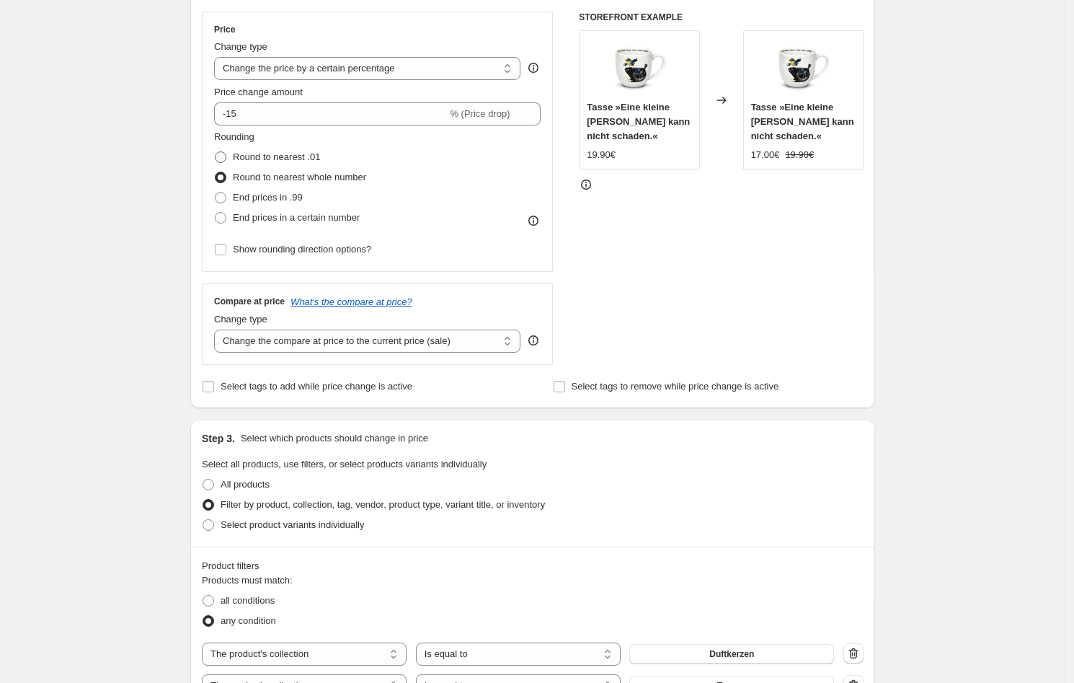
radio input "true"
click at [298, 168] on label "Round to nearest whole number" at bounding box center [290, 177] width 152 height 20
click at [216, 172] on input "Round to nearest whole number" at bounding box center [215, 172] width 1 height 1
radio input "true"
click at [298, 156] on span "Round to nearest .01" at bounding box center [276, 156] width 87 height 11
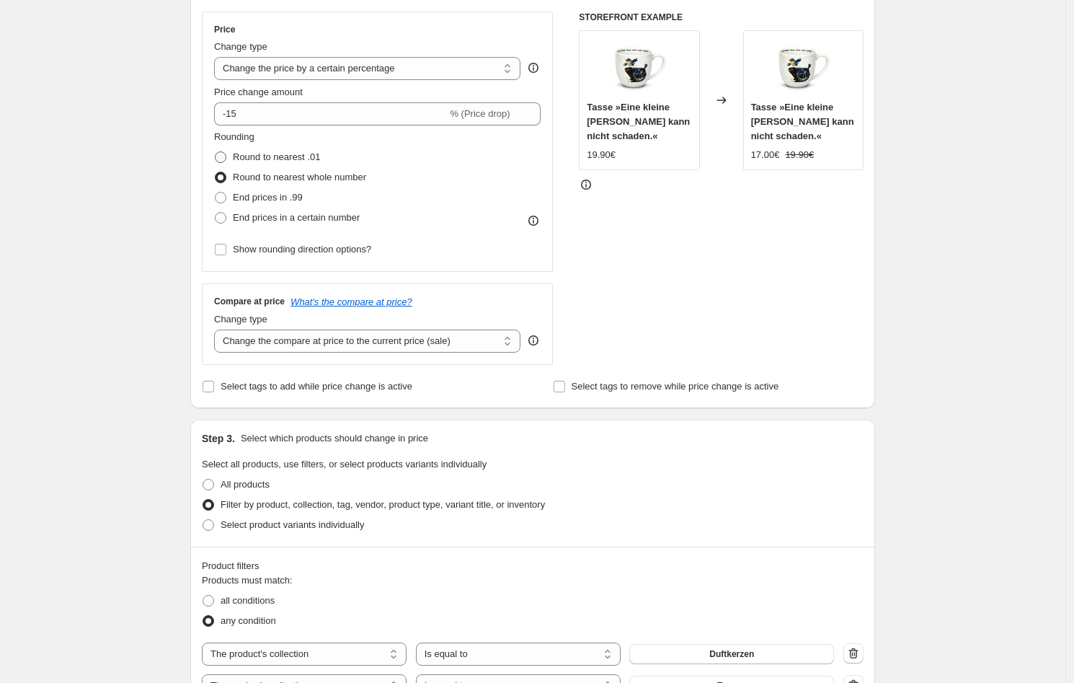
click at [216, 152] on input "Round to nearest .01" at bounding box center [215, 151] width 1 height 1
radio input "true"
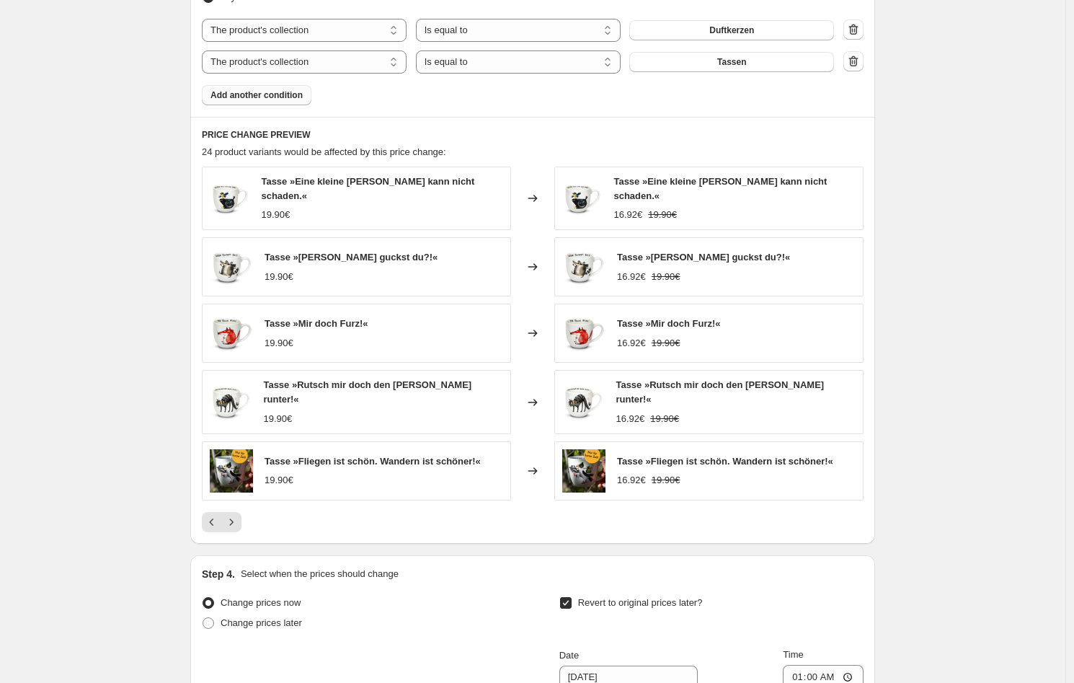
scroll to position [970, 0]
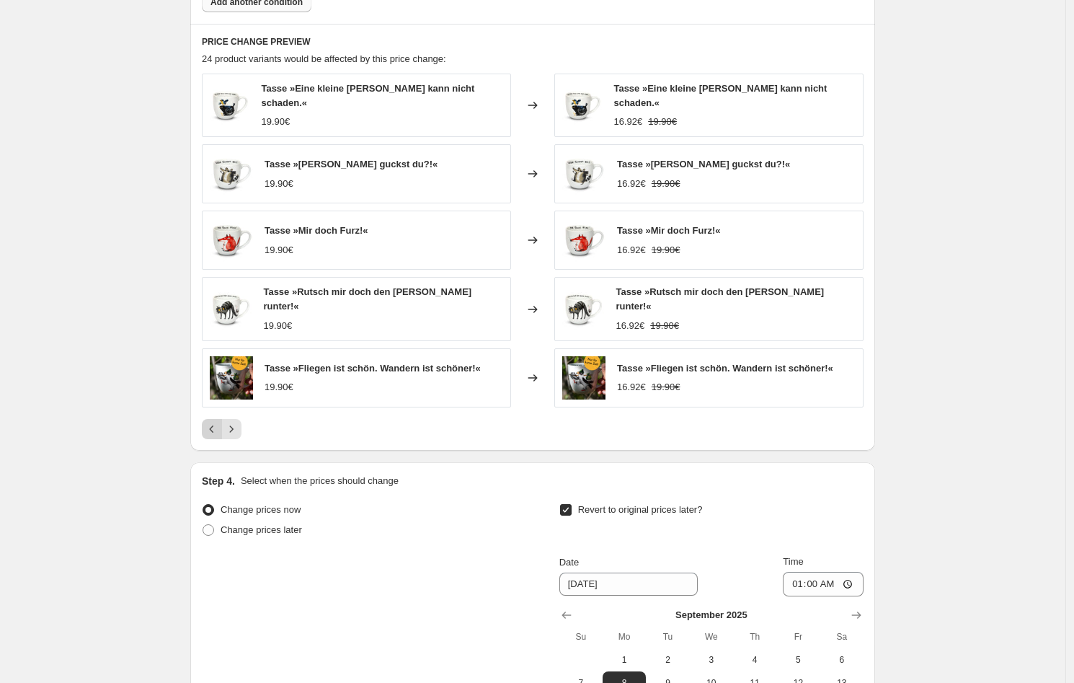
click at [222, 426] on button "Previous" at bounding box center [212, 429] width 20 height 20
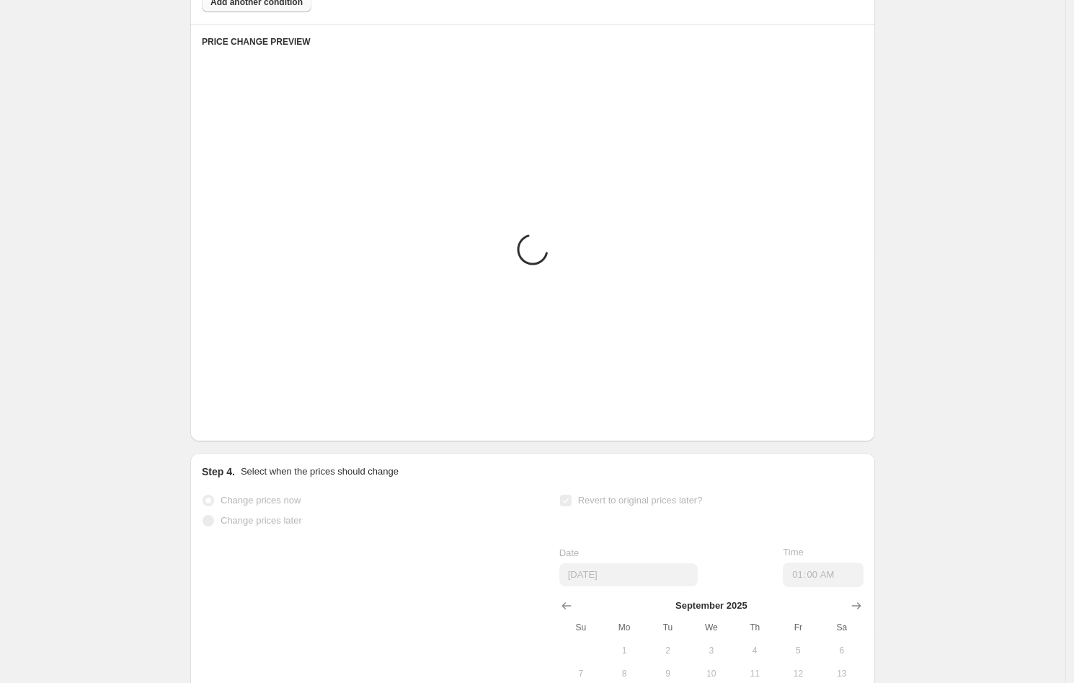
click at [222, 426] on button "Previous" at bounding box center [212, 419] width 20 height 20
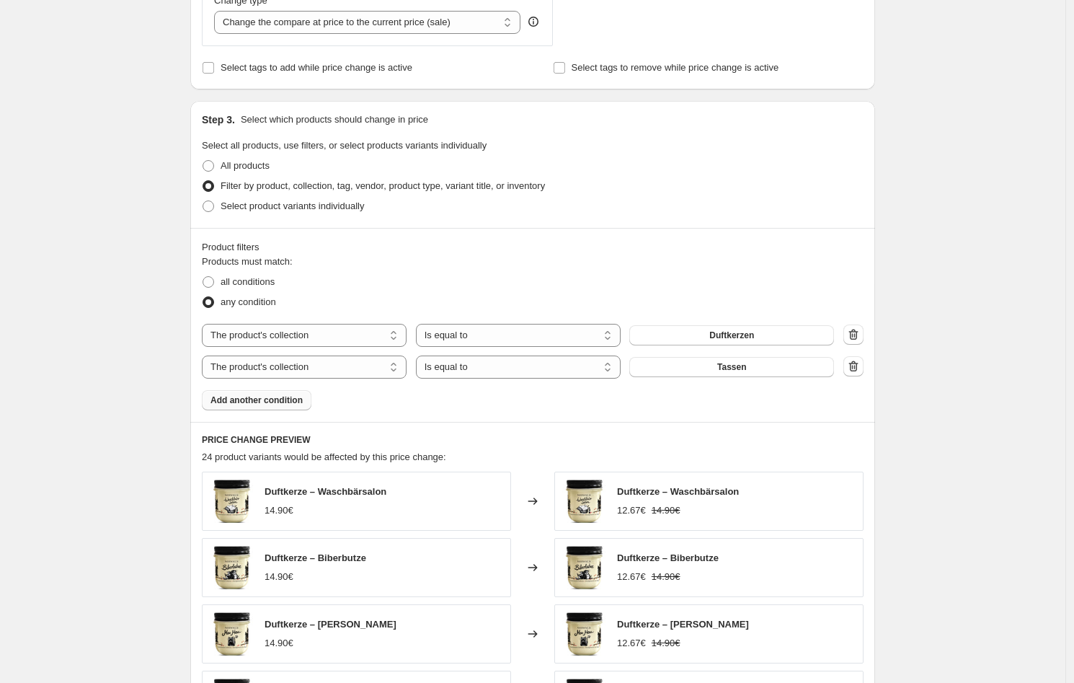
scroll to position [41, 0]
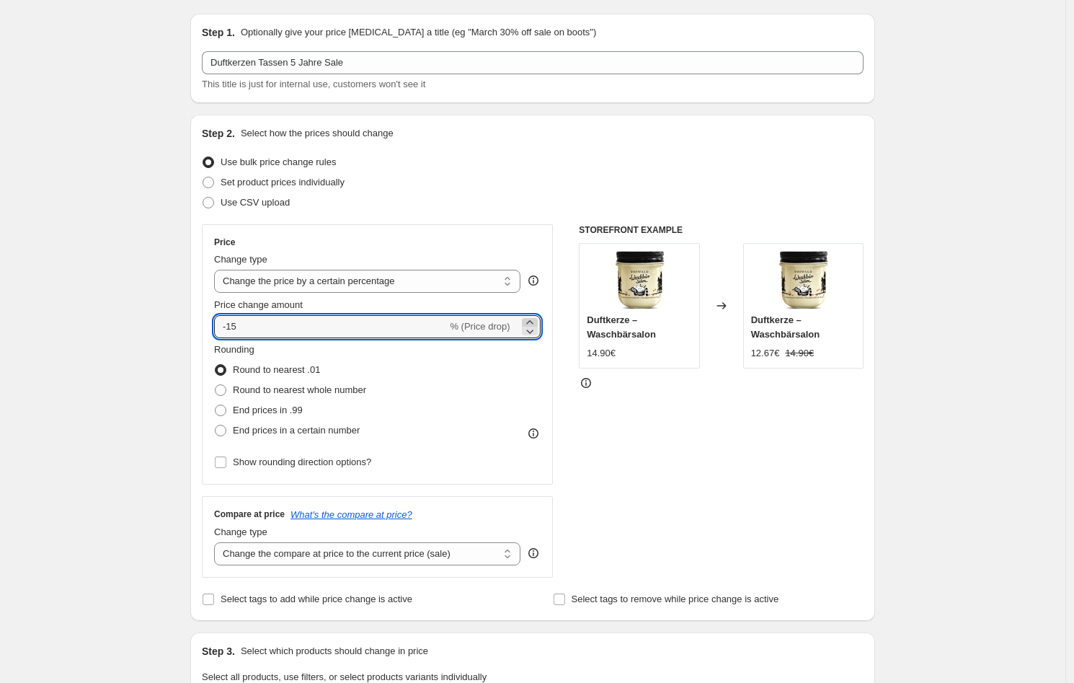
click at [531, 322] on icon at bounding box center [529, 322] width 6 height 4
click at [533, 319] on icon at bounding box center [530, 322] width 14 height 14
click at [533, 320] on icon at bounding box center [529, 322] width 6 height 4
click at [533, 325] on icon at bounding box center [530, 331] width 14 height 14
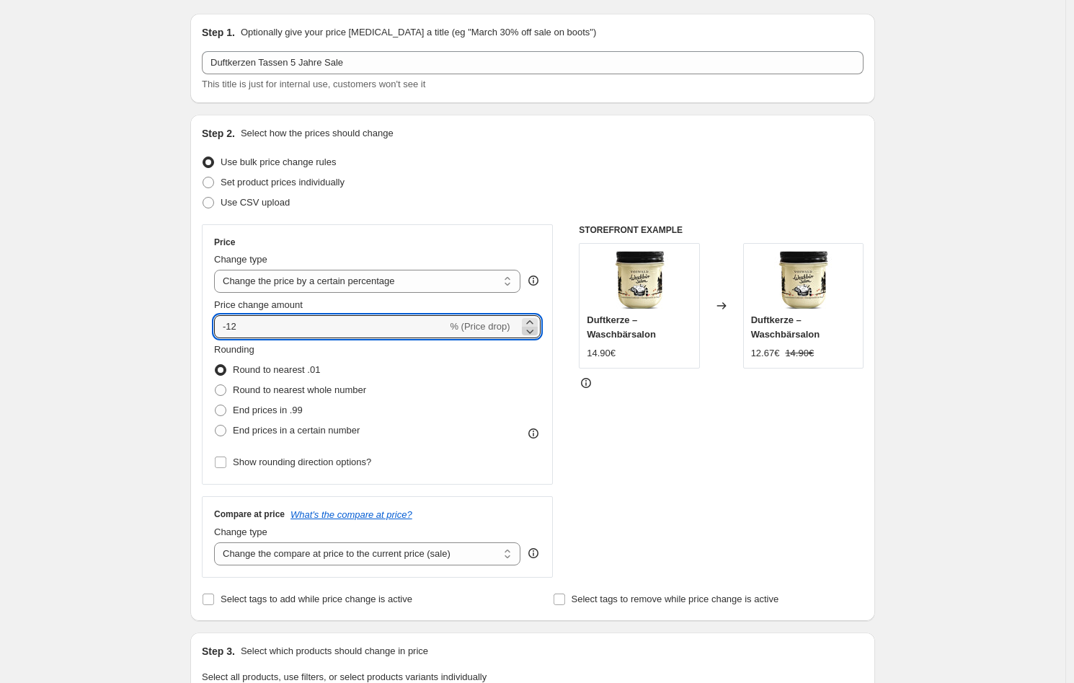
click at [533, 325] on icon at bounding box center [530, 331] width 14 height 14
click at [588, 406] on div "STOREFRONT EXAMPLE Duftkerze – Waschbärsalon 14.90€ Changed to Duftkerze – Wasc…" at bounding box center [721, 400] width 285 height 353
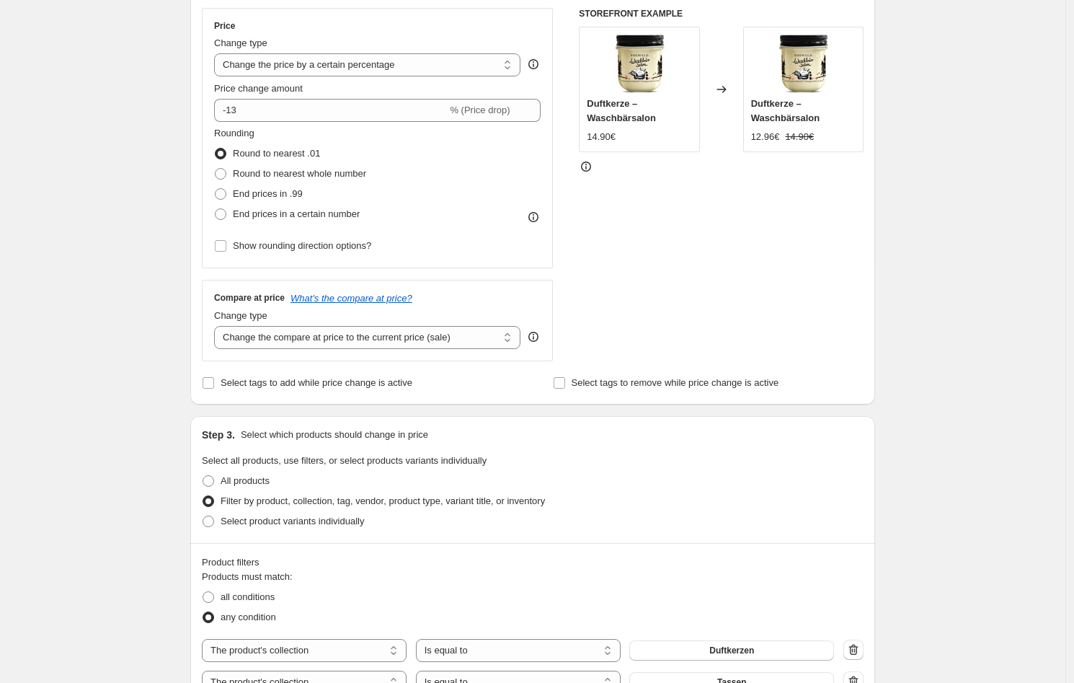
scroll to position [0, 0]
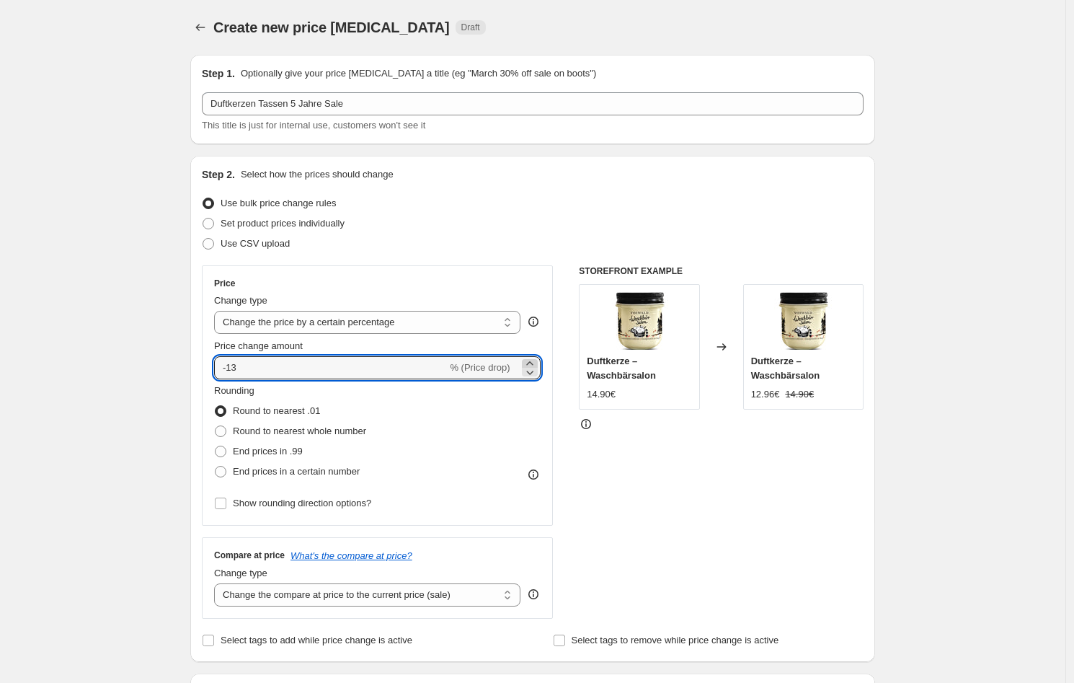
click at [531, 363] on icon at bounding box center [530, 363] width 14 height 14
click at [531, 372] on icon at bounding box center [529, 372] width 7 height 4
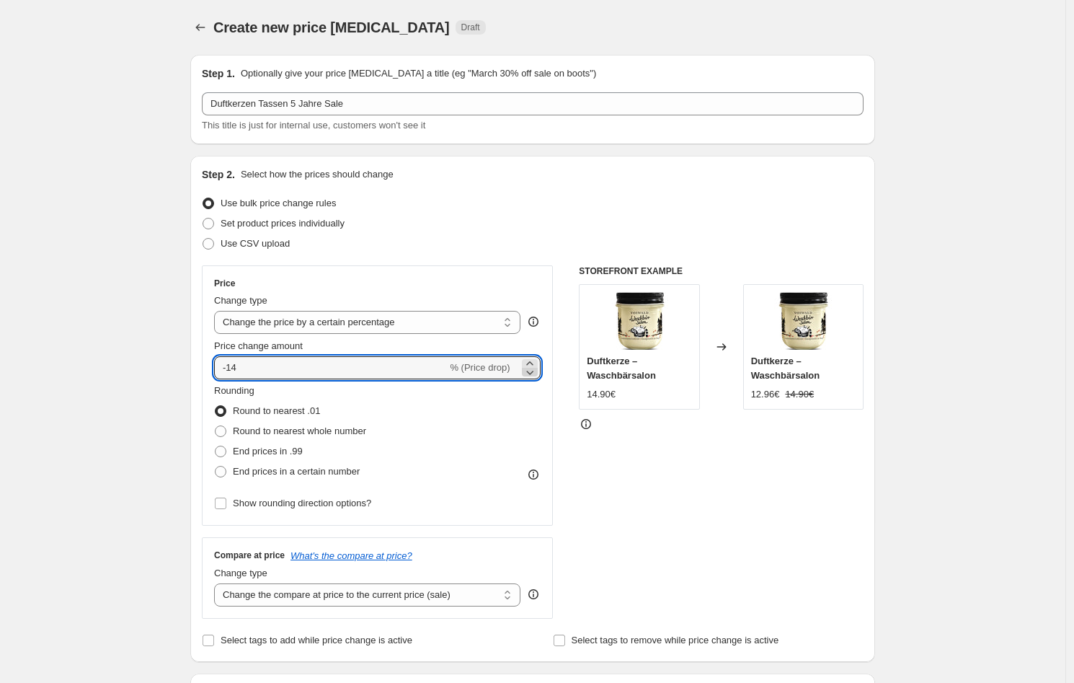
click at [531, 372] on icon at bounding box center [529, 372] width 7 height 4
click at [533, 363] on icon at bounding box center [530, 363] width 14 height 14
type input "-15"
click at [626, 486] on div "STOREFRONT EXAMPLE Duftkerze – Waschbärsalon 14.90€ Changed to Duftkerze – Wasc…" at bounding box center [721, 441] width 285 height 353
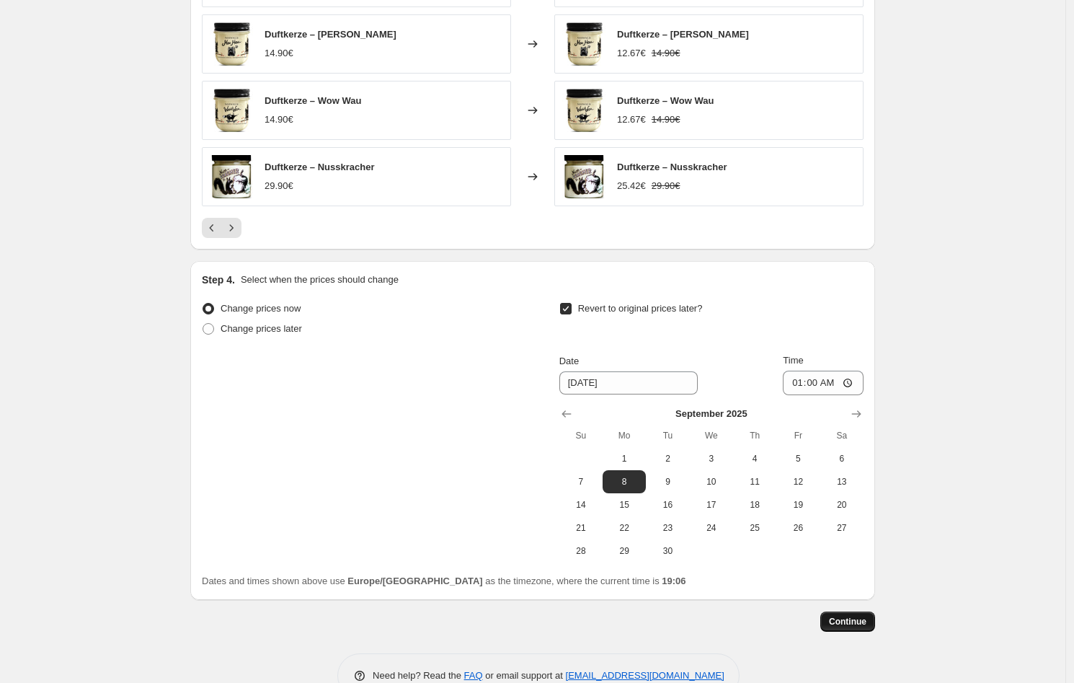
scroll to position [1162, 0]
click at [866, 624] on span "Continue" at bounding box center [847, 622] width 37 height 12
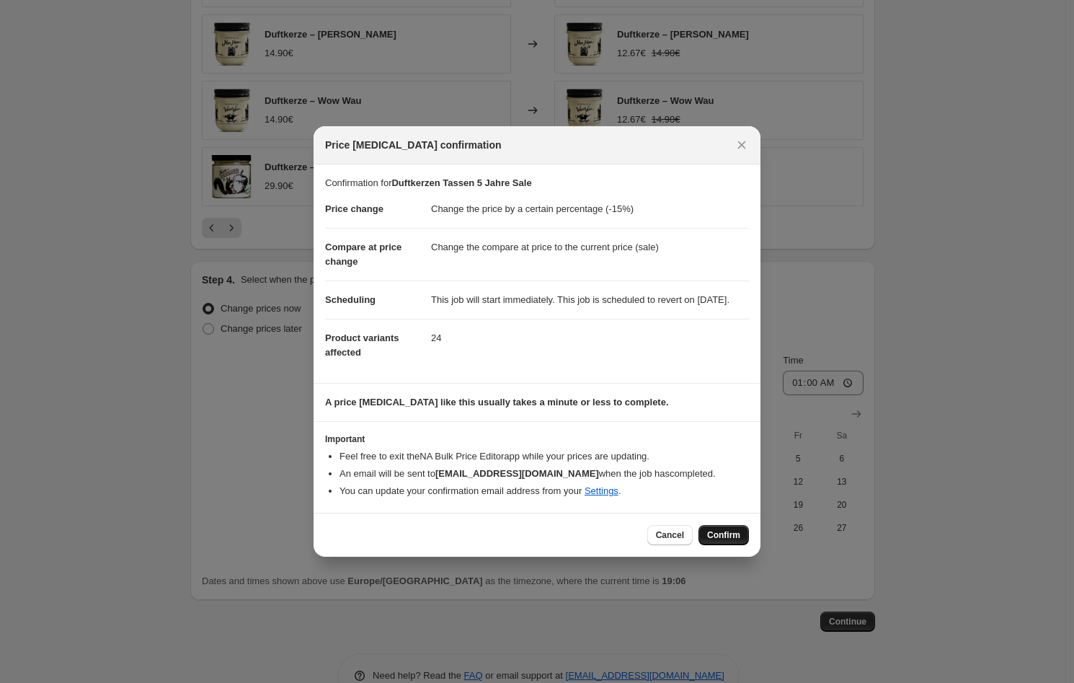
click at [739, 541] on span "Confirm" at bounding box center [723, 535] width 33 height 12
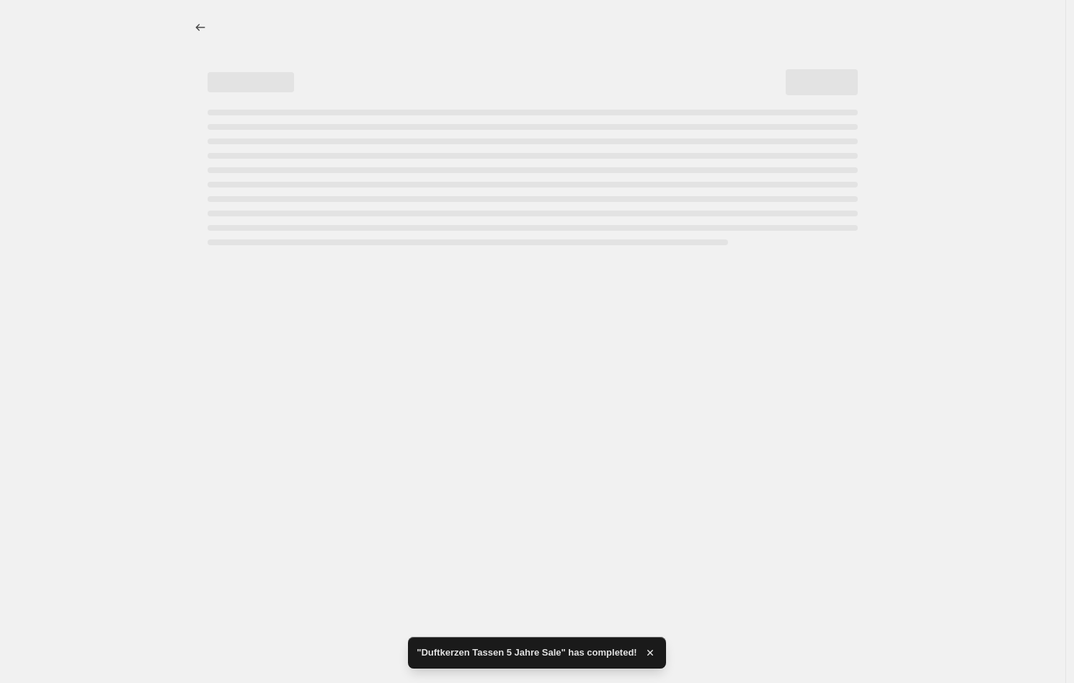
select select "percentage"
select select "collection"
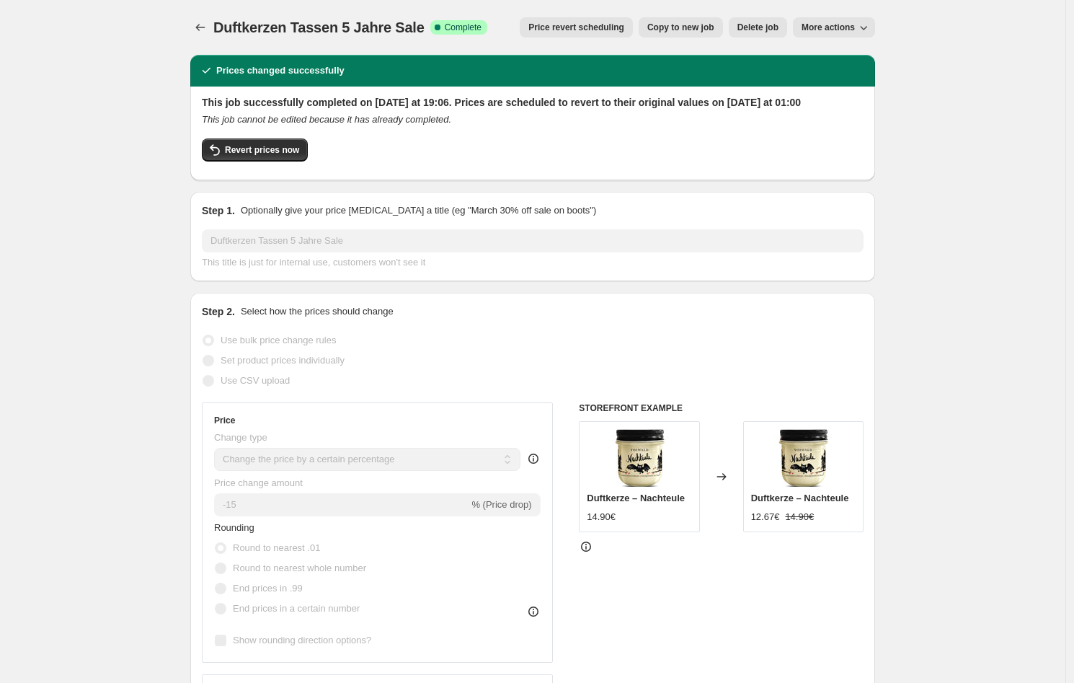
click at [685, 27] on span "Copy to new job" at bounding box center [680, 28] width 67 height 12
select select "percentage"
select select "collection"
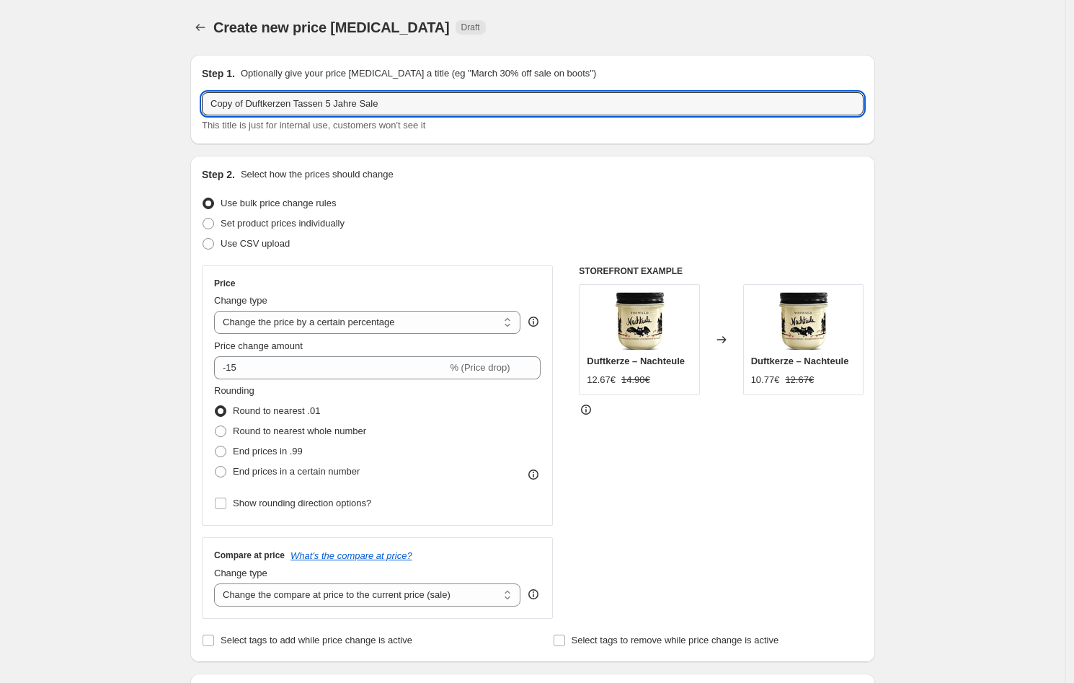
drag, startPoint x: 301, startPoint y: 101, endPoint x: 156, endPoint y: 102, distance: 144.9
drag, startPoint x: 307, startPoint y: 106, endPoint x: 279, endPoint y: 104, distance: 28.2
click at [279, 104] on input "Becherkerzen Tassen 5 Jahre Sale" at bounding box center [533, 103] width 662 height 23
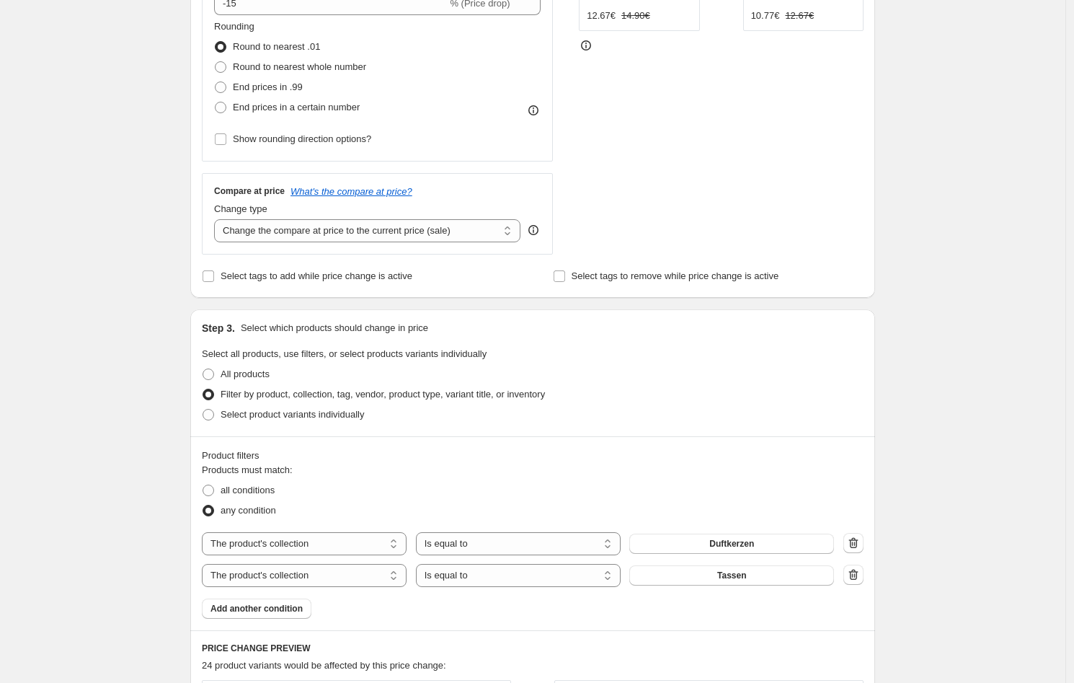
scroll to position [489, 0]
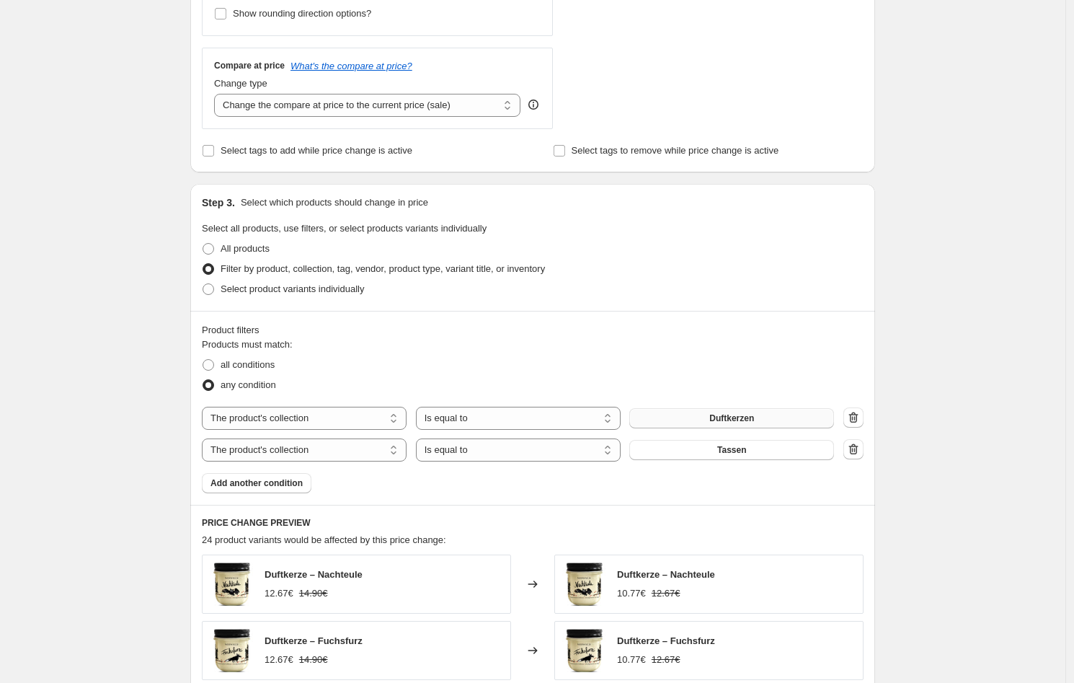
type input "Becherkerzen Gartentiere 5 Jahre Sale"
click at [701, 417] on button "Duftkerzen" at bounding box center [731, 418] width 205 height 20
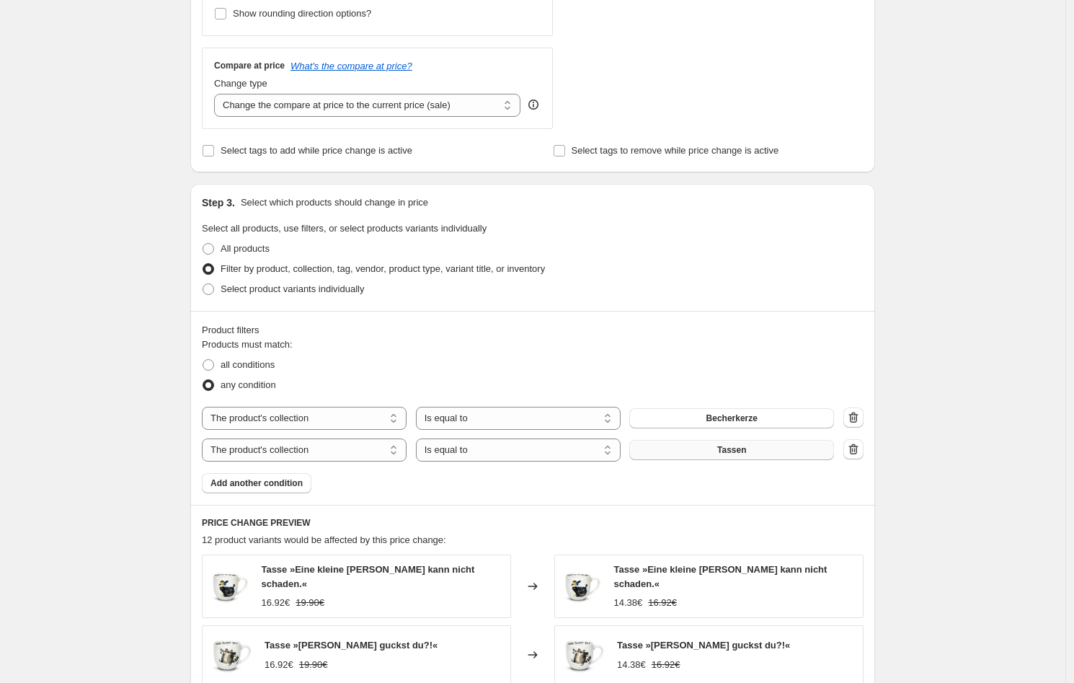
click at [730, 450] on span "Tassen" at bounding box center [731, 450] width 29 height 12
click at [357, 450] on select "The product The product's collection The product's tag The product's vendor The…" at bounding box center [304, 449] width 205 height 23
select select "product"
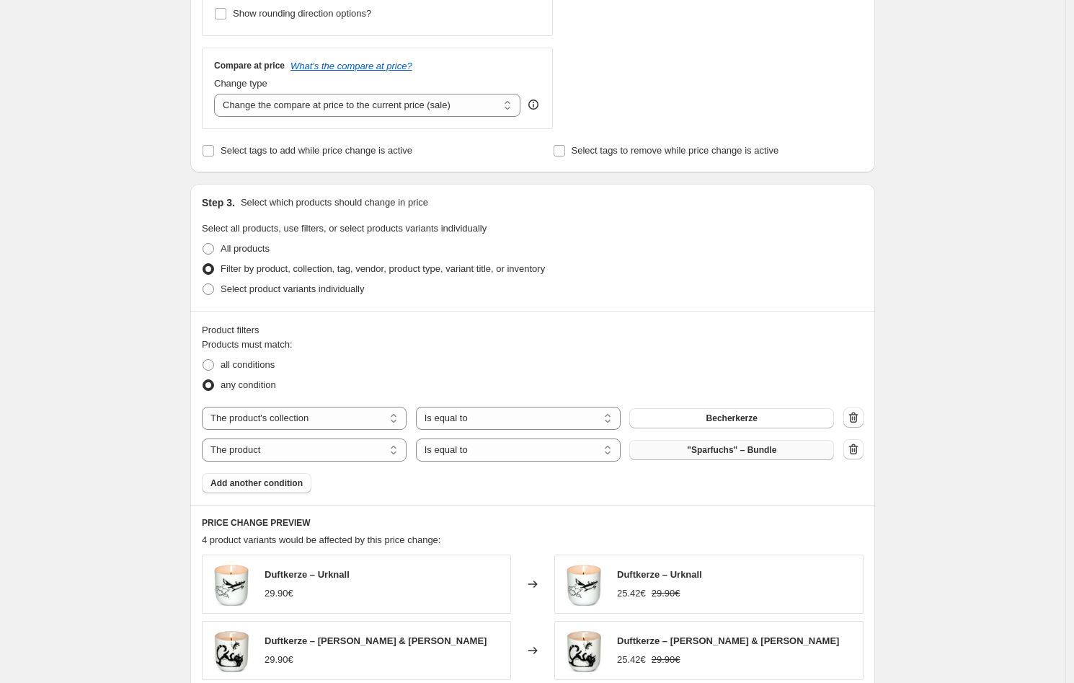
click at [813, 453] on button ""Sparfuchs" – Bundle" at bounding box center [731, 450] width 205 height 20
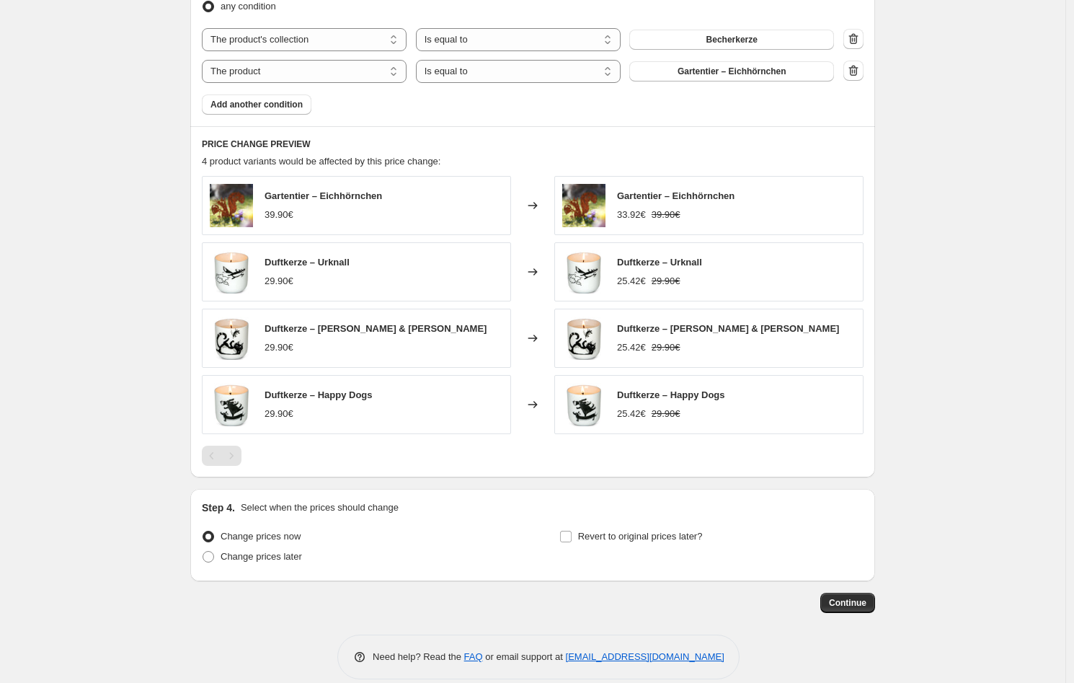
scroll to position [869, 0]
click at [236, 448] on div "Pagination" at bounding box center [231, 454] width 20 height 20
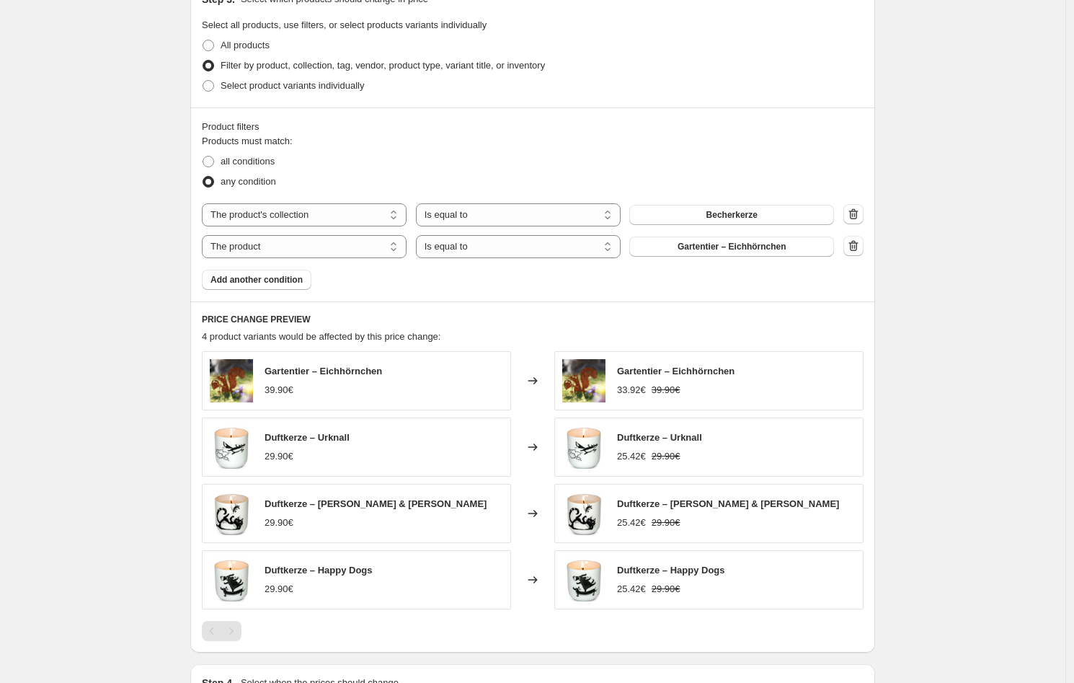
scroll to position [649, 0]
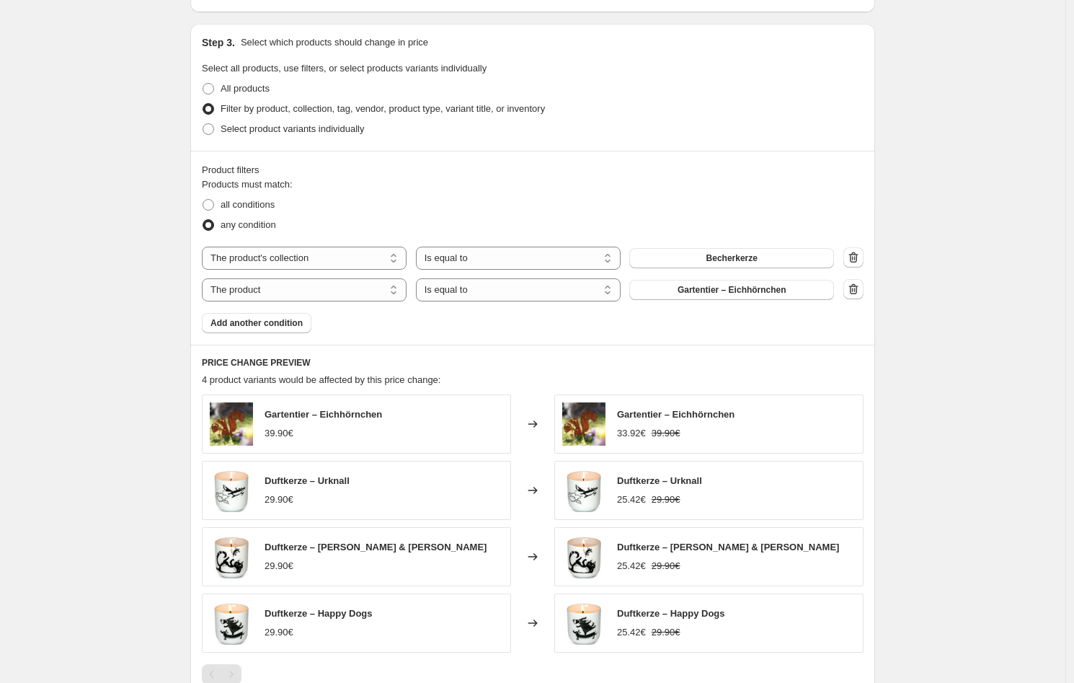
click at [440, 383] on span "4 product variants would be affected by this price change:" at bounding box center [321, 379] width 239 height 11
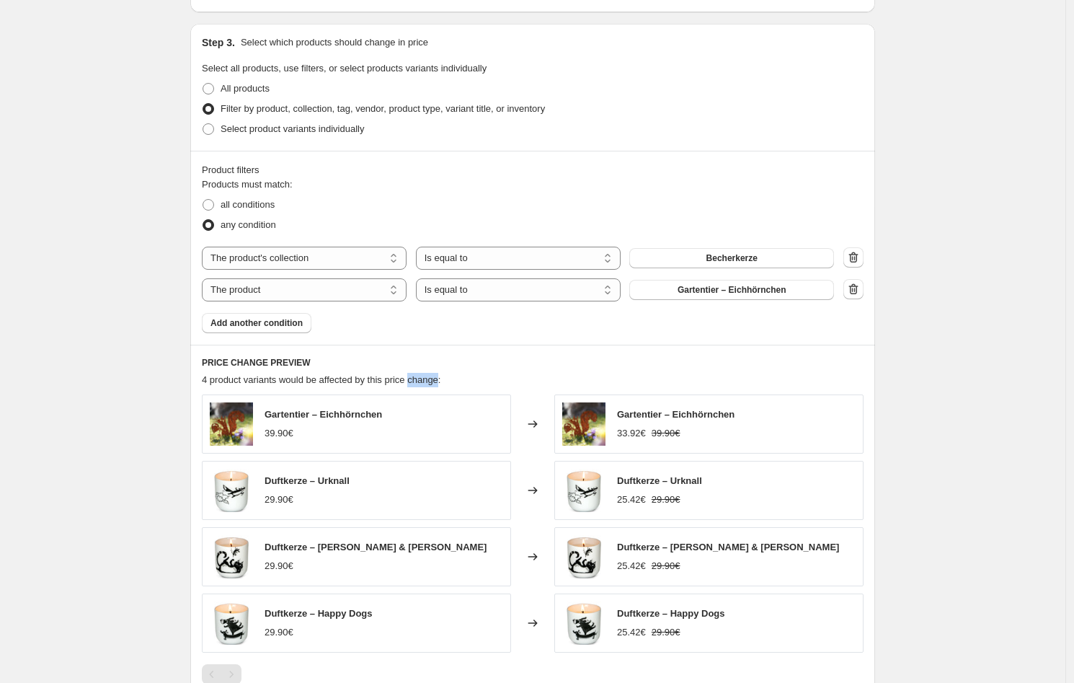
click at [440, 383] on span "4 product variants would be affected by this price change:" at bounding box center [321, 379] width 239 height 11
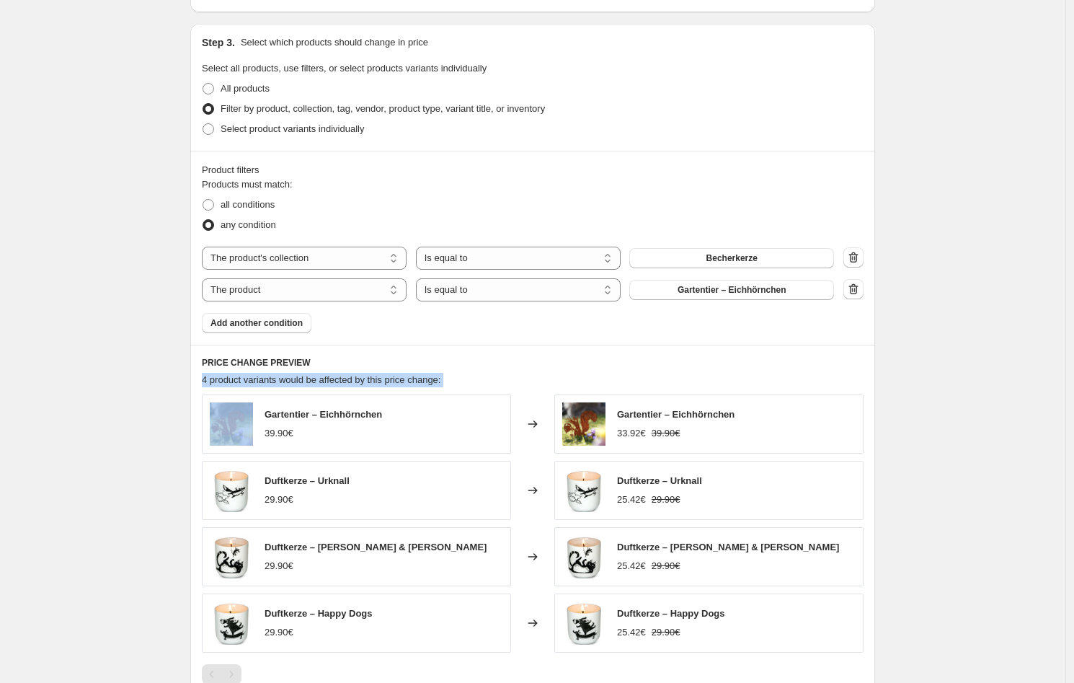
click at [440, 383] on span "4 product variants would be affected by this price change:" at bounding box center [321, 379] width 239 height 11
drag, startPoint x: 465, startPoint y: 380, endPoint x: 195, endPoint y: 374, distance: 269.6
click at [195, 374] on div "PRICE CHANGE PREVIEW 4 product variants would be affected by this price change:…" at bounding box center [532, 520] width 685 height 351
click at [205, 379] on div "PRICE CHANGE PREVIEW 4 product variants would be affected by this price change:…" at bounding box center [532, 520] width 685 height 351
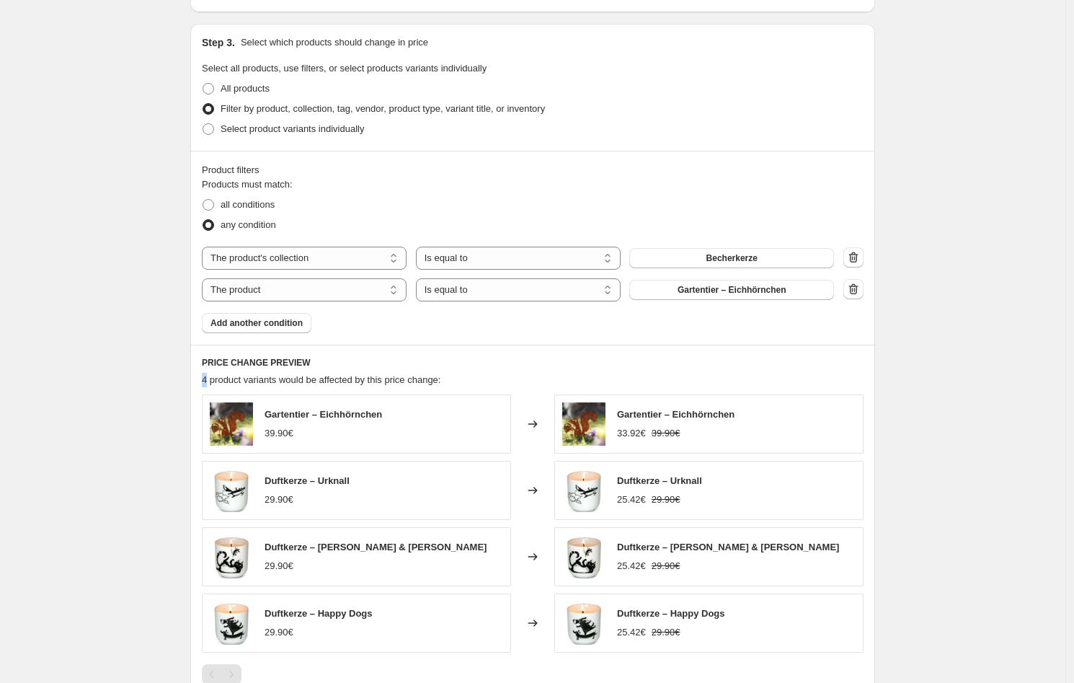
click at [206, 379] on span "4 product variants would be affected by this price change:" at bounding box center [321, 379] width 239 height 11
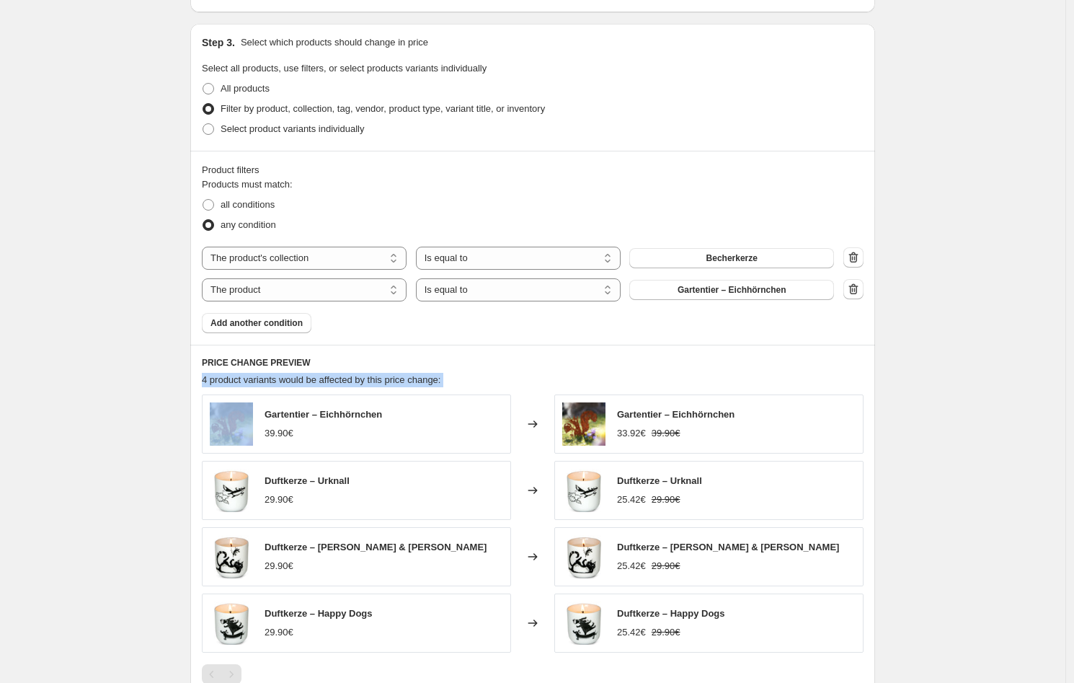
click at [206, 379] on span "4 product variants would be affected by this price change:" at bounding box center [321, 379] width 239 height 11
click at [207, 381] on span "4 product variants would be affected by this price change:" at bounding box center [321, 379] width 239 height 11
drag, startPoint x: 207, startPoint y: 381, endPoint x: 504, endPoint y: 379, distance: 297.0
click at [504, 379] on div "4 product variants would be affected by this price change:" at bounding box center [533, 380] width 662 height 14
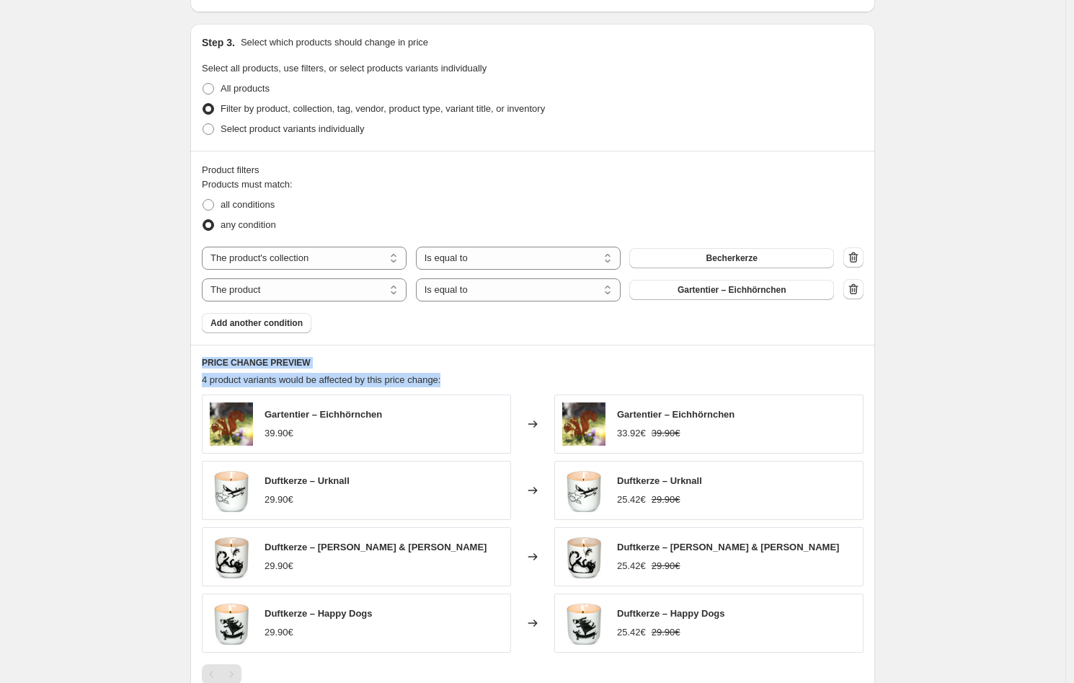
drag, startPoint x: 445, startPoint y: 381, endPoint x: 164, endPoint y: 356, distance: 282.2
click at [164, 356] on div "Create new price [MEDICAL_DATA]. This page is ready Create new price [MEDICAL_D…" at bounding box center [532, 135] width 1065 height 1568
click at [202, 363] on div "PRICE CHANGE PREVIEW 4 product variants would be affected by this price change:…" at bounding box center [532, 520] width 685 height 351
drag, startPoint x: 203, startPoint y: 361, endPoint x: 482, endPoint y: 377, distance: 279.4
click at [482, 377] on div "PRICE CHANGE PREVIEW 4 product variants would be affected by this price change:…" at bounding box center [532, 520] width 685 height 351
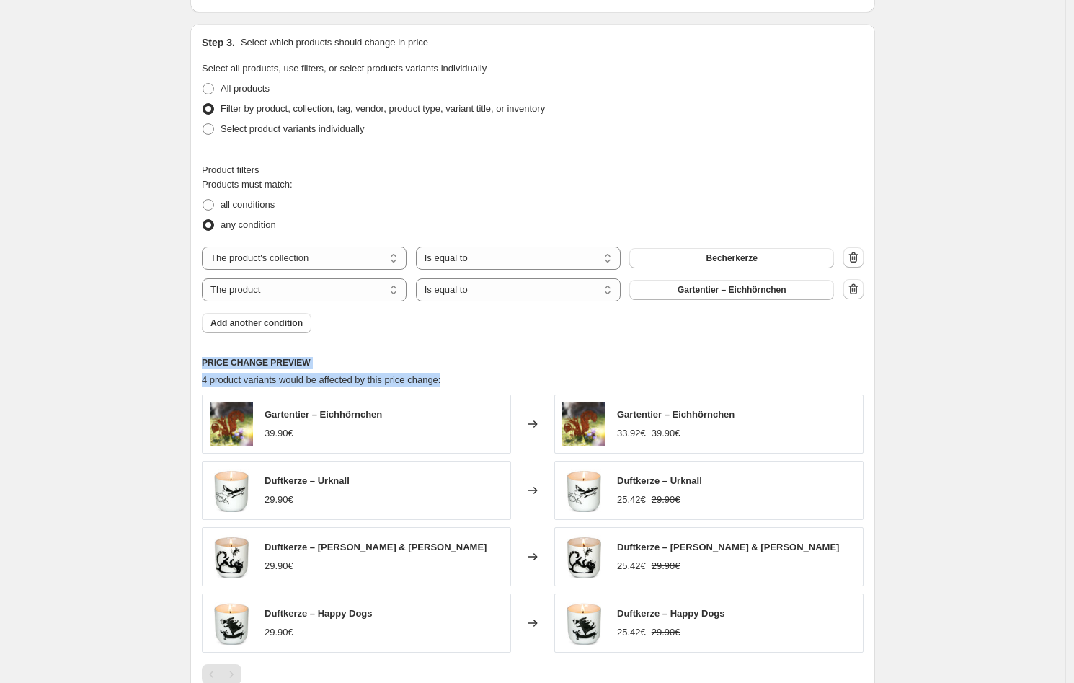
click at [482, 377] on div "4 product variants would be affected by this price change:" at bounding box center [533, 380] width 662 height 14
drag, startPoint x: 481, startPoint y: 378, endPoint x: 186, endPoint y: 359, distance: 296.2
click at [186, 359] on div "Step 1. Optionally give your price [MEDICAL_DATA] a title (eg "March 30% off sa…" at bounding box center [527, 112] width 696 height 1437
click at [228, 365] on h6 "PRICE CHANGE PREVIEW" at bounding box center [533, 363] width 662 height 12
drag, startPoint x: 200, startPoint y: 362, endPoint x: 559, endPoint y: 381, distance: 359.5
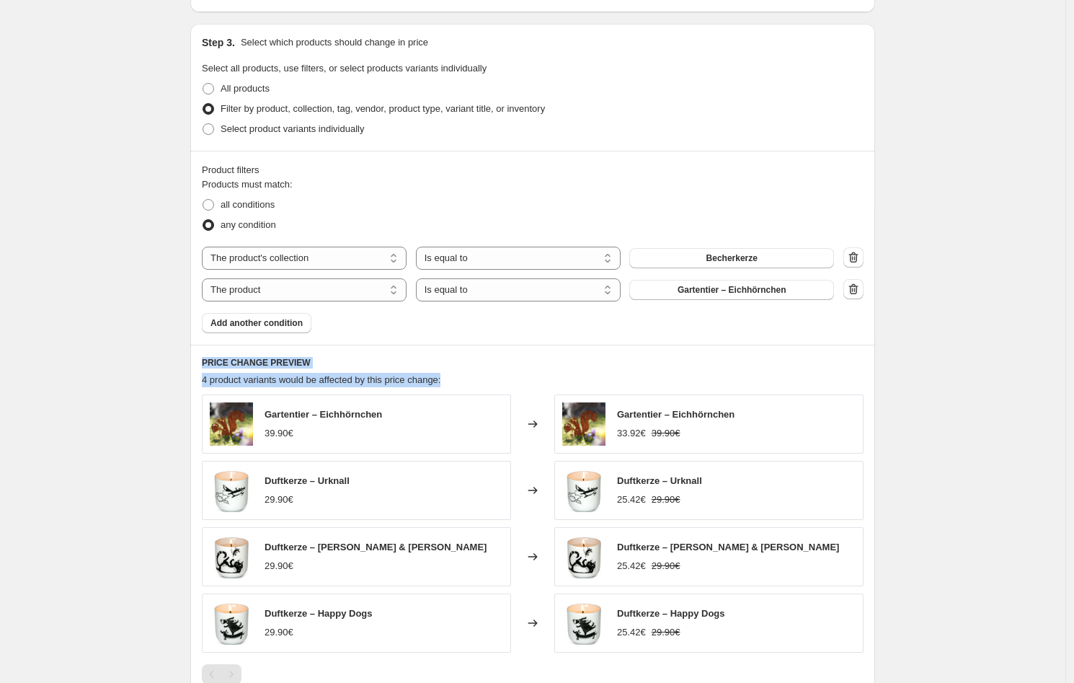
click at [559, 381] on div "PRICE CHANGE PREVIEW 4 product variants would be affected by this price change:…" at bounding box center [532, 520] width 685 height 351
click at [517, 324] on div "Products must match: all conditions any condition The product The product's col…" at bounding box center [533, 255] width 662 height 156
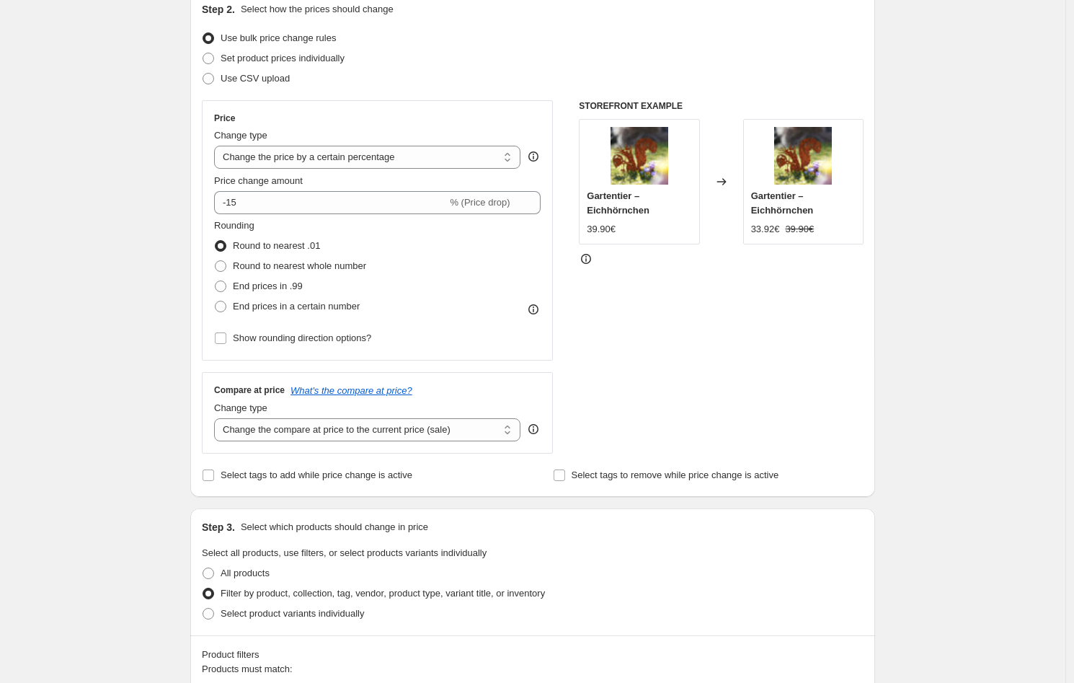
scroll to position [161, 0]
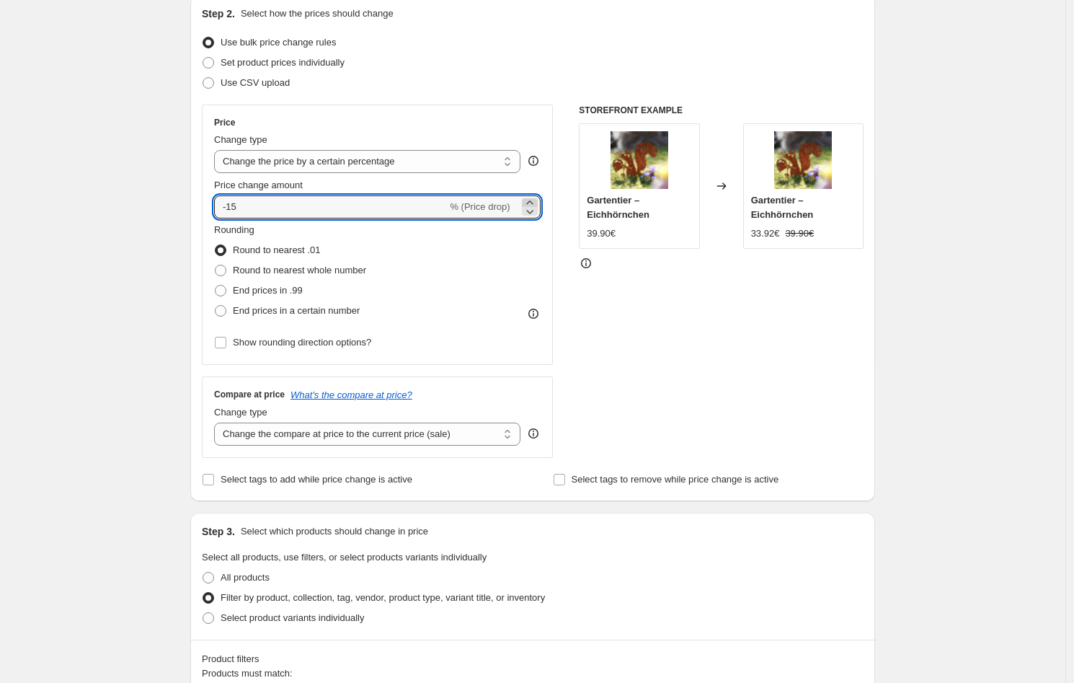
click at [533, 202] on icon at bounding box center [530, 202] width 14 height 14
click at [533, 210] on icon at bounding box center [530, 211] width 14 height 14
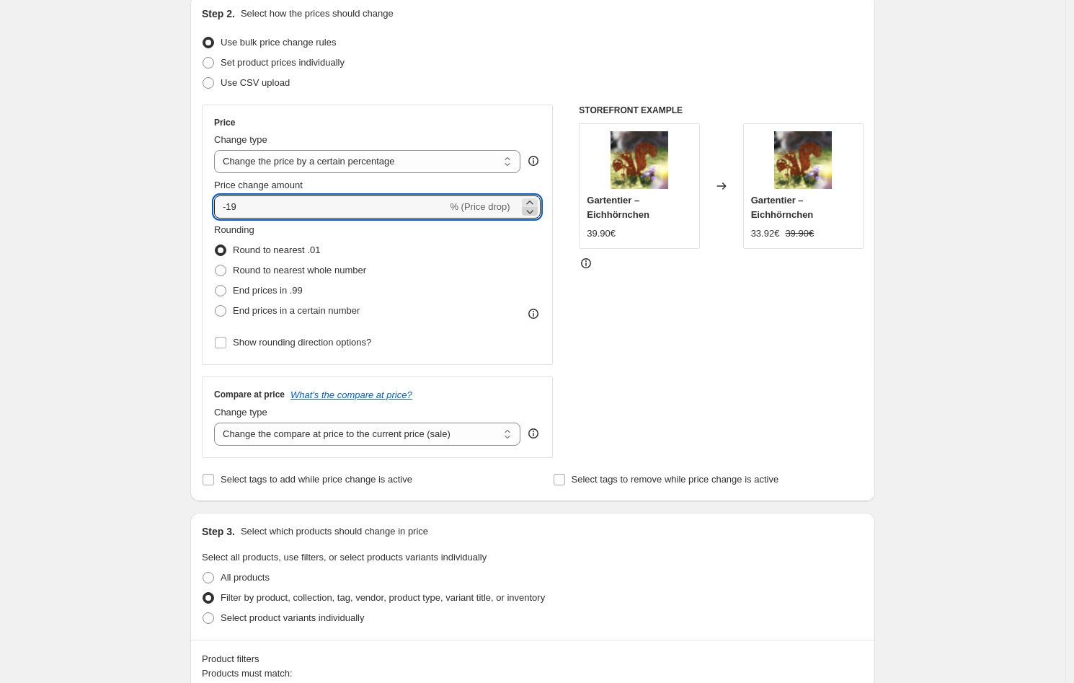
click at [533, 210] on icon at bounding box center [530, 211] width 14 height 14
click at [534, 203] on icon at bounding box center [530, 202] width 14 height 14
type input "-20"
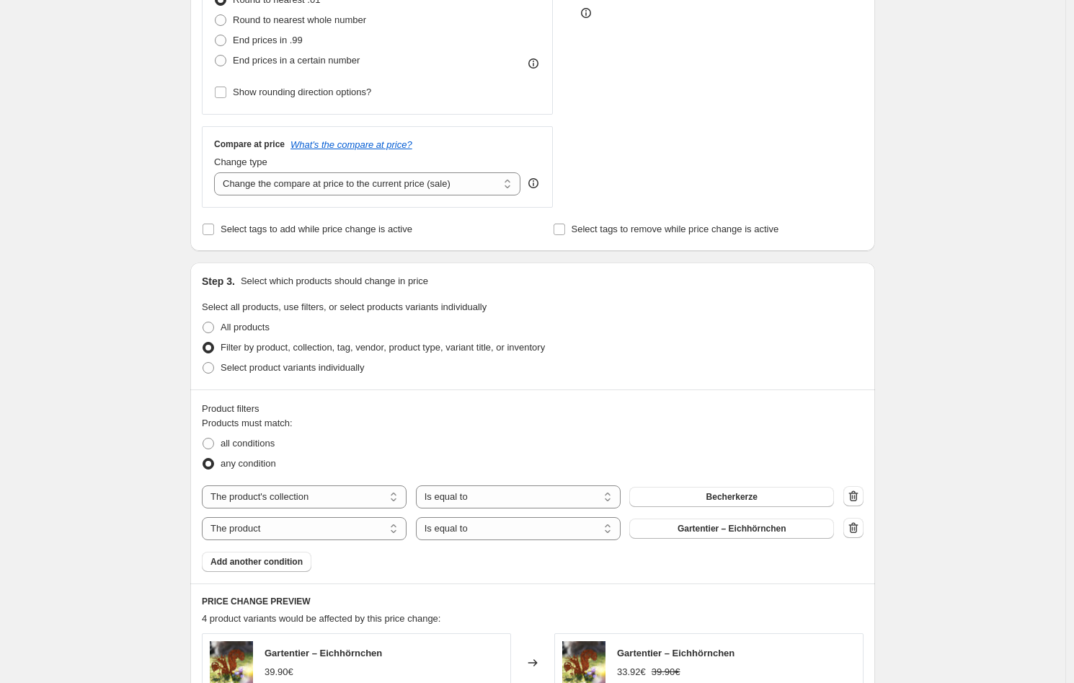
scroll to position [343, 0]
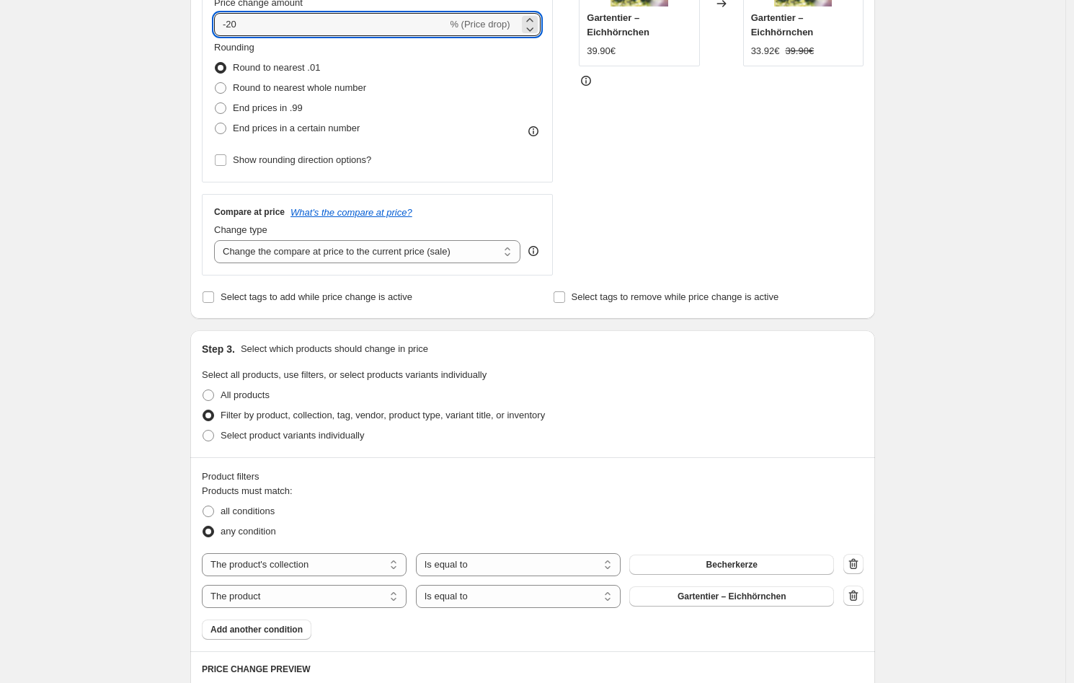
click at [665, 228] on div "STOREFRONT EXAMPLE Gartentier – Eichhörnchen 39.90€ Changed to Gartentier – Eic…" at bounding box center [721, 98] width 285 height 353
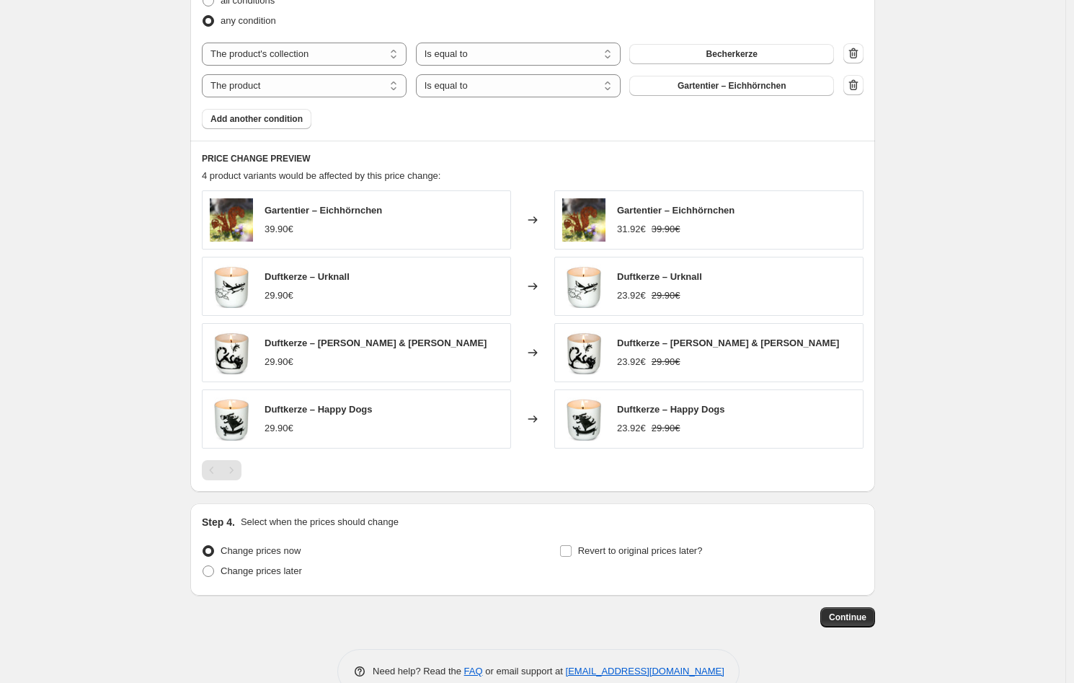
scroll to position [856, 0]
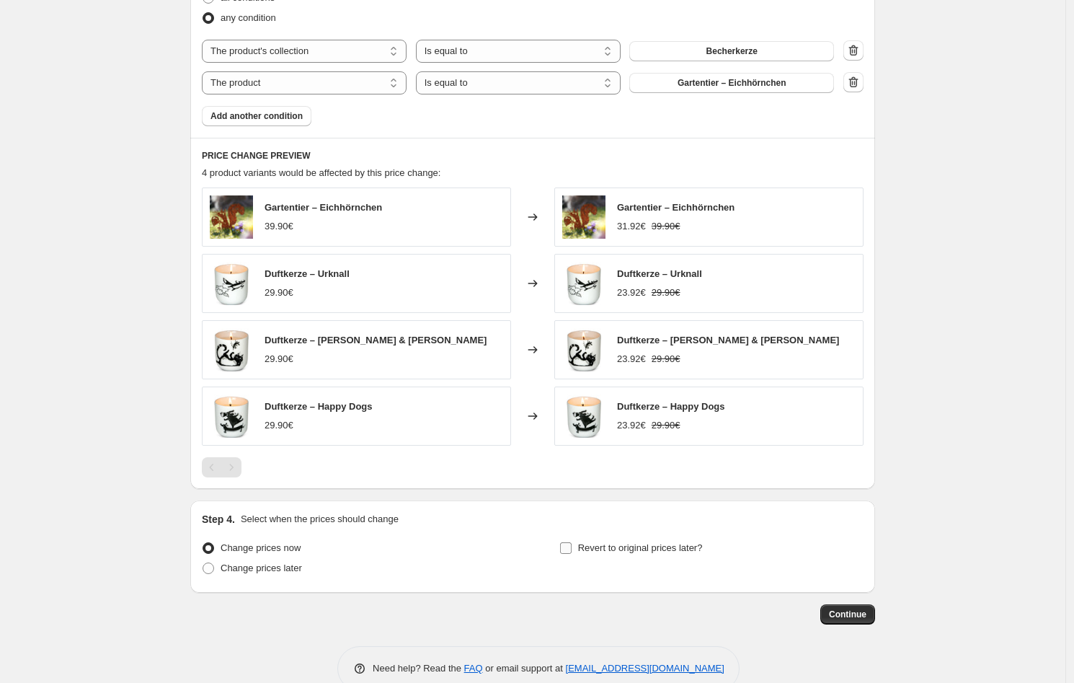
click at [626, 542] on span "Revert to original prices later?" at bounding box center [640, 547] width 125 height 11
click at [572, 542] on input "Revert to original prices later?" at bounding box center [566, 548] width 12 height 12
checkbox input "true"
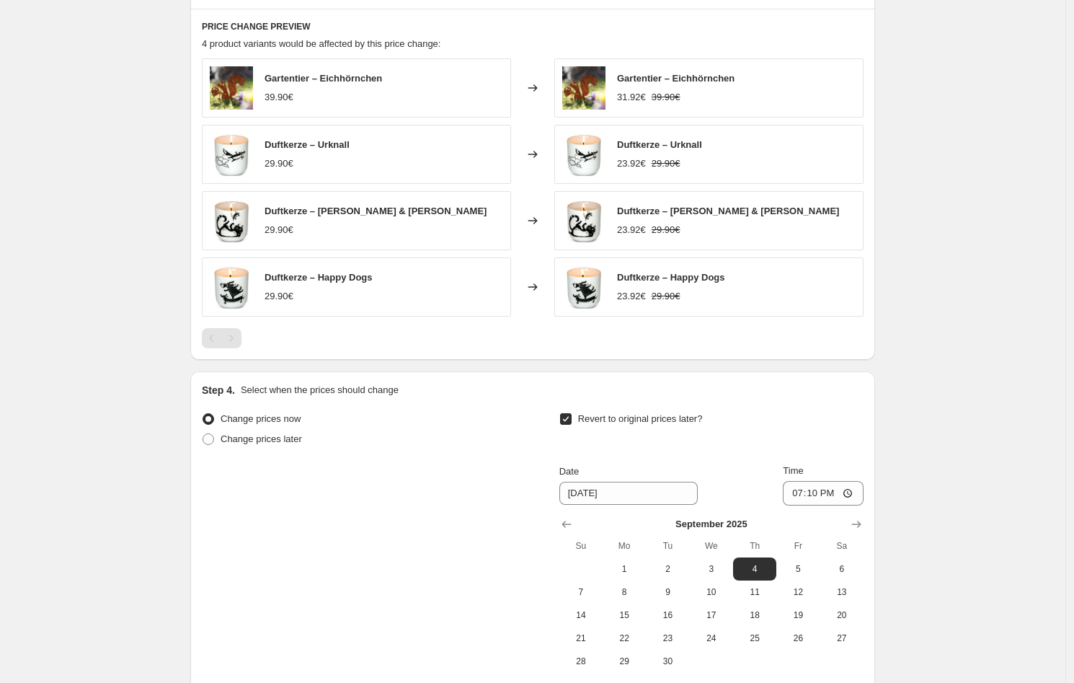
scroll to position [1022, 0]
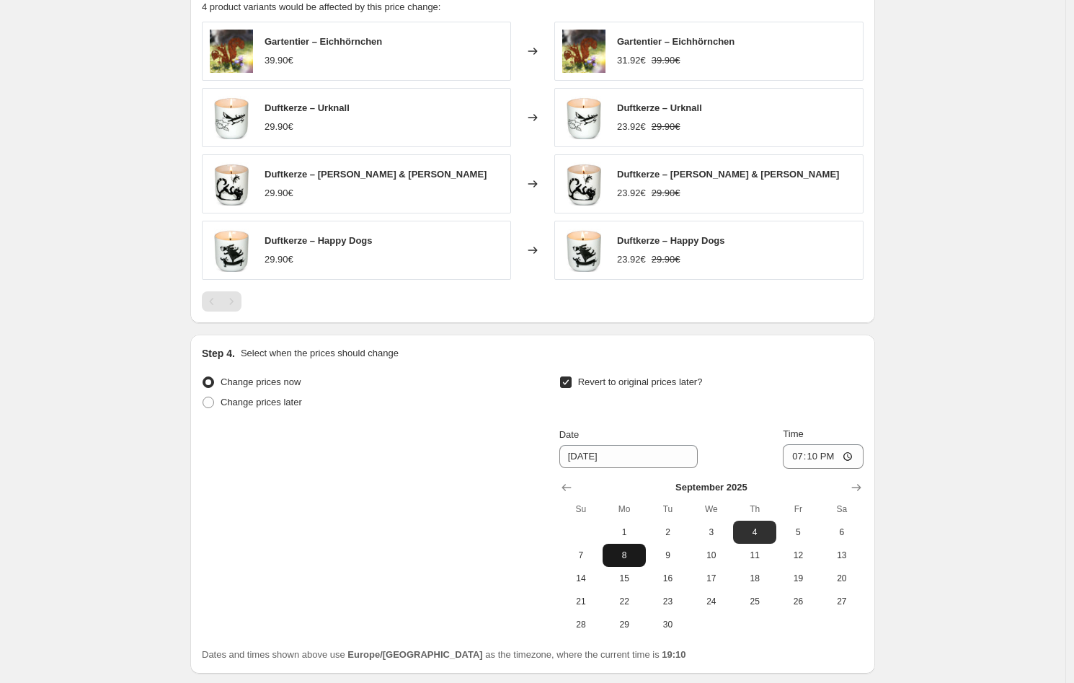
click at [618, 562] on button "8" at bounding box center [624, 554] width 43 height 23
click at [630, 536] on span "1" at bounding box center [624, 532] width 32 height 12
type input "[DATE]"
click at [826, 462] on input "19:10" at bounding box center [823, 456] width 81 height 25
click at [832, 458] on input "19:10" at bounding box center [823, 456] width 81 height 25
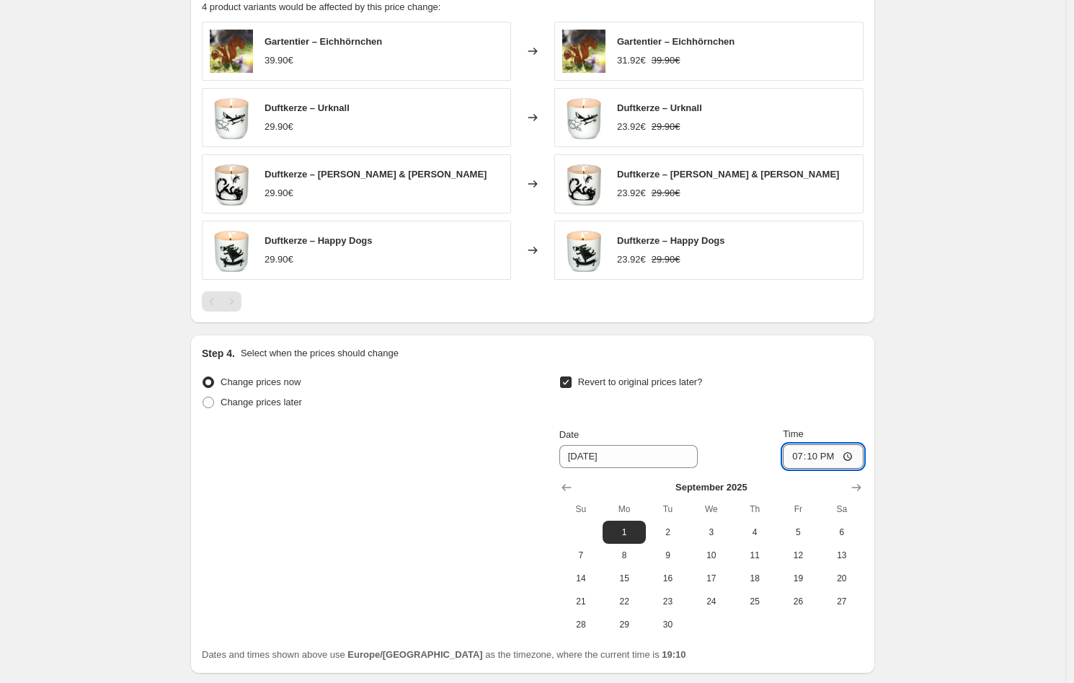
click at [819, 458] on input "19:10" at bounding box center [823, 456] width 81 height 25
click at [817, 457] on input "19:10" at bounding box center [823, 456] width 81 height 25
click at [802, 460] on input "19:10" at bounding box center [823, 456] width 81 height 25
click at [851, 457] on input "19:10" at bounding box center [823, 456] width 81 height 25
type input "01:10"
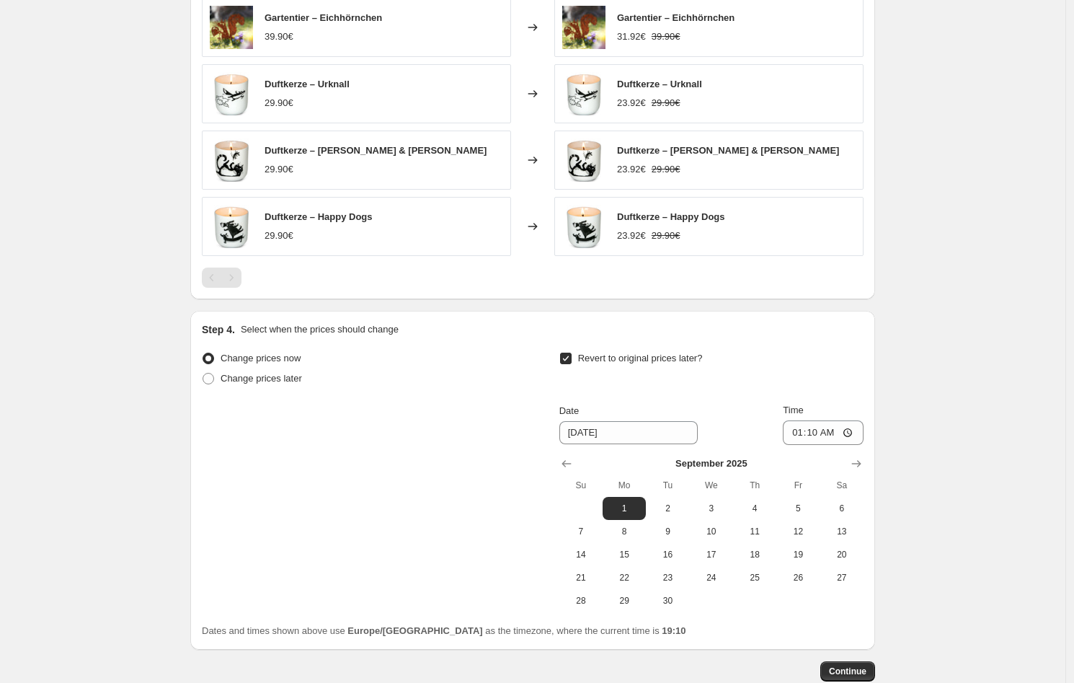
scroll to position [1132, 0]
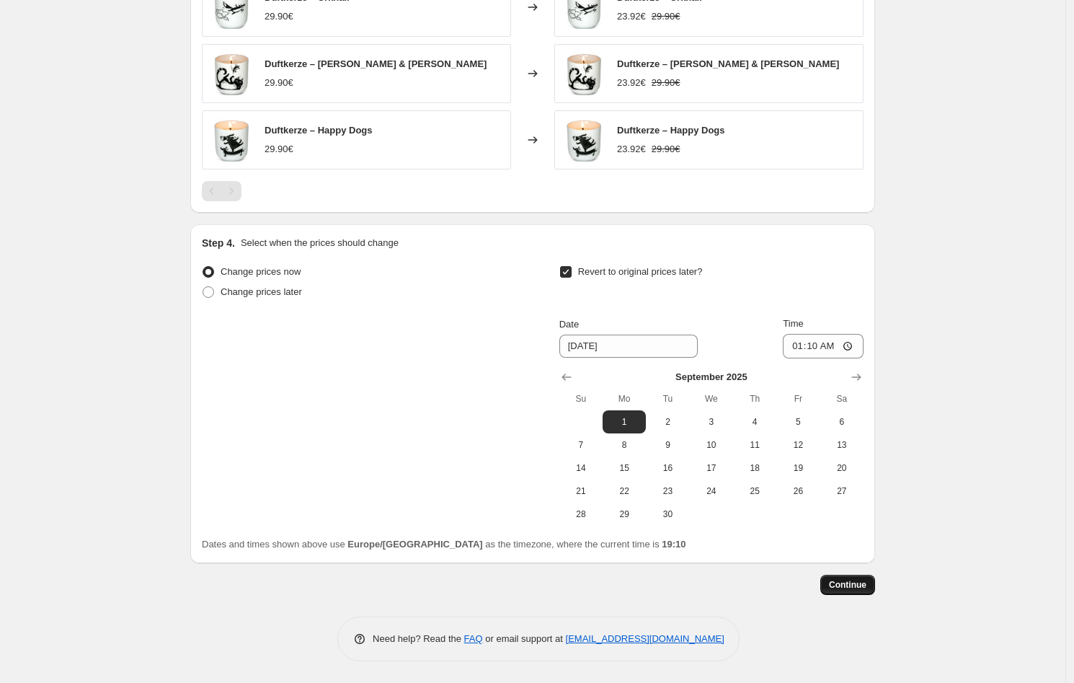
click at [858, 586] on span "Continue" at bounding box center [847, 585] width 37 height 12
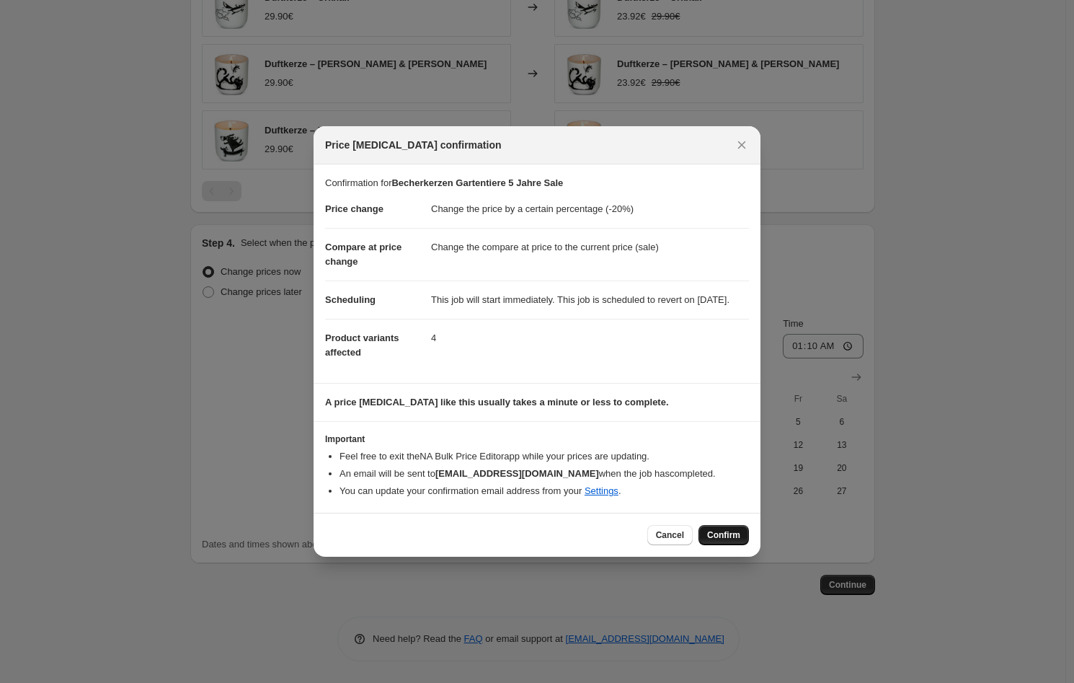
click at [720, 541] on span "Confirm" at bounding box center [723, 535] width 33 height 12
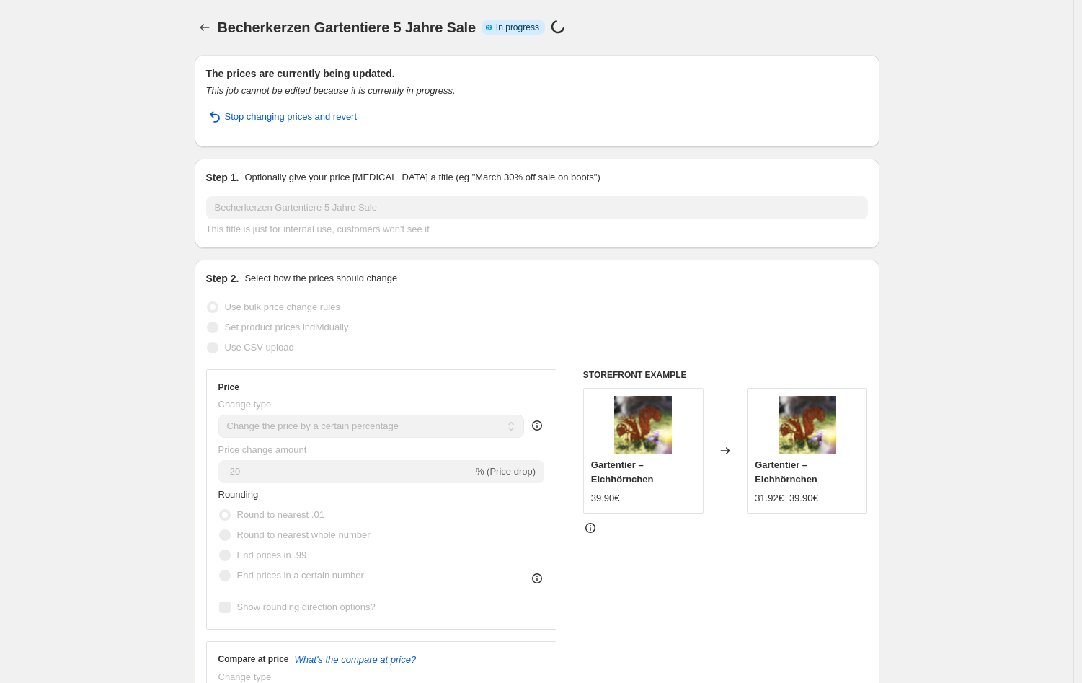
select select "percentage"
select select "collection"
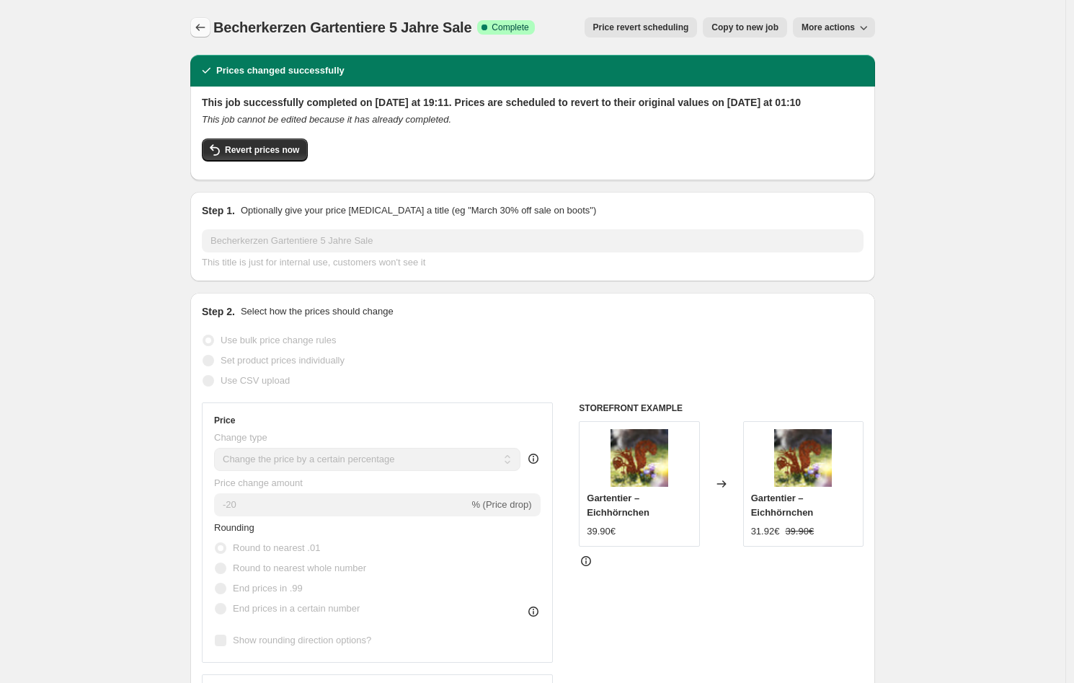
click at [197, 30] on icon "Price change jobs" at bounding box center [200, 27] width 14 height 14
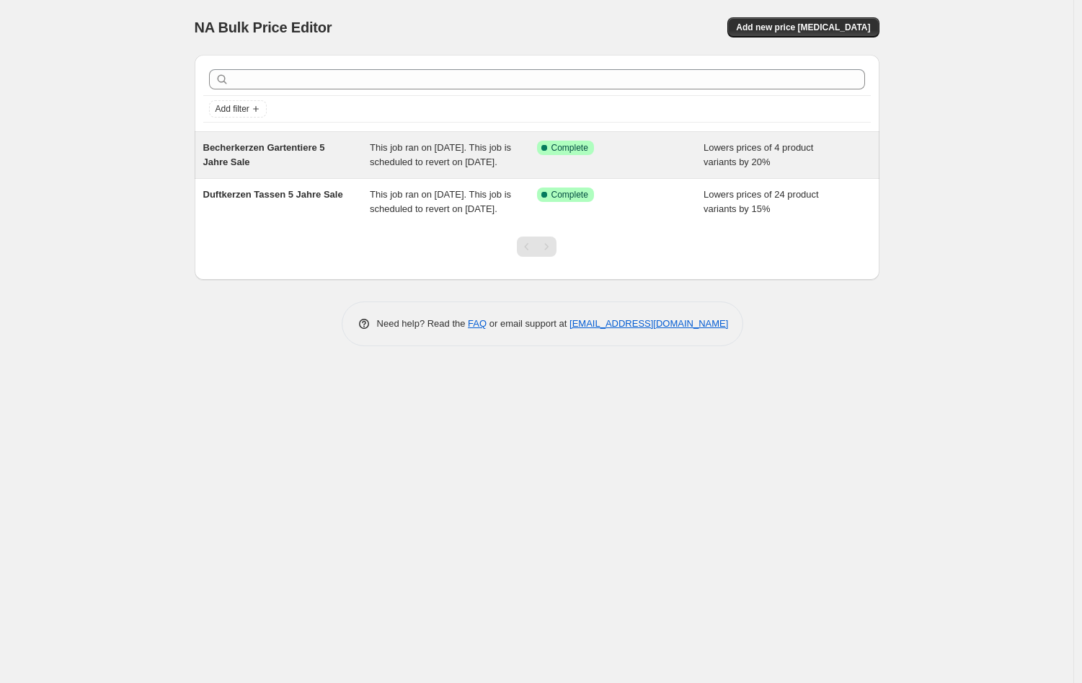
click at [298, 144] on span "Becherkerzen Gartentiere 5 Jahre Sale" at bounding box center [264, 154] width 122 height 25
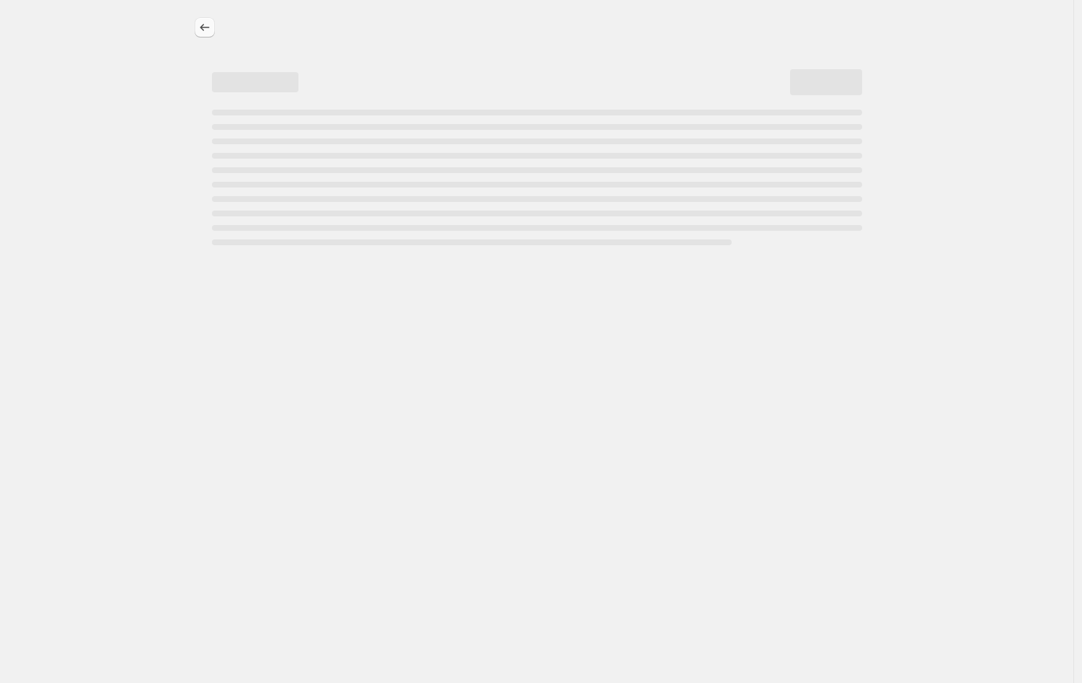
click at [207, 37] on button "Price change jobs" at bounding box center [205, 27] width 20 height 20
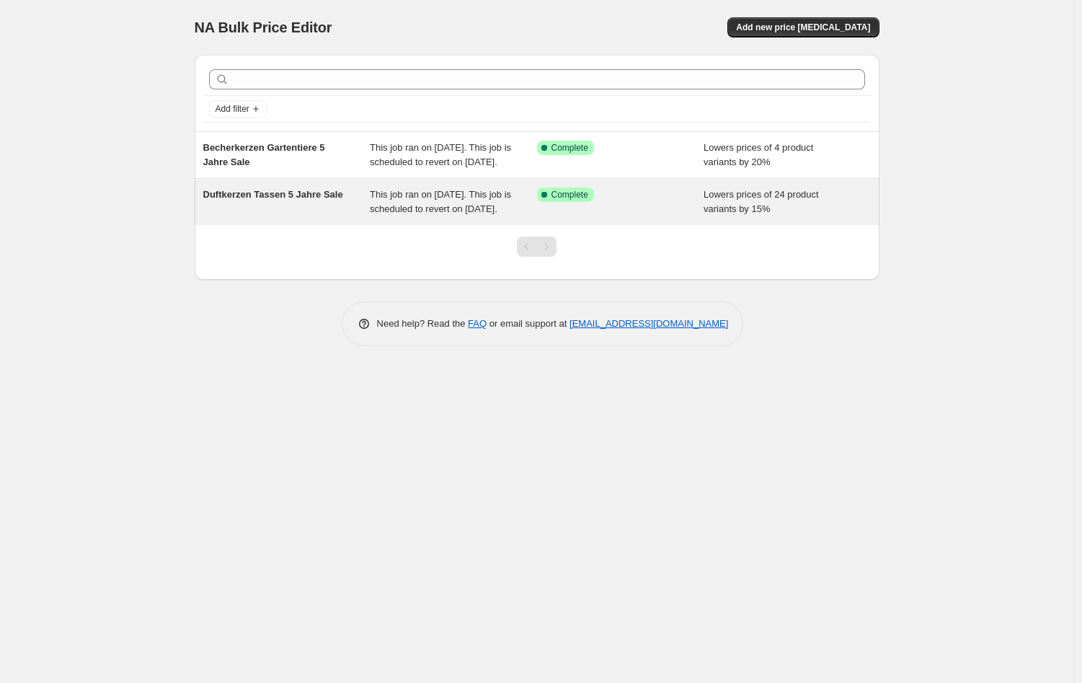
click at [276, 200] on span "Duftkerzen Tassen 5 Jahre Sale" at bounding box center [273, 194] width 140 height 11
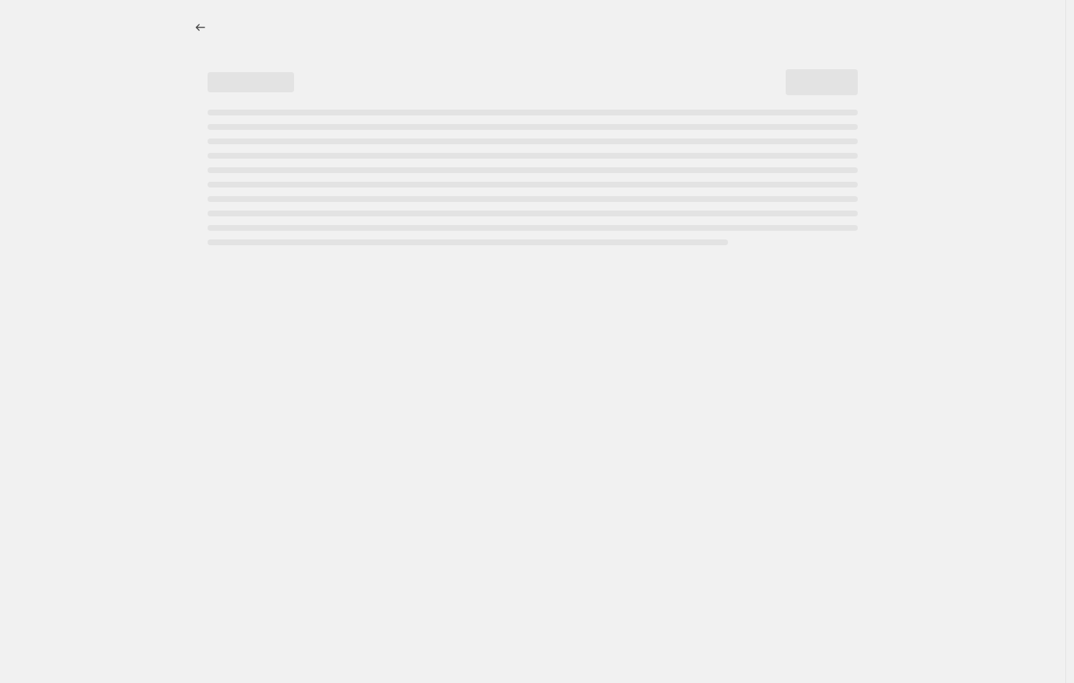
select select "percentage"
select select "collection"
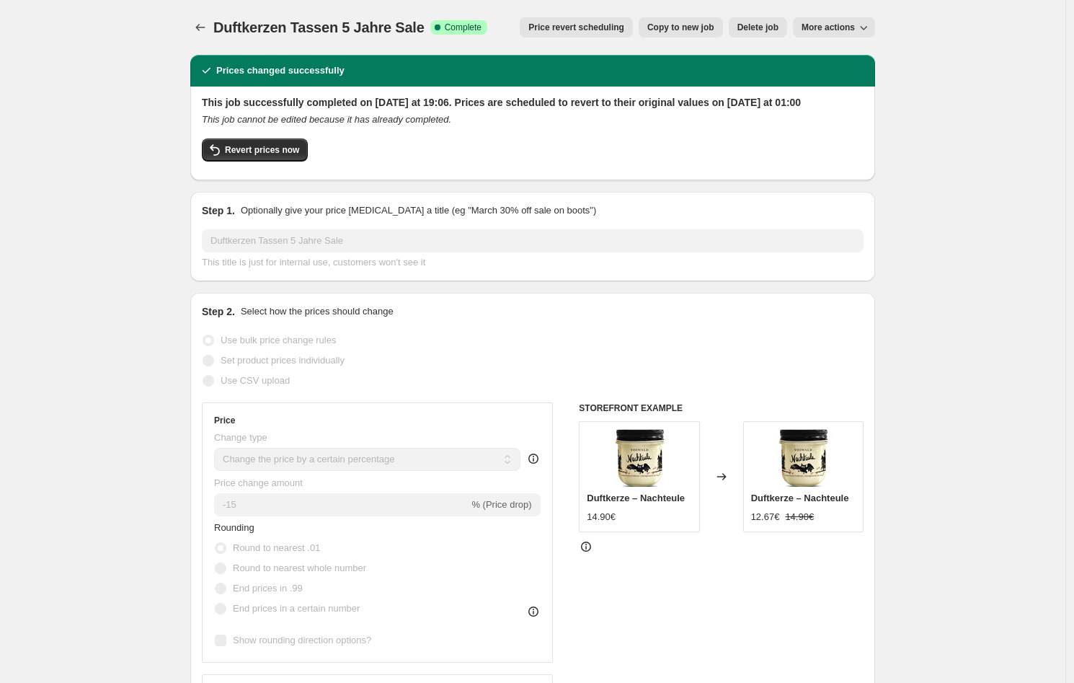
click at [580, 26] on span "Price revert scheduling" at bounding box center [576, 28] width 96 height 12
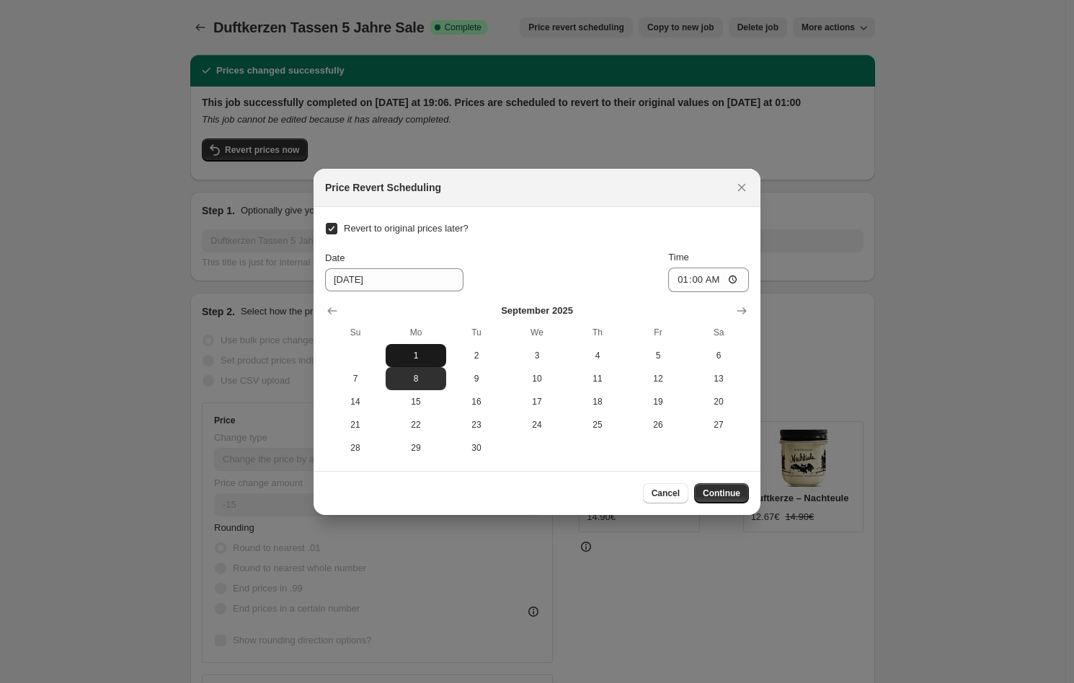
click at [425, 350] on span "1" at bounding box center [415, 356] width 49 height 12
type input "[DATE]"
click at [719, 494] on span "Continue" at bounding box center [721, 493] width 37 height 12
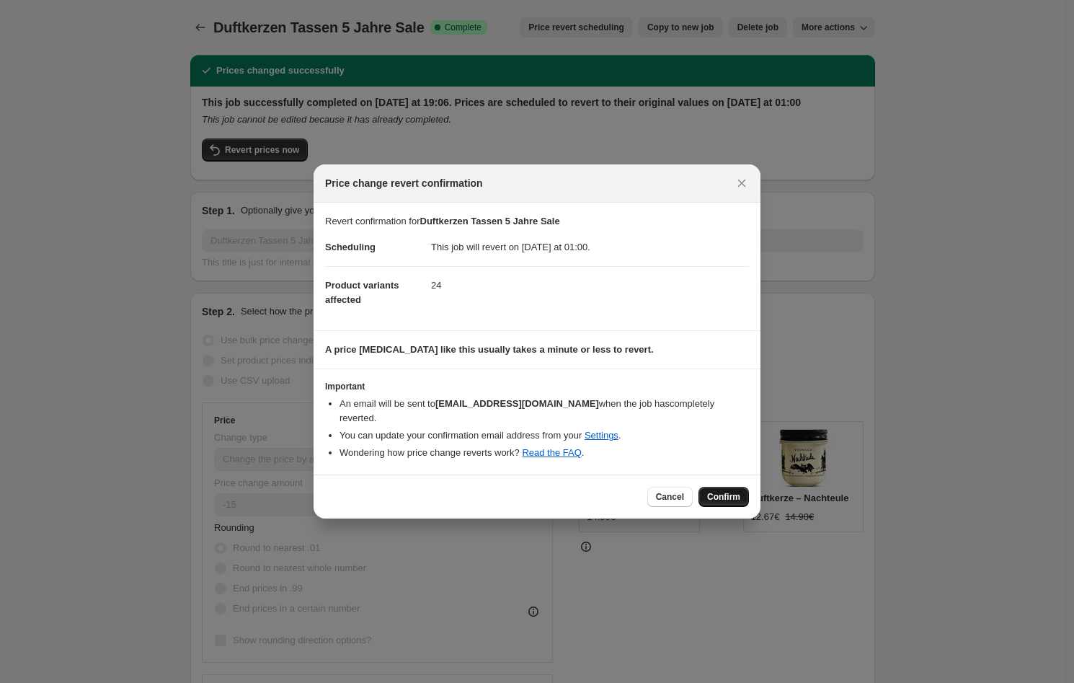
click at [725, 491] on span "Confirm" at bounding box center [723, 497] width 33 height 12
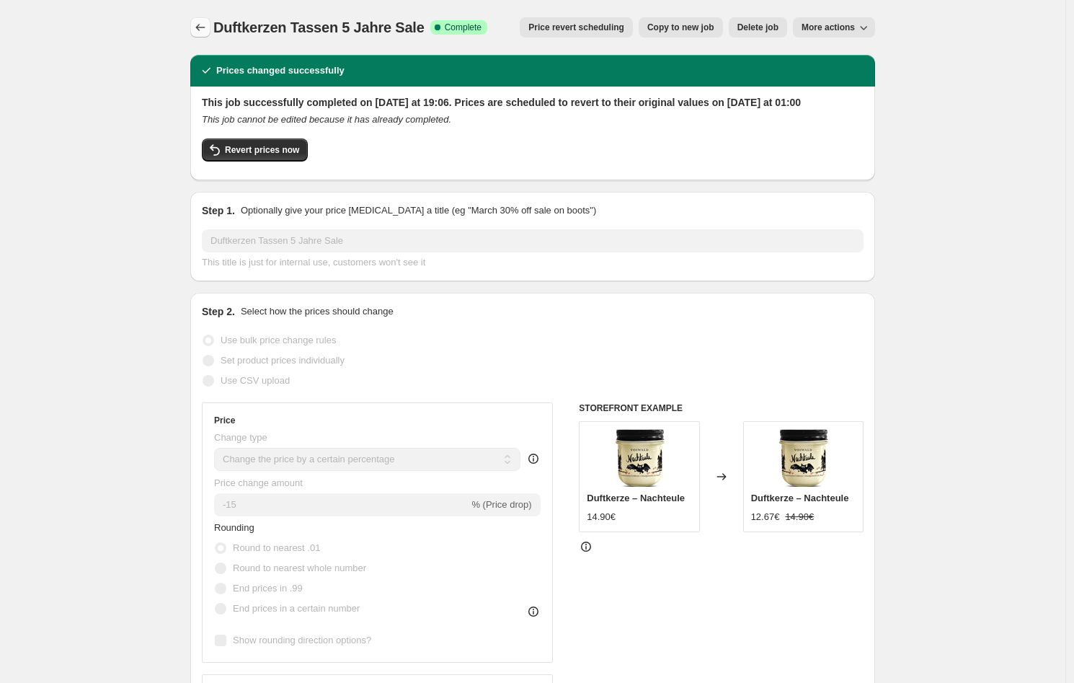
click at [208, 27] on icon "Price change jobs" at bounding box center [200, 27] width 14 height 14
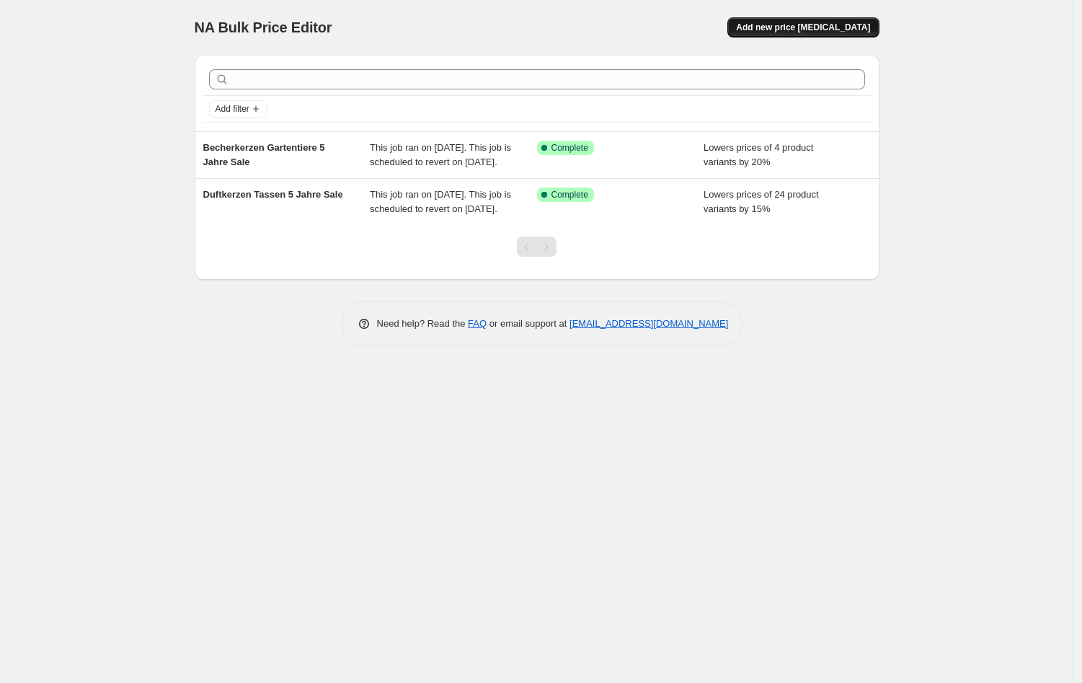
click at [850, 26] on span "Add new price [MEDICAL_DATA]" at bounding box center [803, 28] width 134 height 12
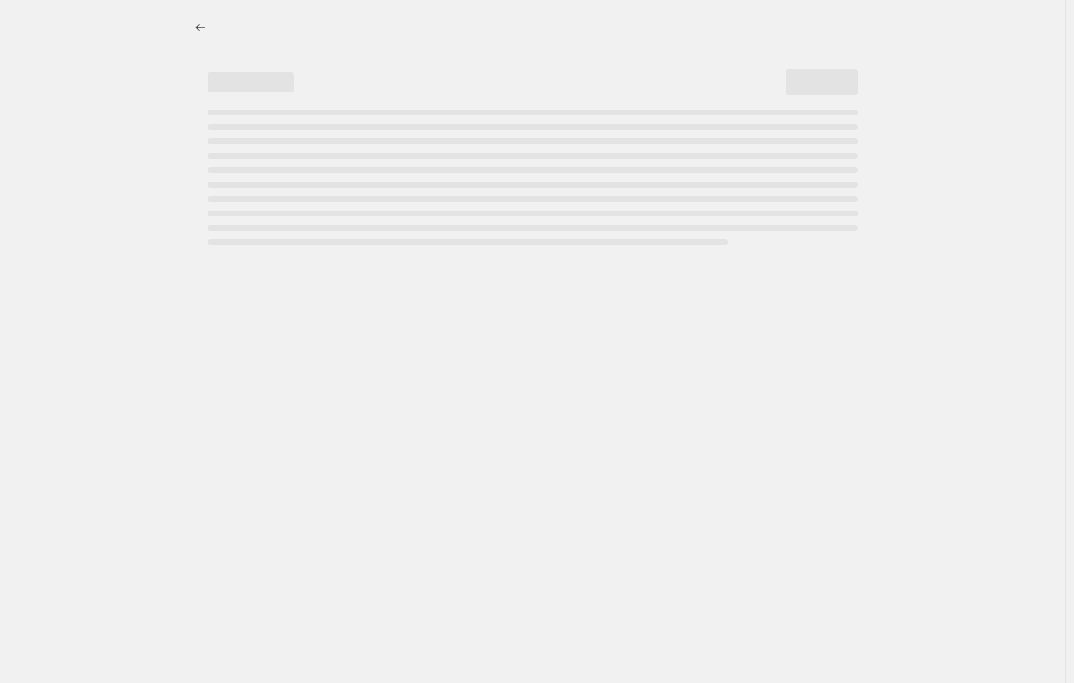
select select "percentage"
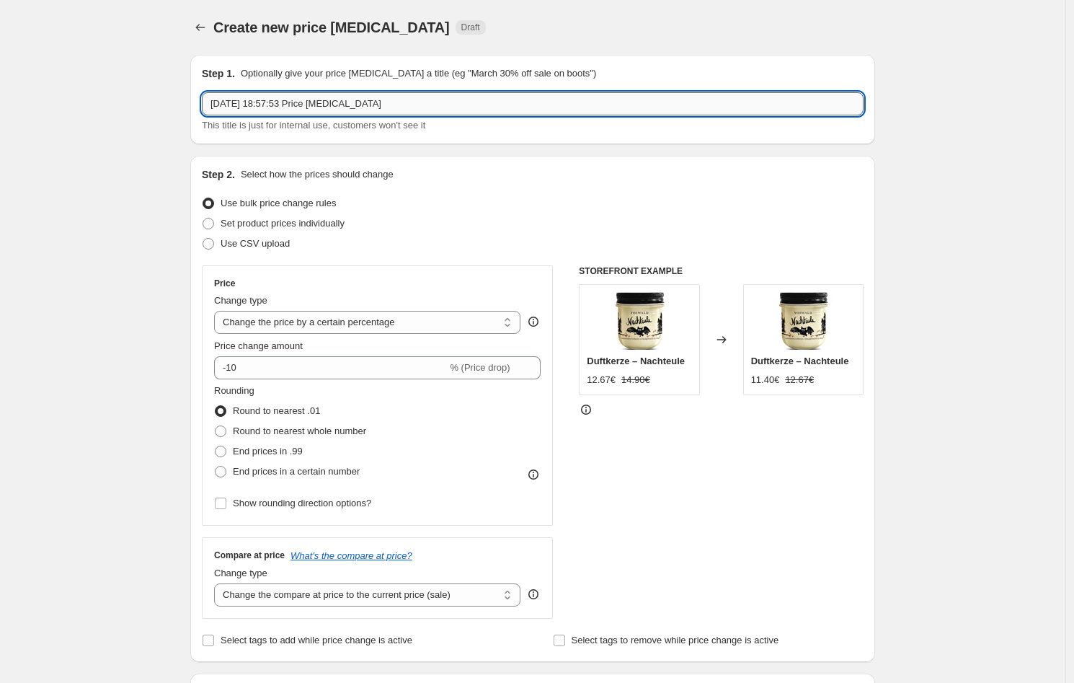
click at [423, 97] on input "[DATE] 18:57:53 Price [MEDICAL_DATA]" at bounding box center [533, 103] width 662 height 23
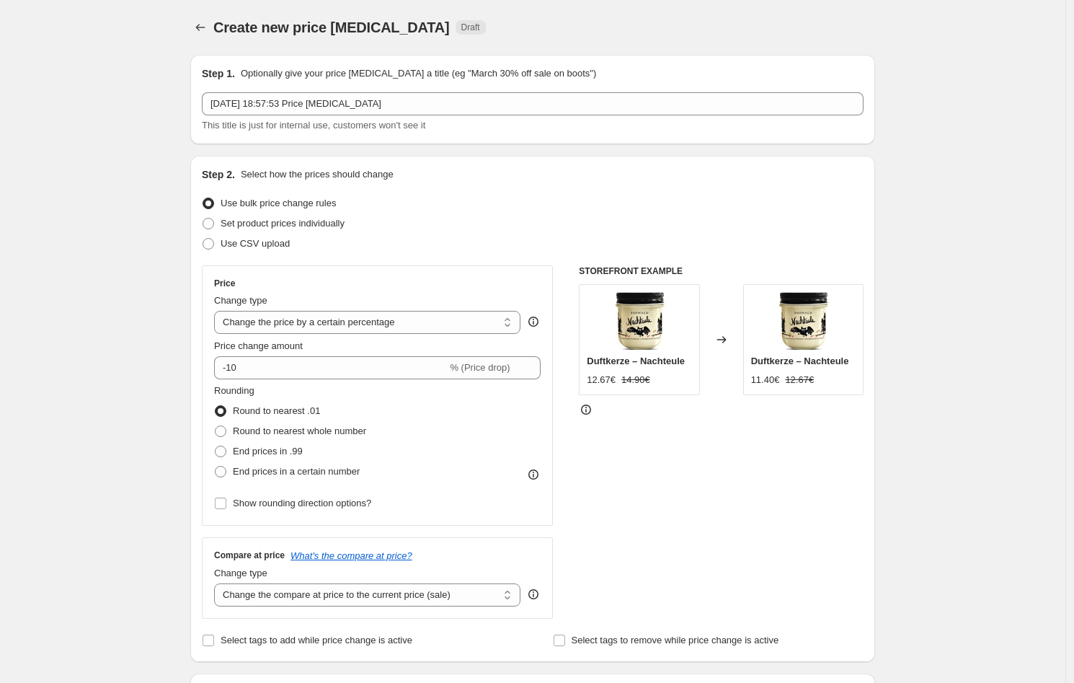
click at [195, 26] on button "Price change jobs" at bounding box center [200, 27] width 20 height 20
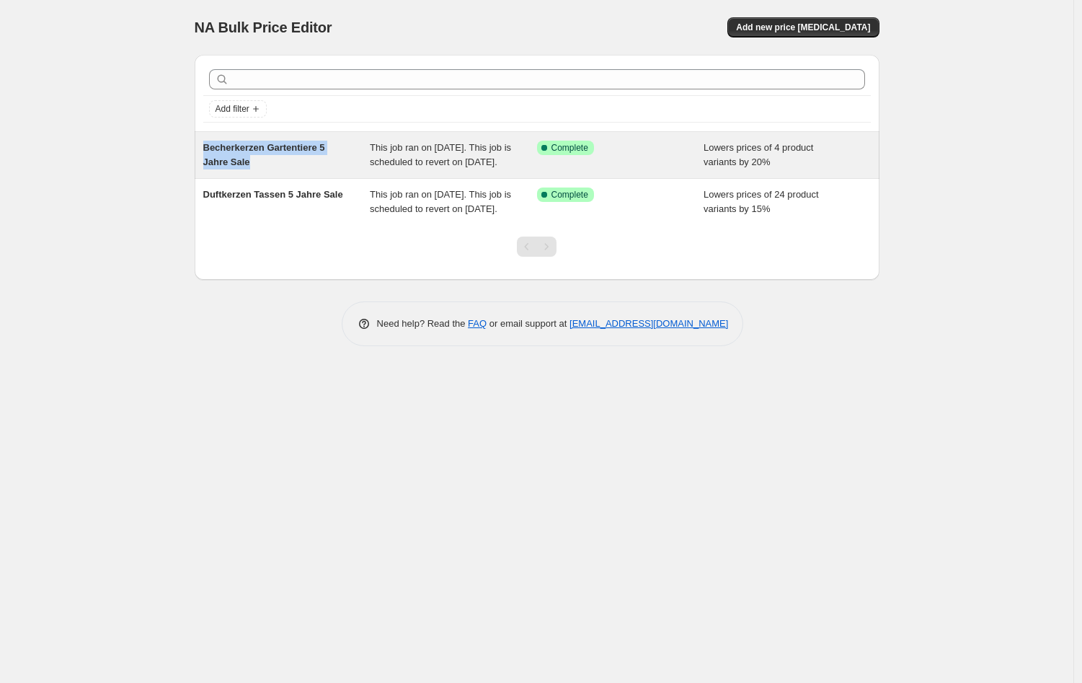
drag, startPoint x: 288, startPoint y: 172, endPoint x: 195, endPoint y: 149, distance: 95.8
click at [195, 149] on div "Becherkerzen Gartentiere 5 Jahre Sale This job ran on [DATE]. This job is sched…" at bounding box center [537, 155] width 685 height 46
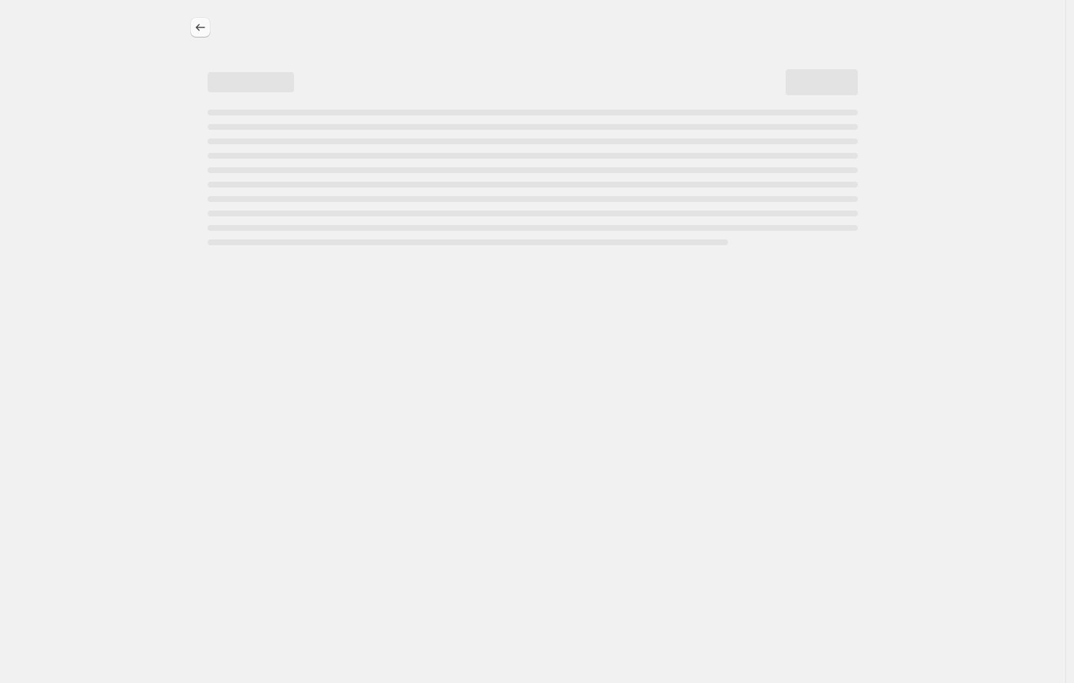
select select "percentage"
select select "collection"
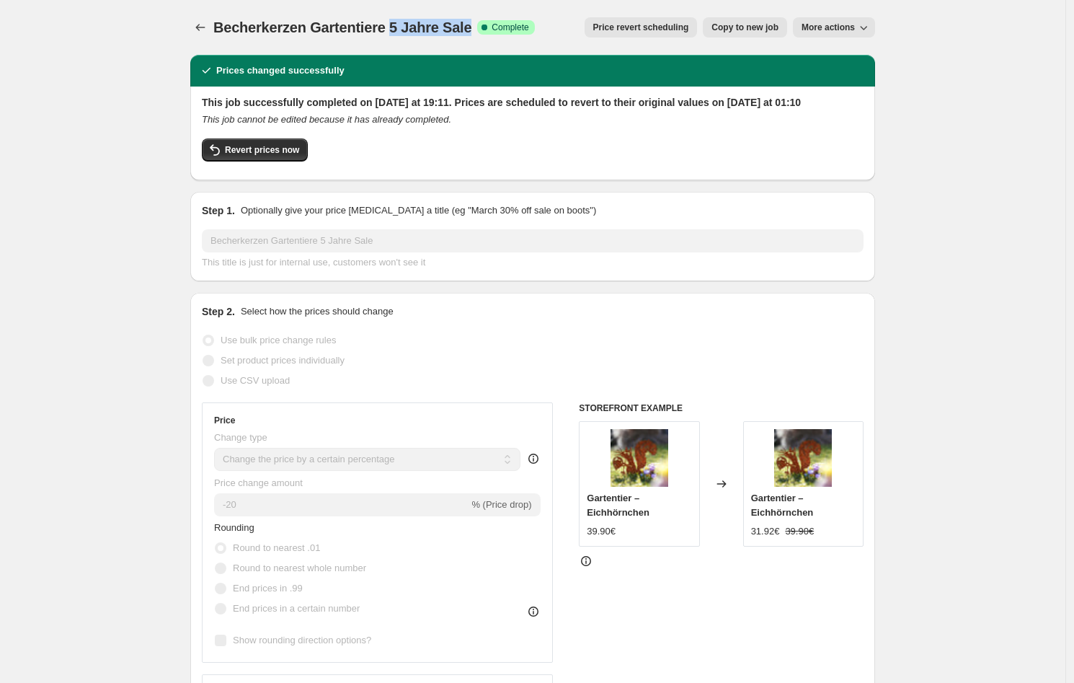
drag, startPoint x: 471, startPoint y: 25, endPoint x: 392, endPoint y: 25, distance: 78.6
click at [392, 25] on span "Becherkerzen Gartentiere 5 Jahre Sale" at bounding box center [342, 27] width 258 height 16
click at [776, 31] on span "Copy to new job" at bounding box center [744, 28] width 67 height 12
select select "percentage"
select select "collection"
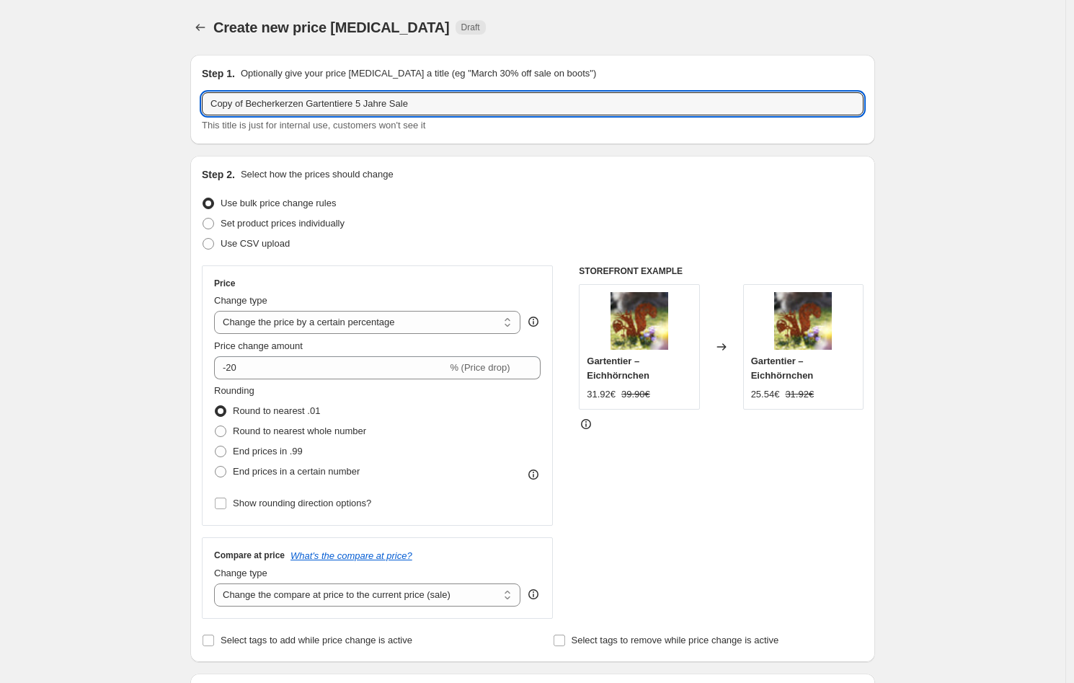
drag, startPoint x: 364, startPoint y: 104, endPoint x: 195, endPoint y: 99, distance: 168.7
click at [195, 99] on div "Step 1. Optionally give your price [MEDICAL_DATA] a title (eg "March 30% off sa…" at bounding box center [532, 99] width 685 height 89
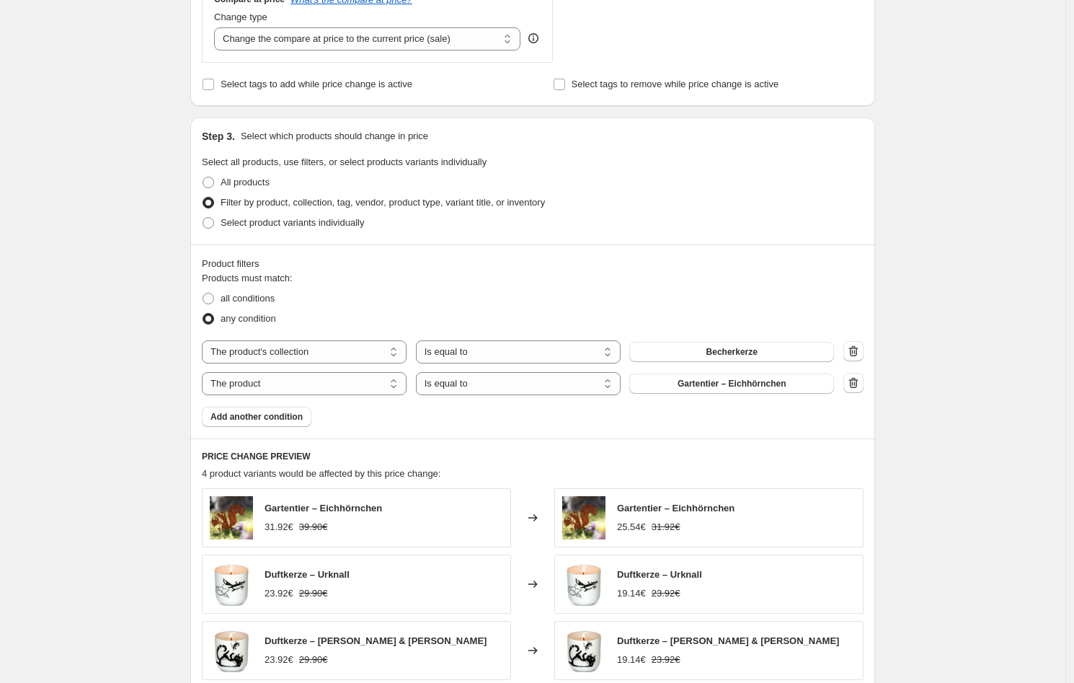
scroll to position [574, 0]
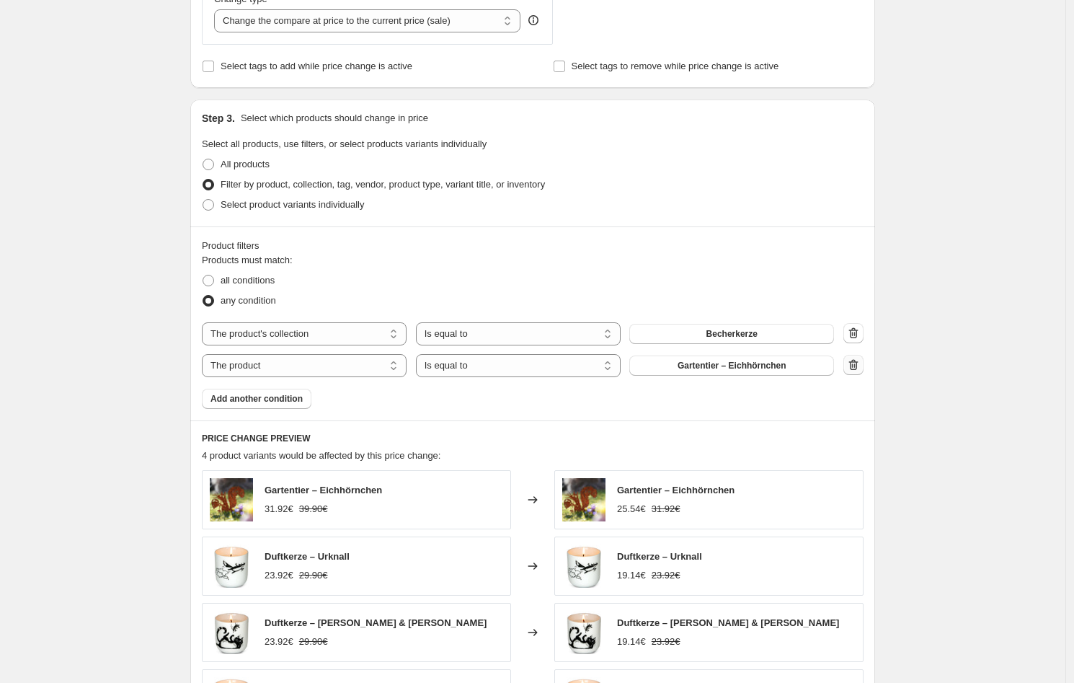
type input "[PERSON_NAME] Diffuser 5 Jahre Sale"
click at [855, 363] on icon "button" at bounding box center [853, 365] width 14 height 14
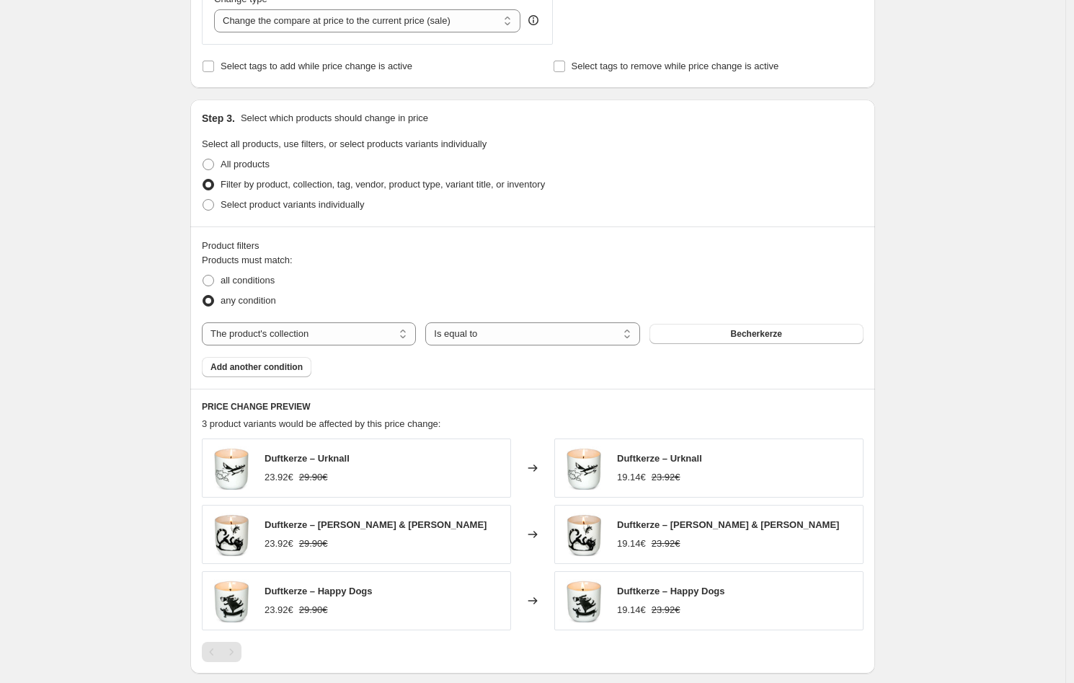
click at [743, 345] on div "Products must match: all conditions any condition The product The product's col…" at bounding box center [533, 315] width 662 height 124
click at [745, 340] on button "Becherkerze" at bounding box center [756, 334] width 214 height 20
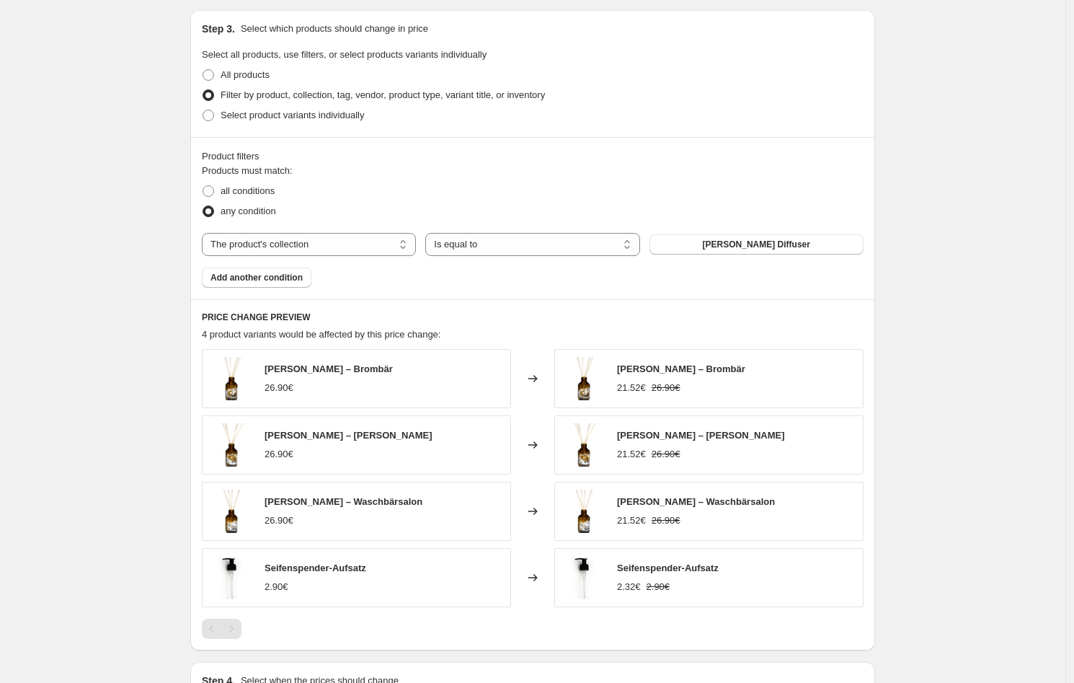
scroll to position [664, 0]
click at [278, 286] on div "Product filters Products must match: all conditions any condition The product T…" at bounding box center [532, 217] width 685 height 162
click at [281, 281] on span "Add another condition" at bounding box center [256, 277] width 92 height 12
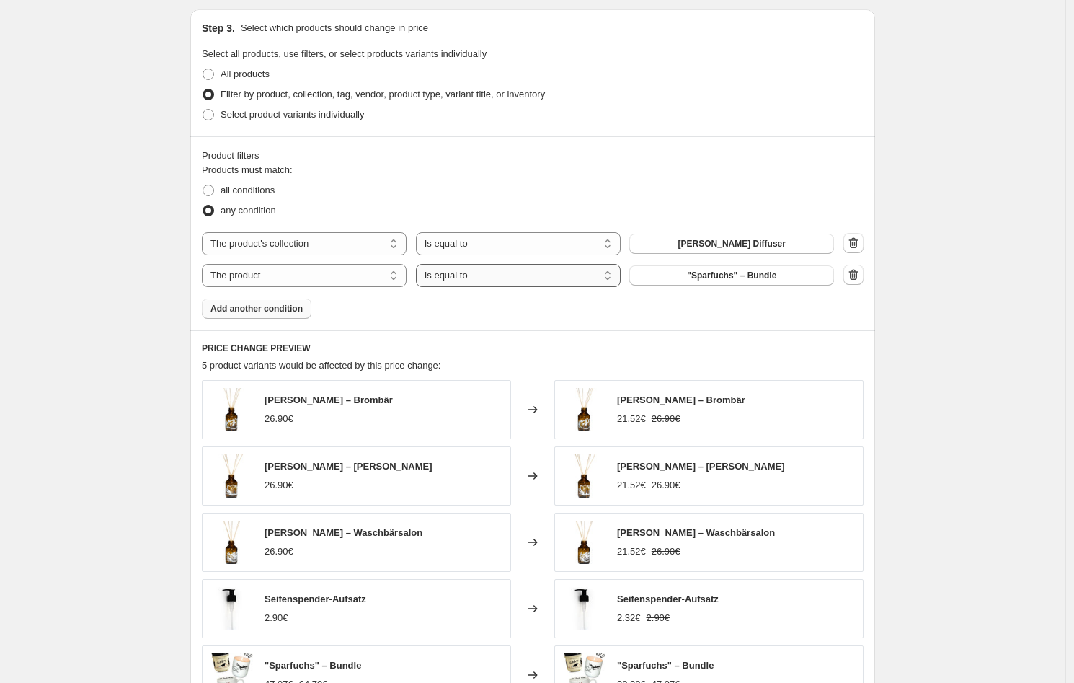
click at [536, 278] on select "Is equal to Is not equal to" at bounding box center [518, 275] width 205 height 23
click at [420, 264] on select "Is equal to Is not equal to" at bounding box center [518, 275] width 205 height 23
click at [582, 272] on select "Is equal to Is not equal to" at bounding box center [518, 275] width 205 height 23
click at [853, 275] on icon "button" at bounding box center [853, 274] width 14 height 14
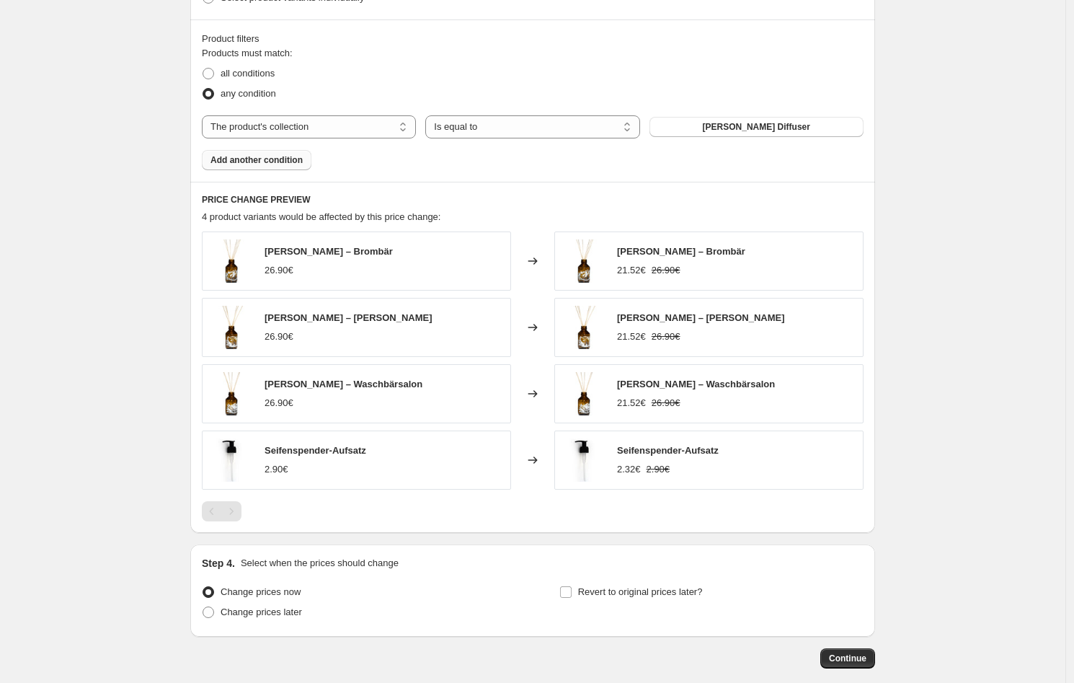
scroll to position [854, 0]
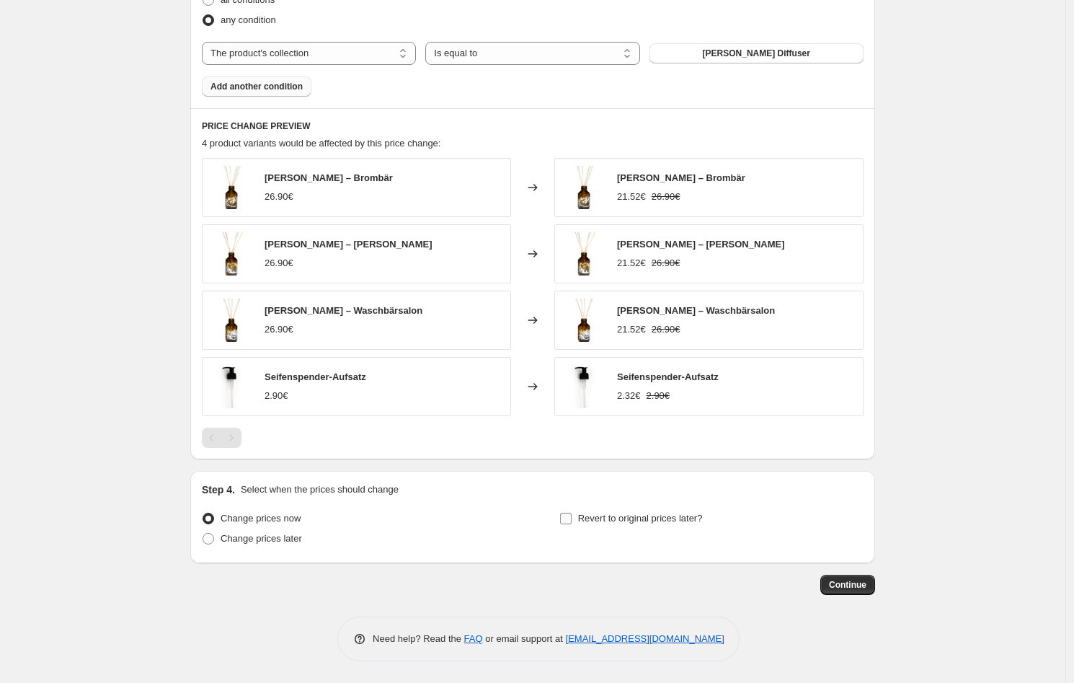
click at [616, 514] on span "Revert to original prices later?" at bounding box center [640, 517] width 125 height 11
click at [572, 514] on input "Revert to original prices later?" at bounding box center [566, 518] width 12 height 12
checkbox input "true"
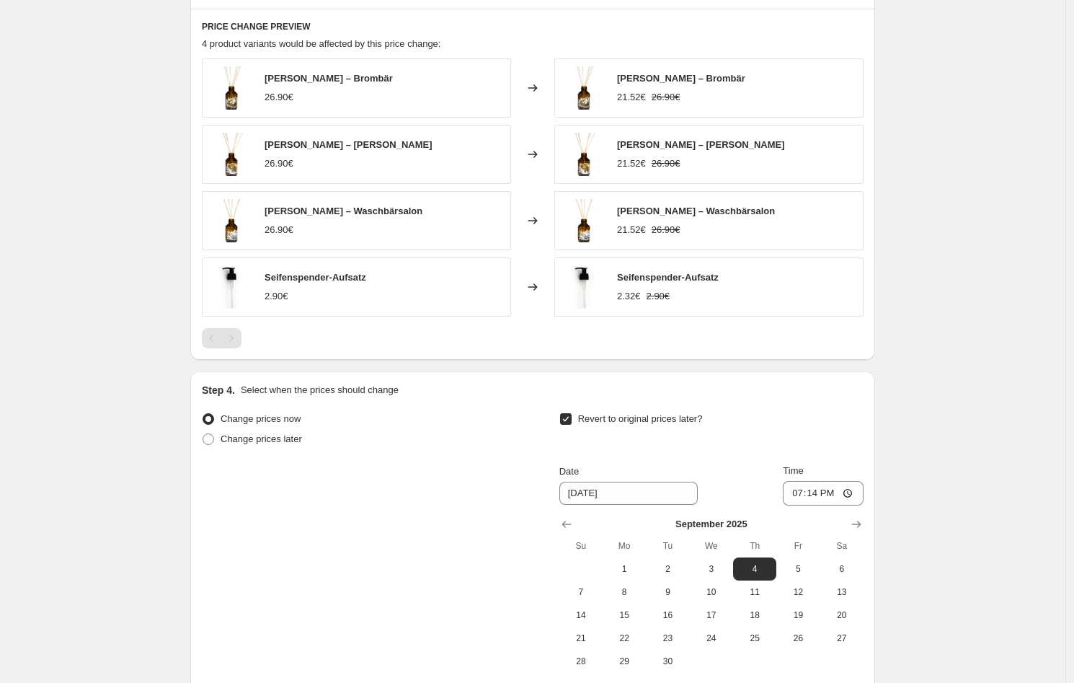
scroll to position [985, 0]
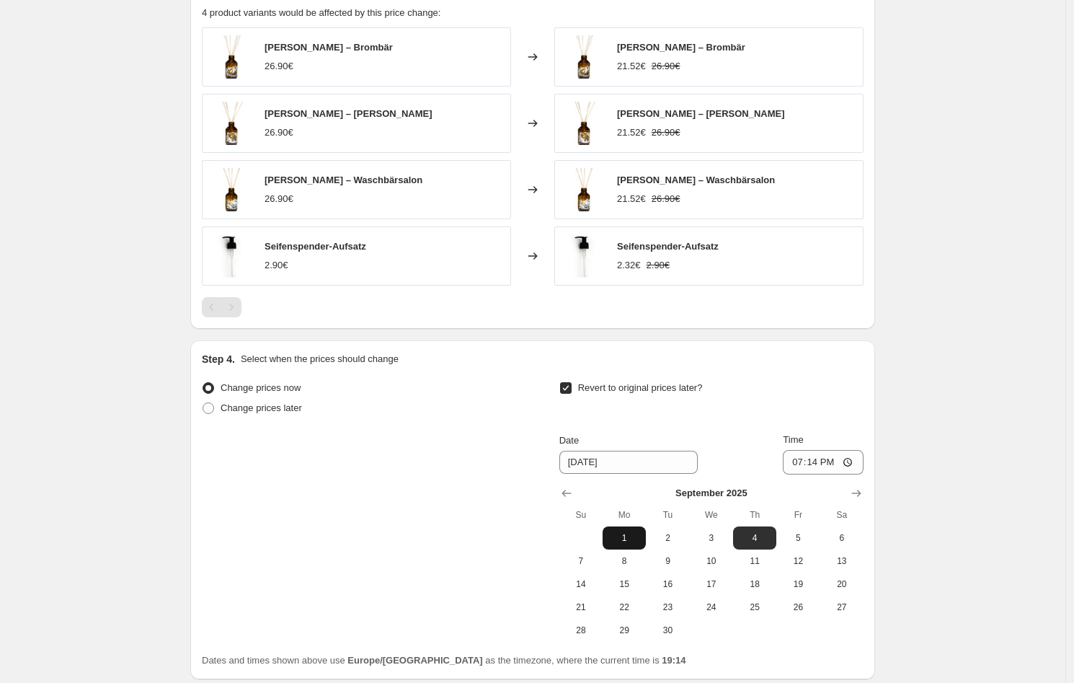
click at [632, 536] on span "1" at bounding box center [624, 538] width 32 height 12
type input "[DATE]"
click at [839, 469] on input "19:14" at bounding box center [823, 462] width 81 height 25
click at [828, 462] on input "01:14" at bounding box center [823, 462] width 81 height 25
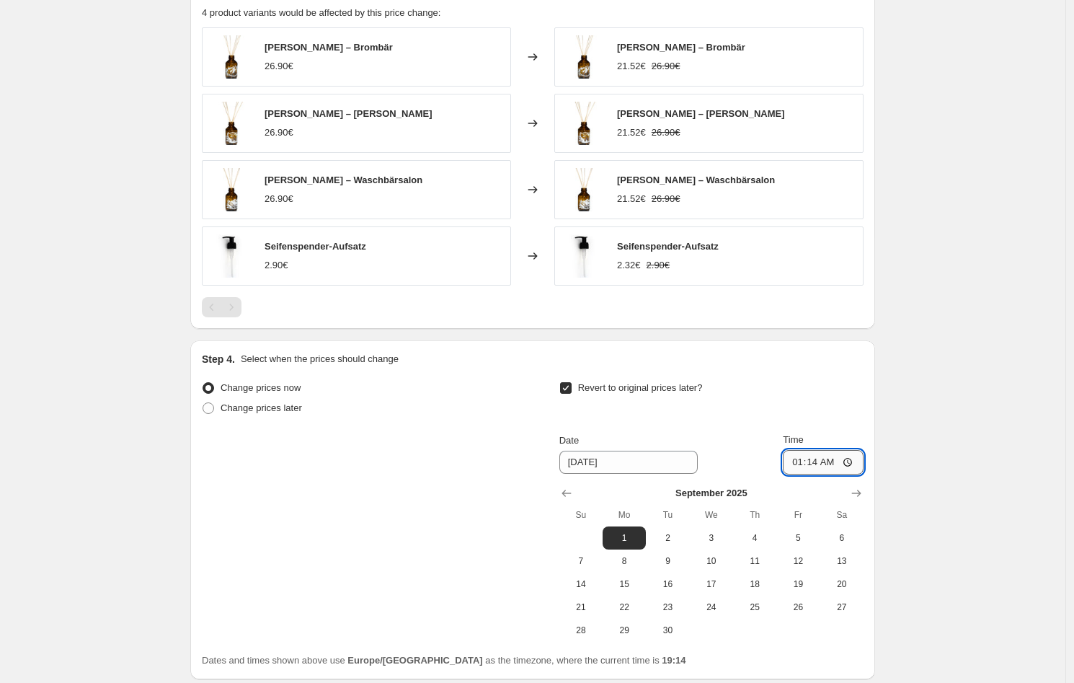
type input "01:00"
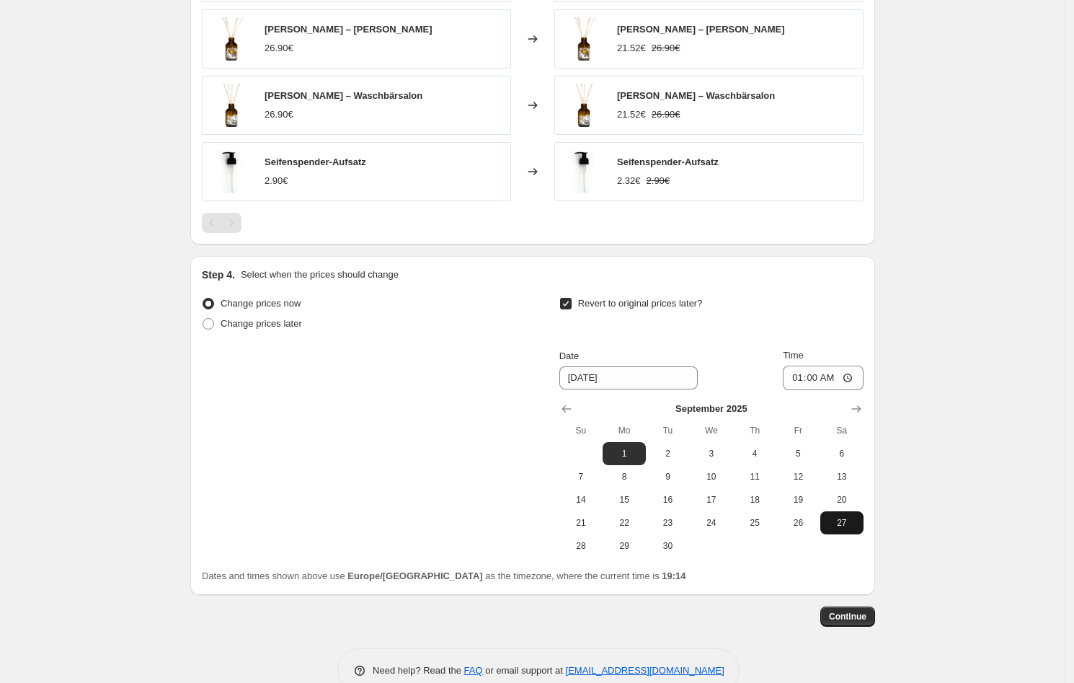
scroll to position [1101, 0]
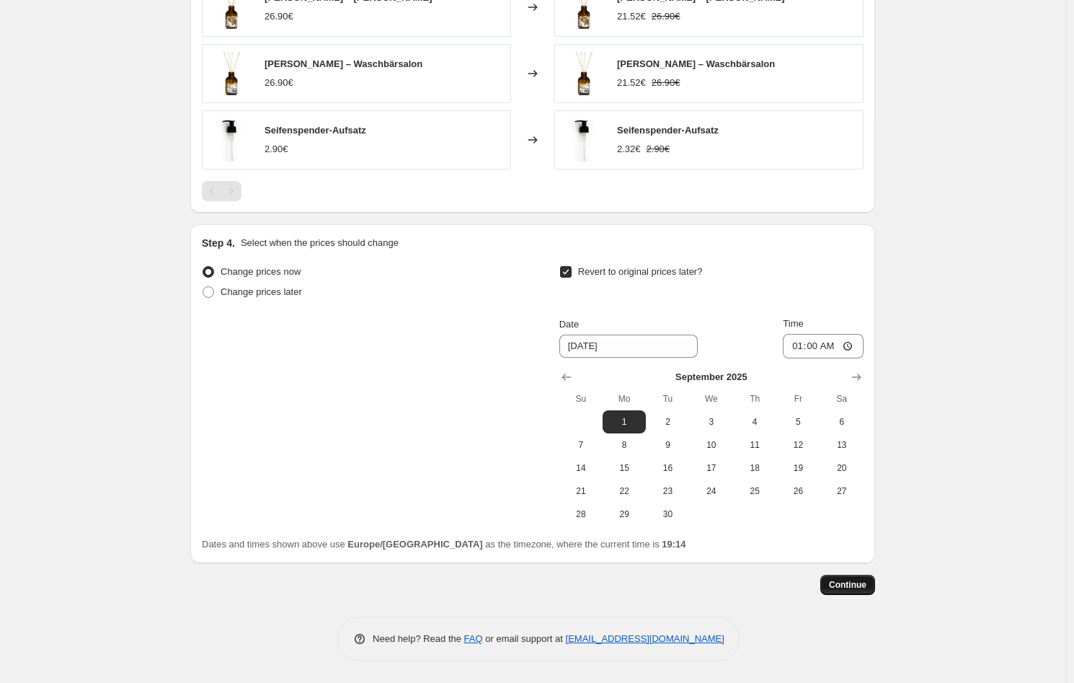
click at [831, 580] on button "Continue" at bounding box center [847, 584] width 55 height 20
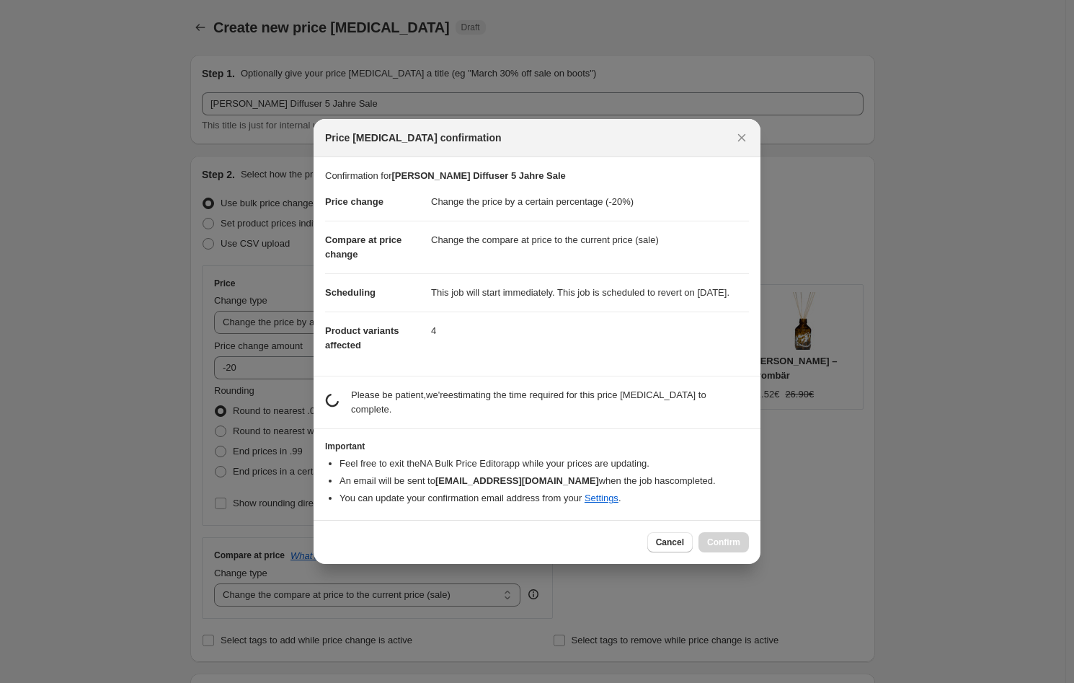
scroll to position [0, 0]
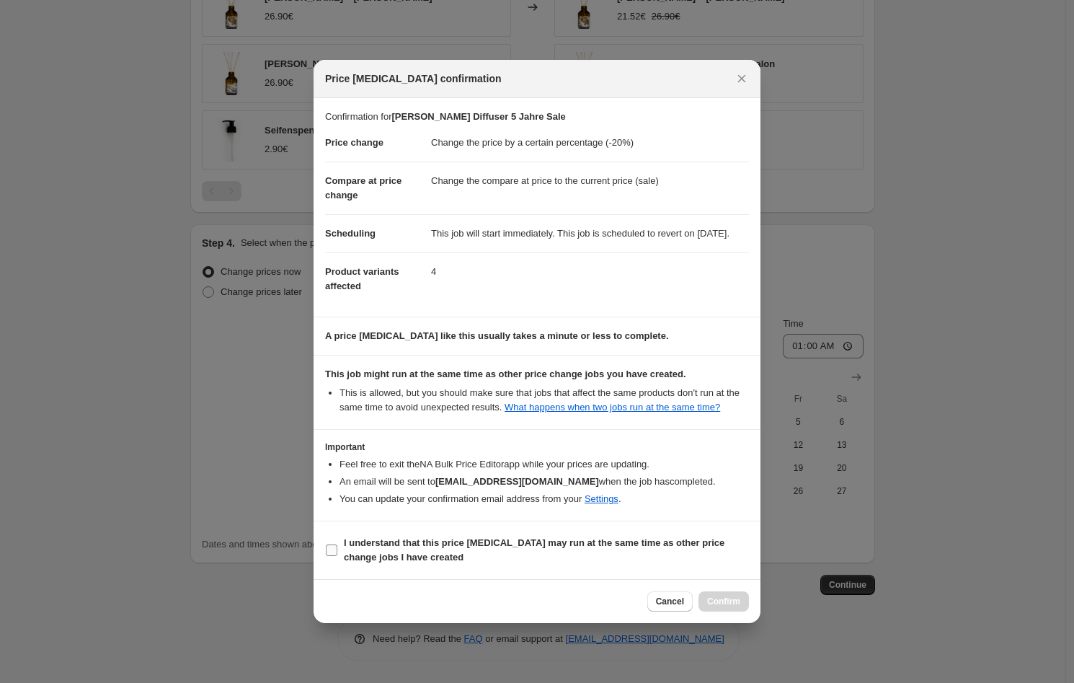
click at [440, 559] on b "I understand that this price [MEDICAL_DATA] may run at the same time as other p…" at bounding box center [534, 549] width 381 height 25
click at [337, 556] on input "I understand that this price [MEDICAL_DATA] may run at the same time as other p…" at bounding box center [332, 550] width 12 height 12
checkbox input "true"
click at [711, 607] on span "Confirm" at bounding box center [723, 601] width 33 height 12
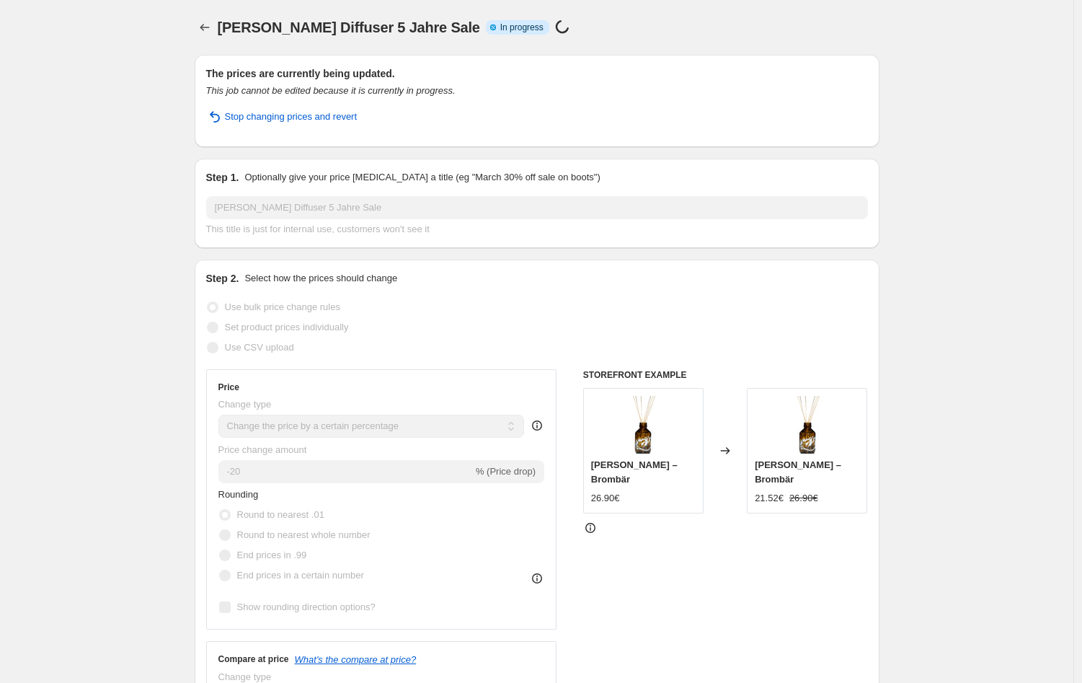
select select "percentage"
select select "collection"
